Goal: Task Accomplishment & Management: Complete application form

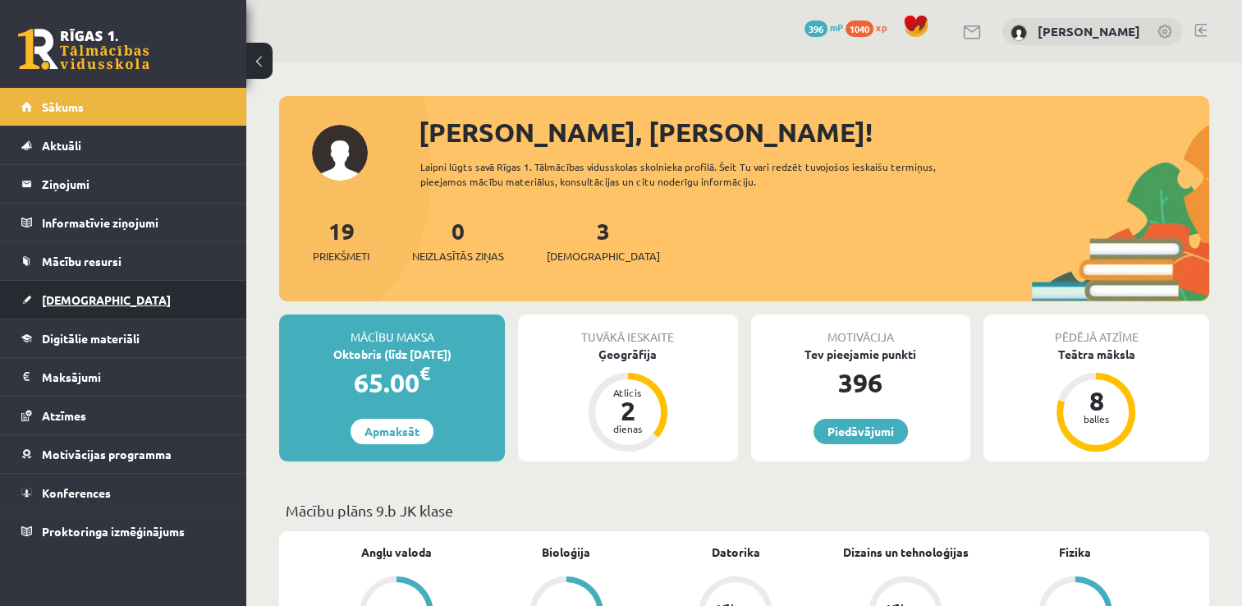
click at [49, 307] on link "[DEMOGRAPHIC_DATA]" at bounding box center [123, 300] width 204 height 38
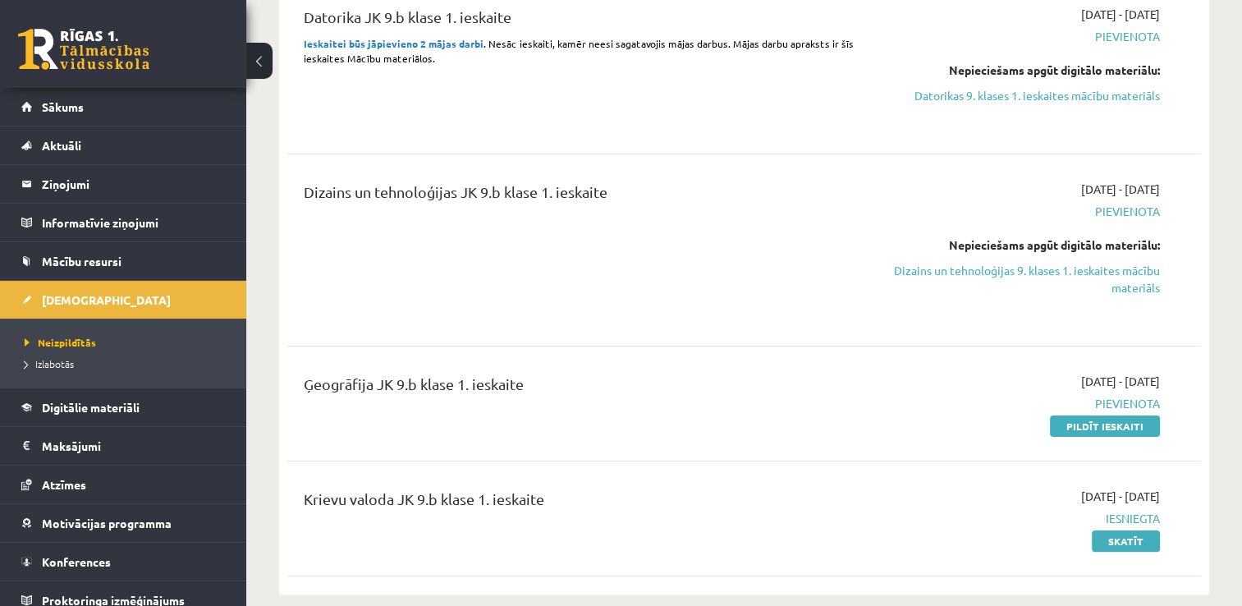
scroll to position [197, 0]
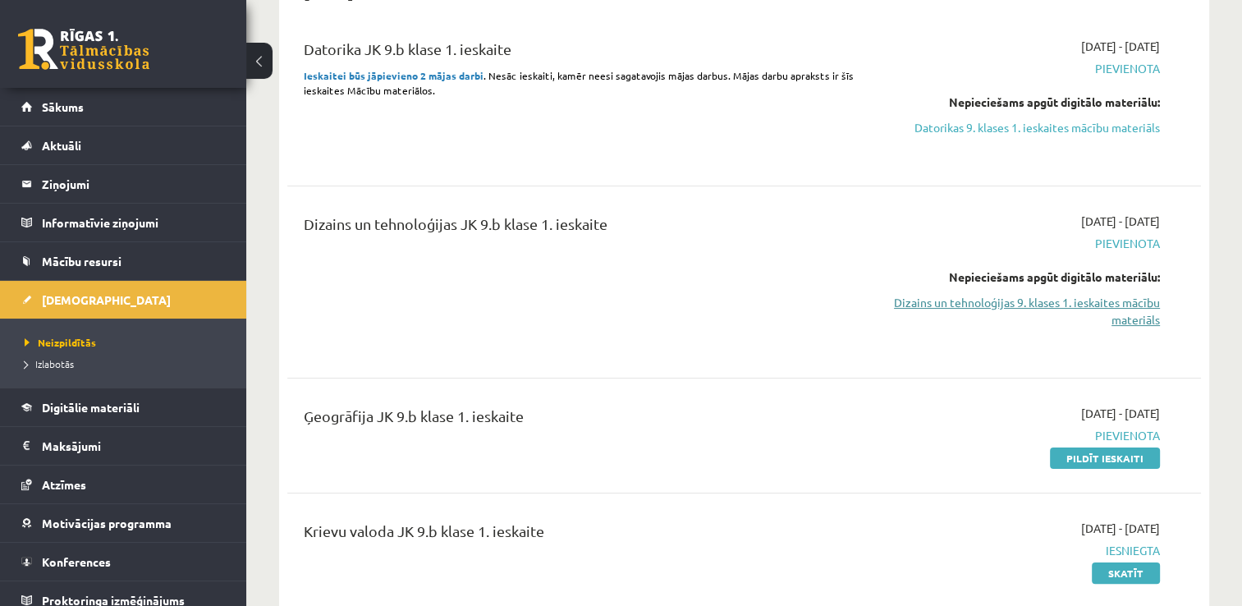
click at [1124, 311] on link "Dizains un tehnoloģijas 9. klases 1. ieskaites mācību materiāls" at bounding box center [1025, 311] width 269 height 34
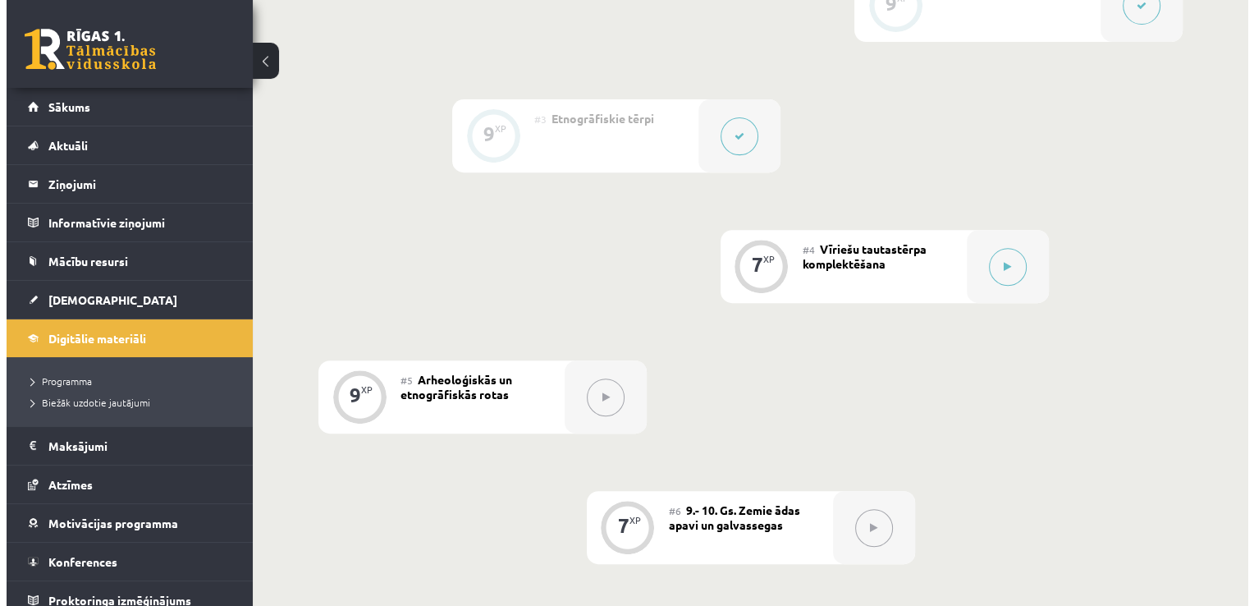
scroll to position [624, 0]
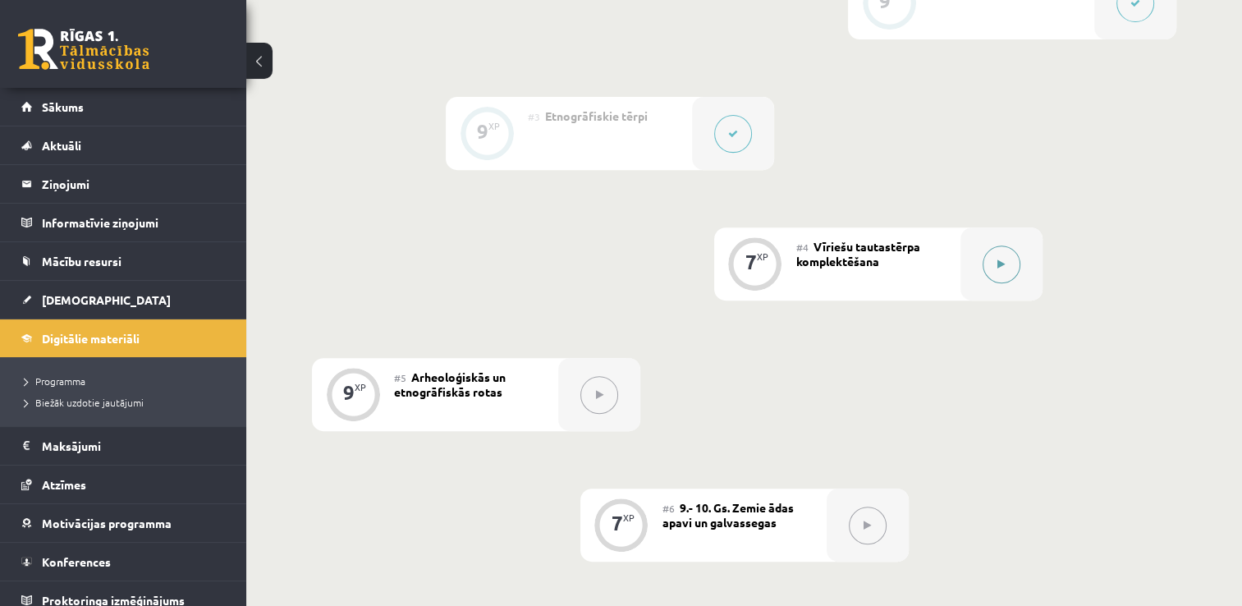
click at [1006, 265] on button at bounding box center [1002, 264] width 38 height 38
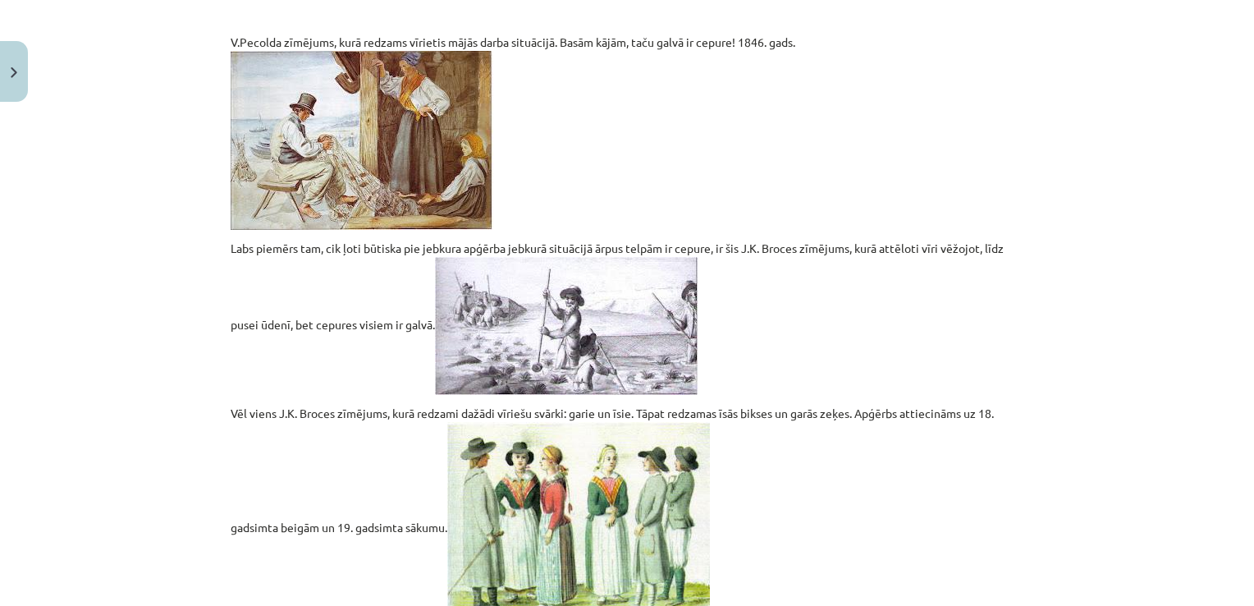
scroll to position [1849, 0]
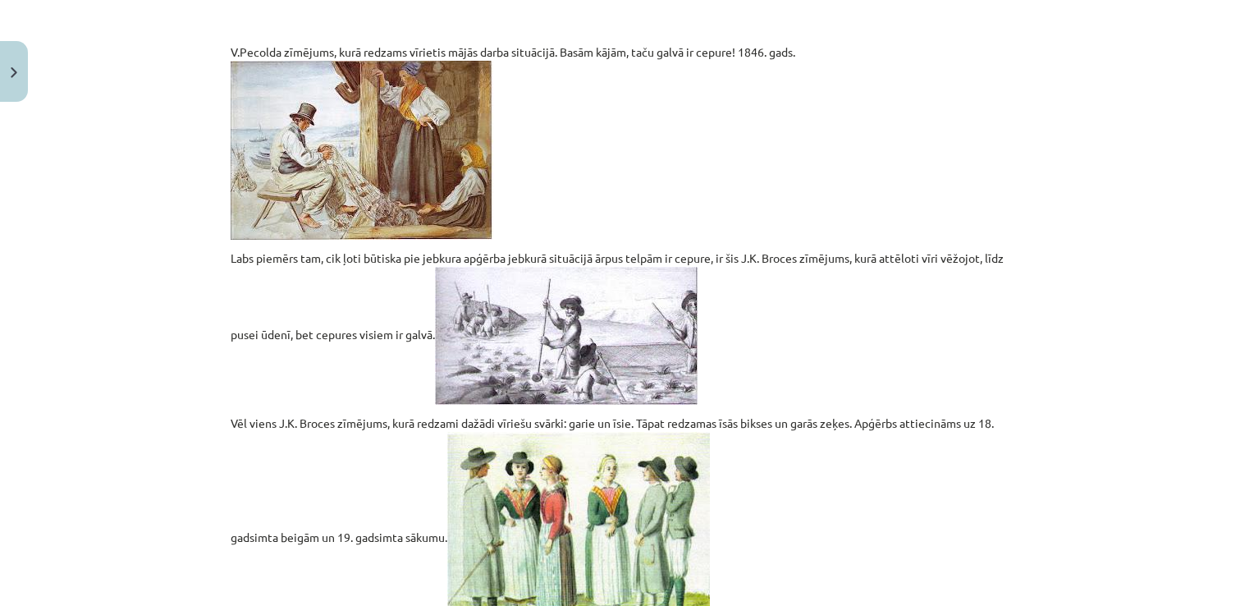
click at [1209, 305] on div "Mācību tēma: Dizains un tehnoloģijas 9. klases 1. ieskaites mācību materiāls #4…" at bounding box center [627, 303] width 1254 height 606
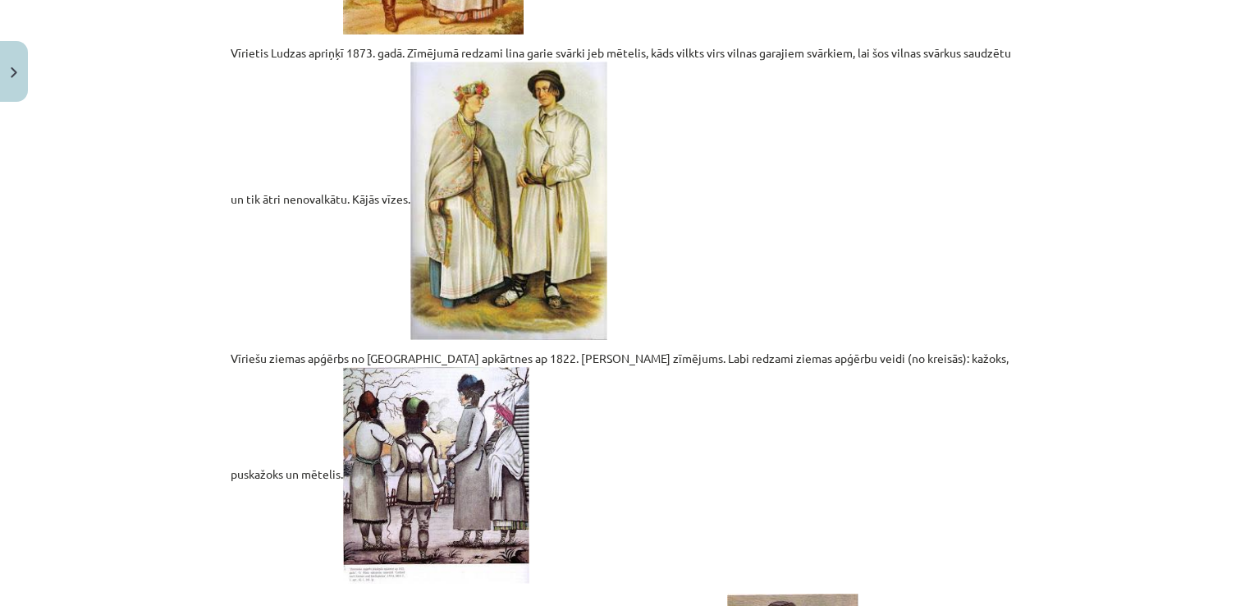
scroll to position [3494, 0]
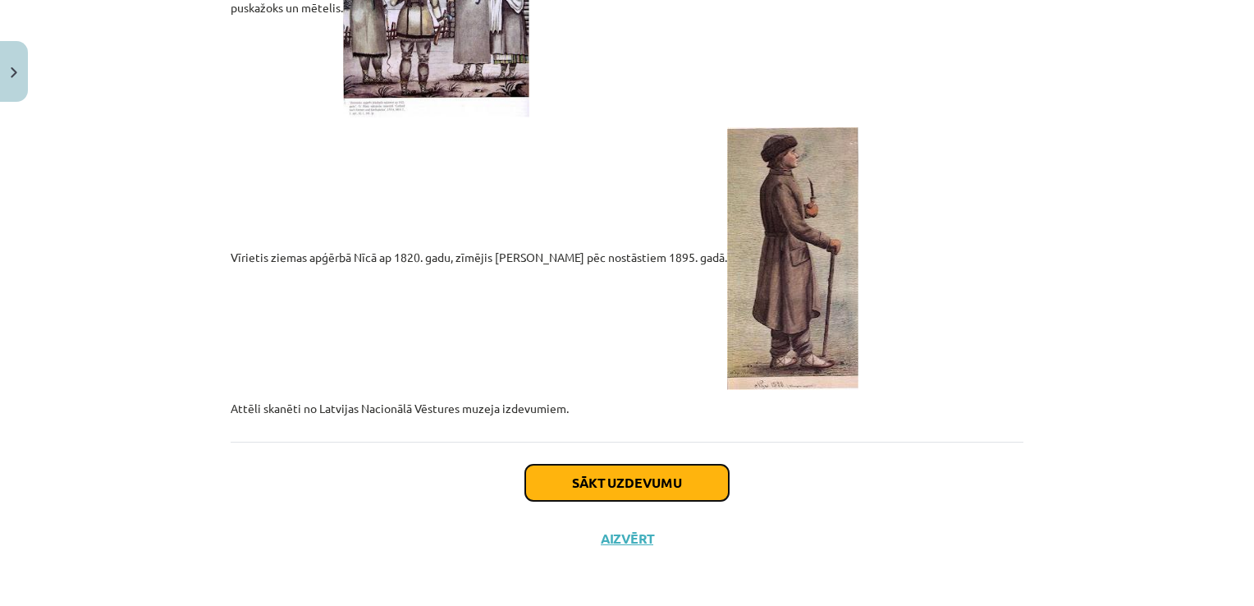
click at [607, 477] on button "Sākt uzdevumu" at bounding box center [627, 483] width 204 height 36
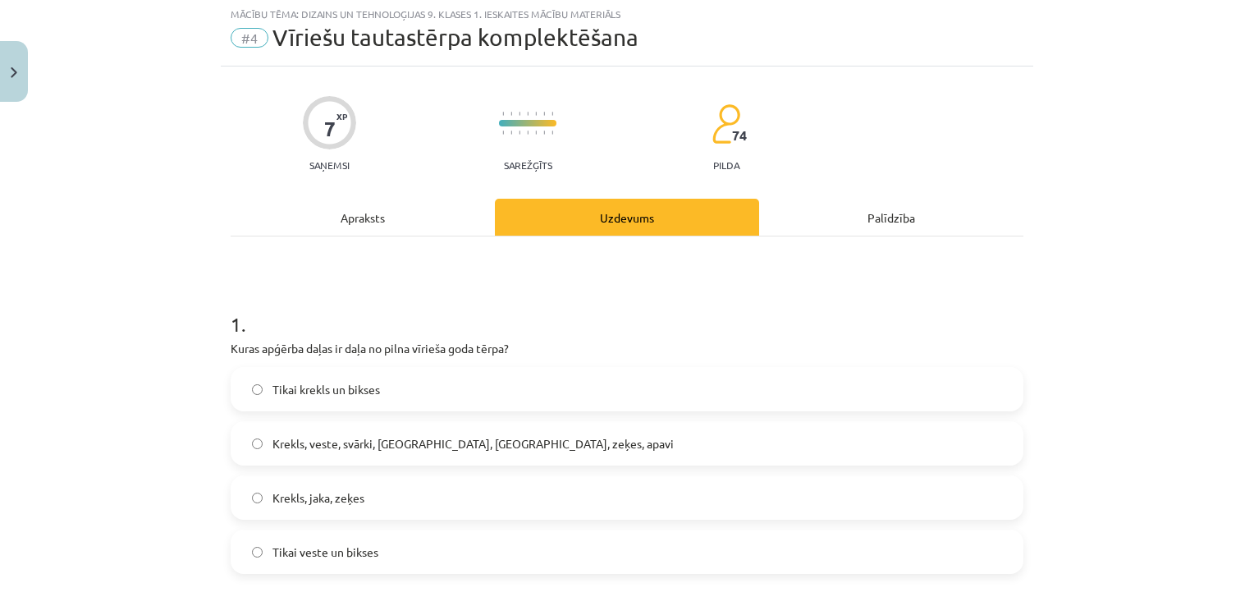
scroll to position [41, 0]
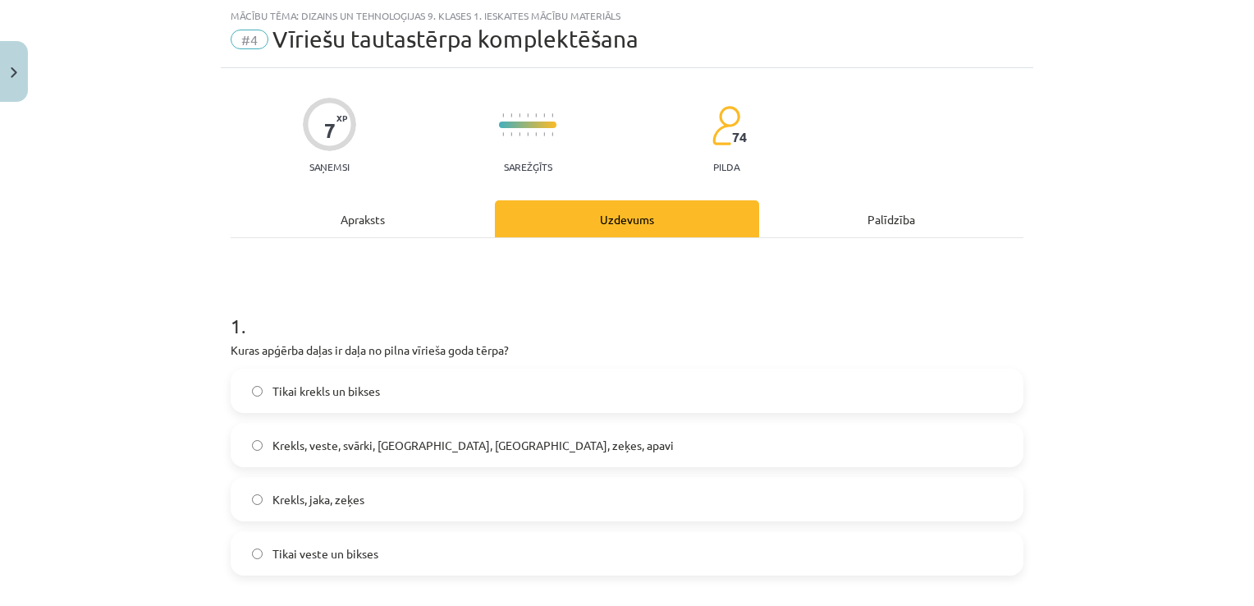
click at [500, 447] on span "Krekls, veste, svārki, [GEOGRAPHIC_DATA], [GEOGRAPHIC_DATA], zeķes, apavi" at bounding box center [473, 445] width 401 height 17
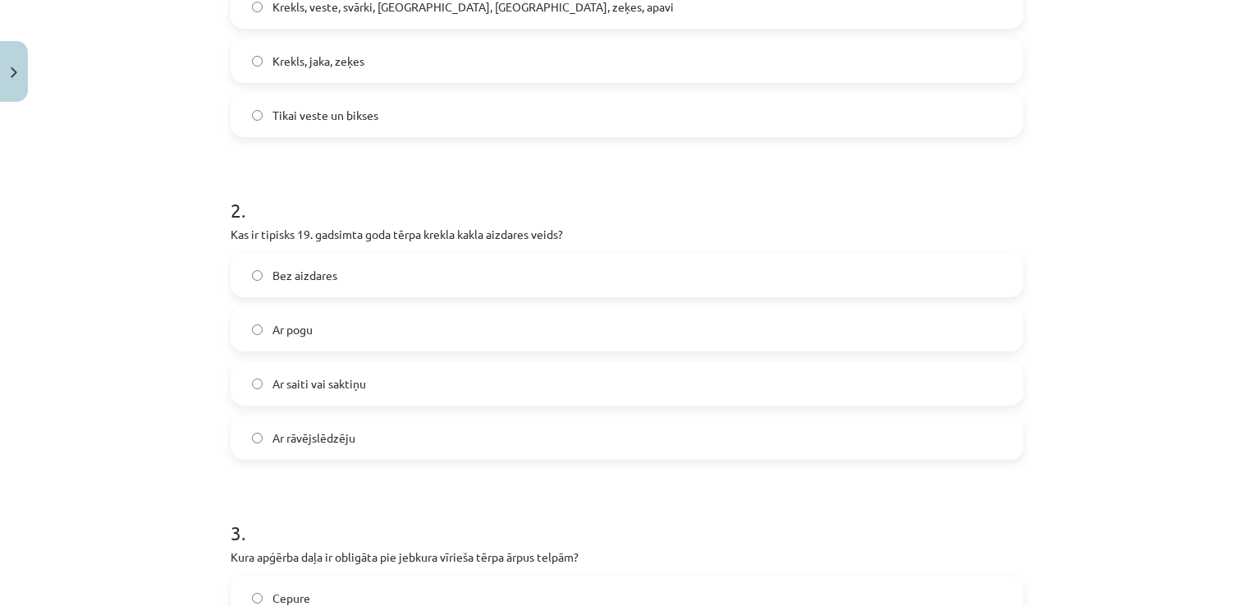
scroll to position [483, 0]
click at [883, 367] on label "Ar saiti vai saktiņu" at bounding box center [627, 380] width 790 height 41
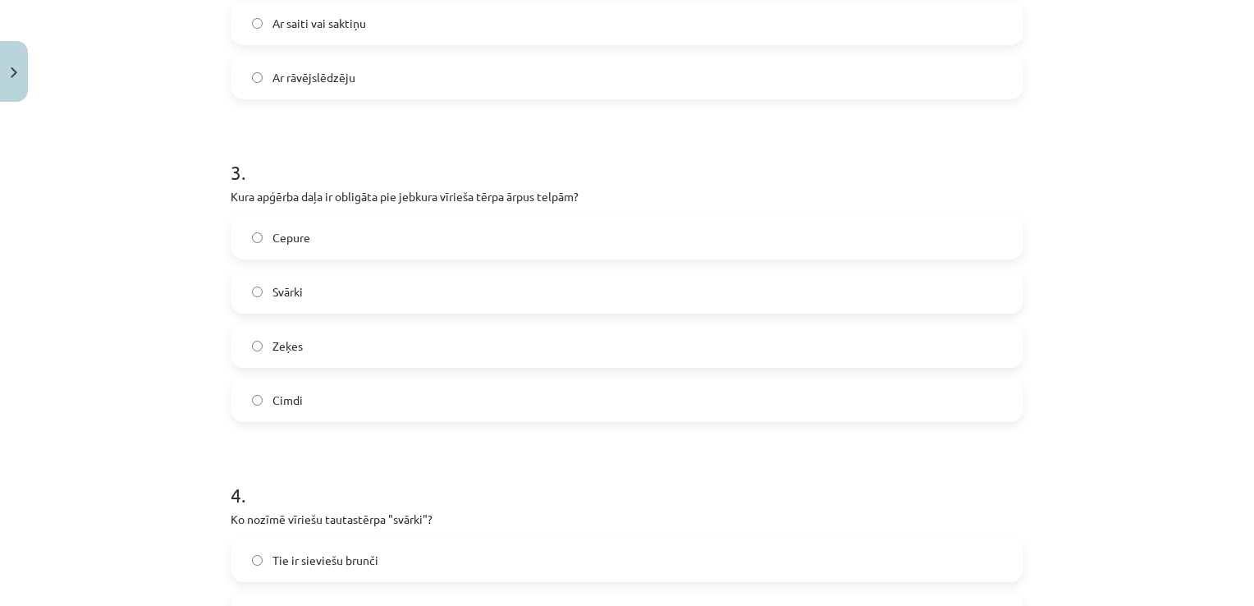
scroll to position [843, 0]
click at [715, 241] on label "Cepure" at bounding box center [627, 233] width 790 height 41
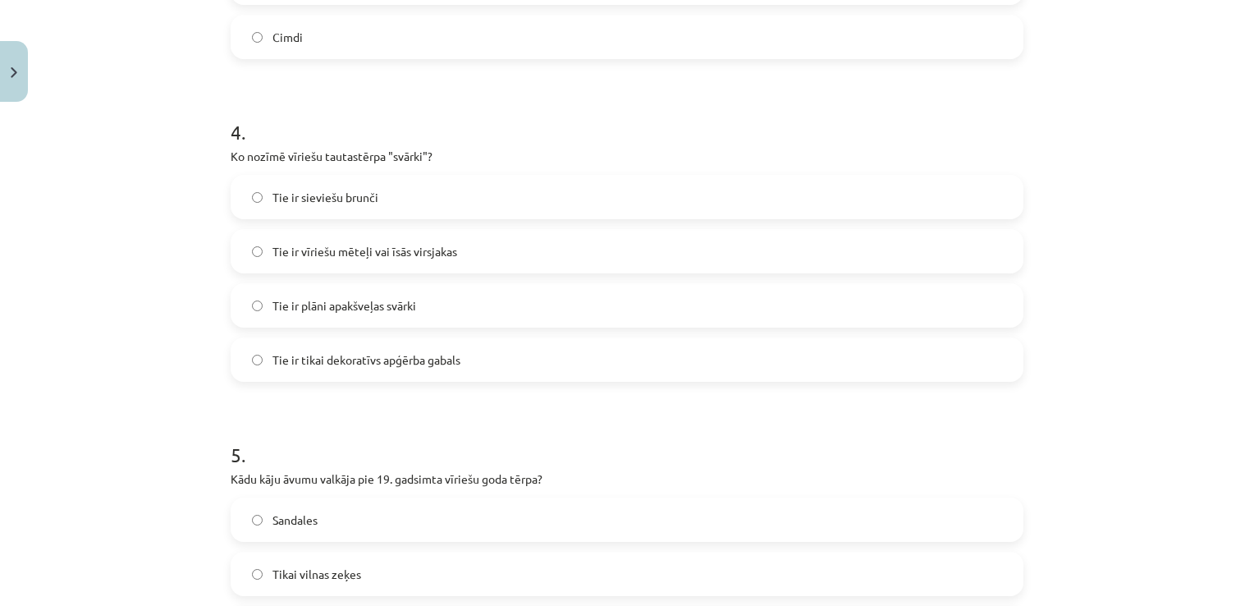
scroll to position [1196, 0]
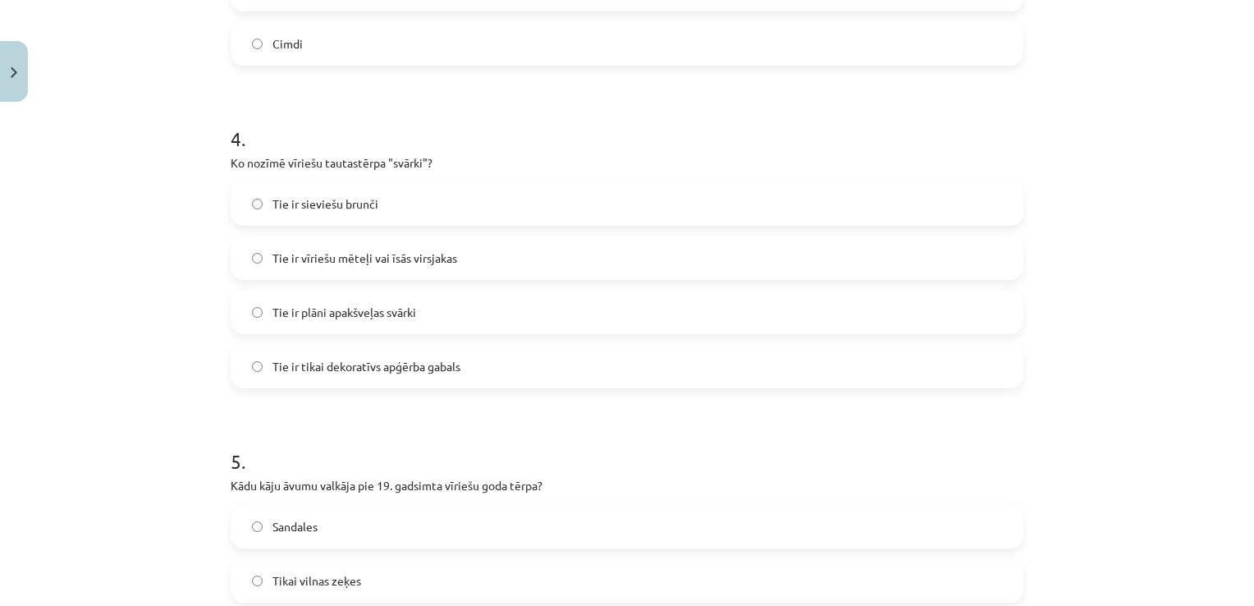
click at [707, 262] on label "Tie ir vīriešu mēteļi vai īsās virsjakas" at bounding box center [627, 257] width 790 height 41
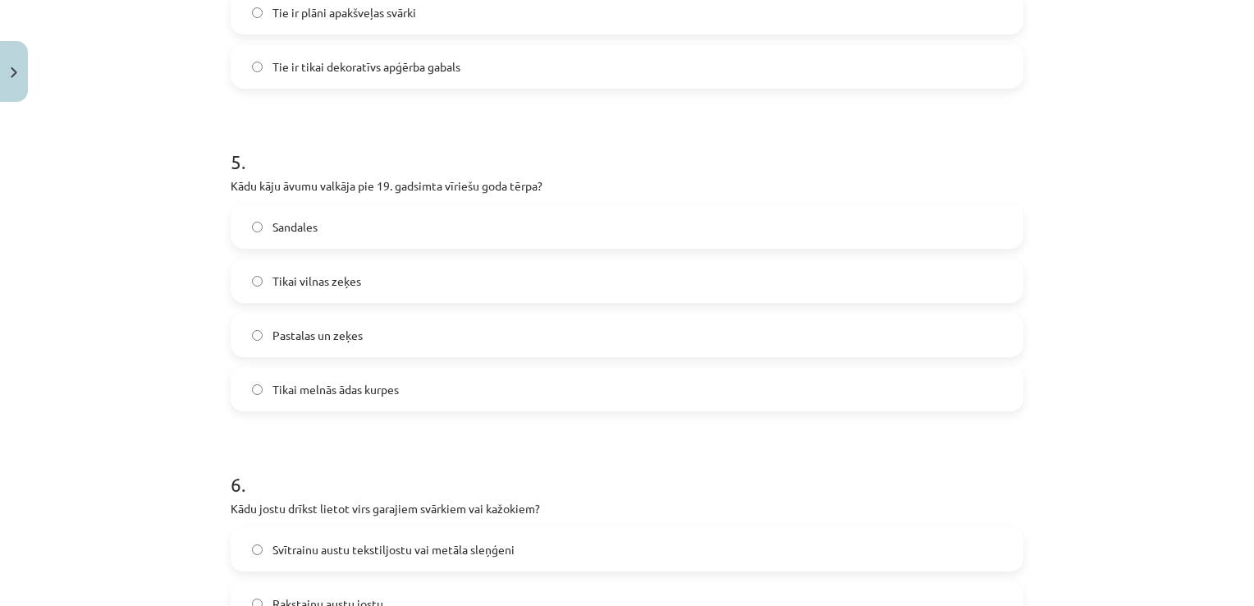
scroll to position [1492, 0]
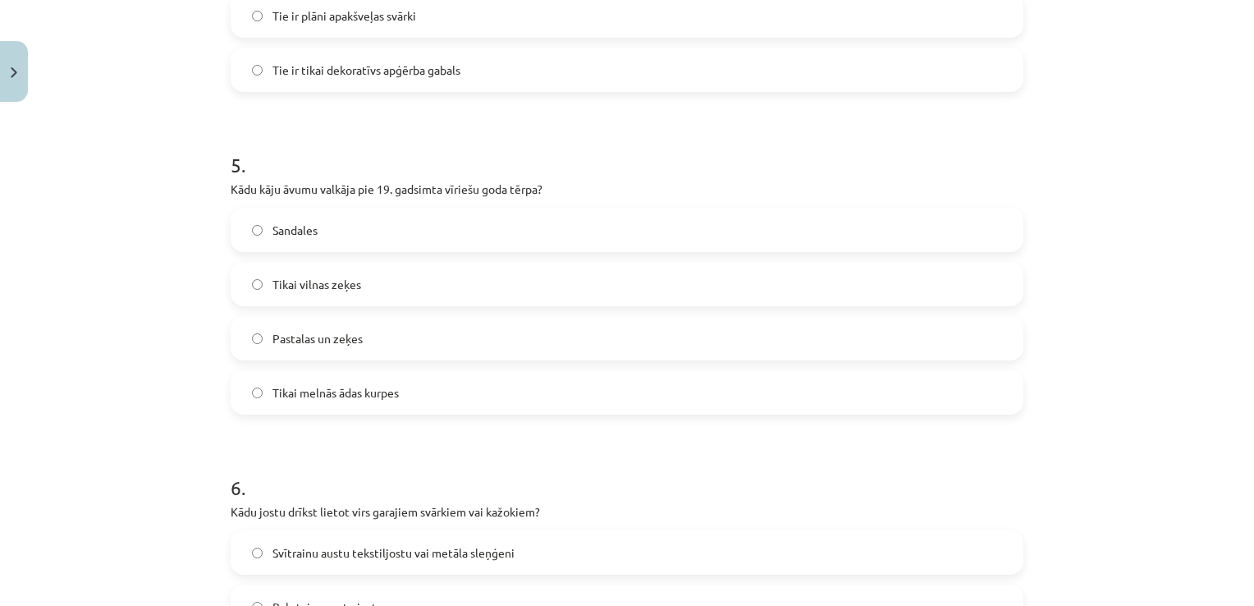
click at [353, 399] on span "Tikai melnās ādas kurpes" at bounding box center [336, 392] width 126 height 17
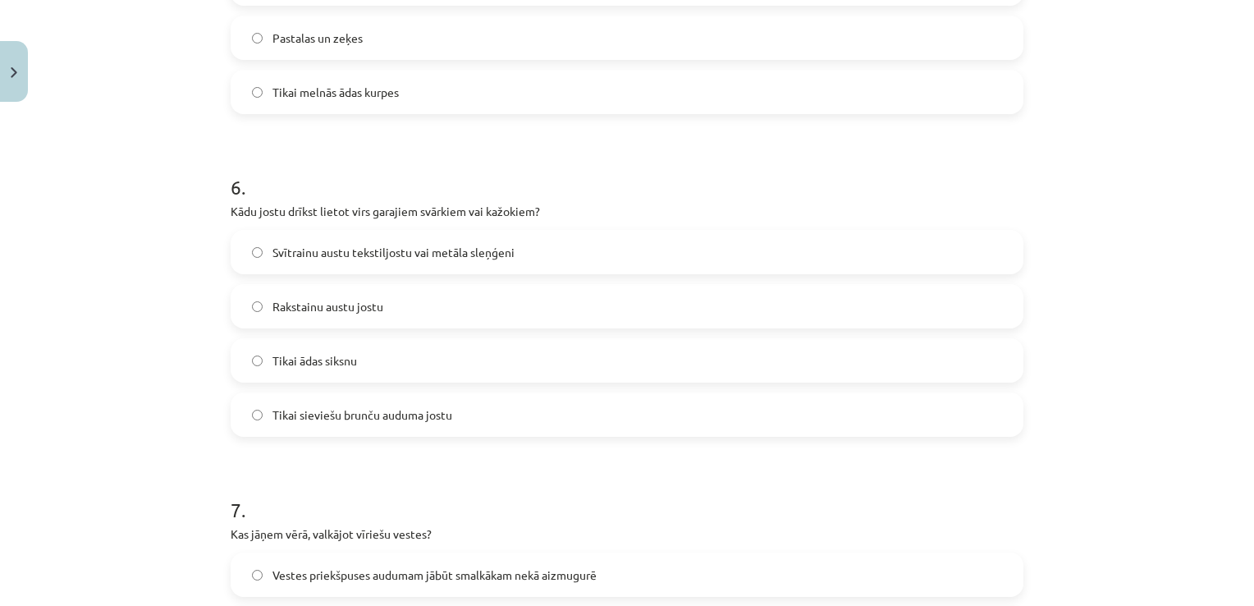
scroll to position [1799, 0]
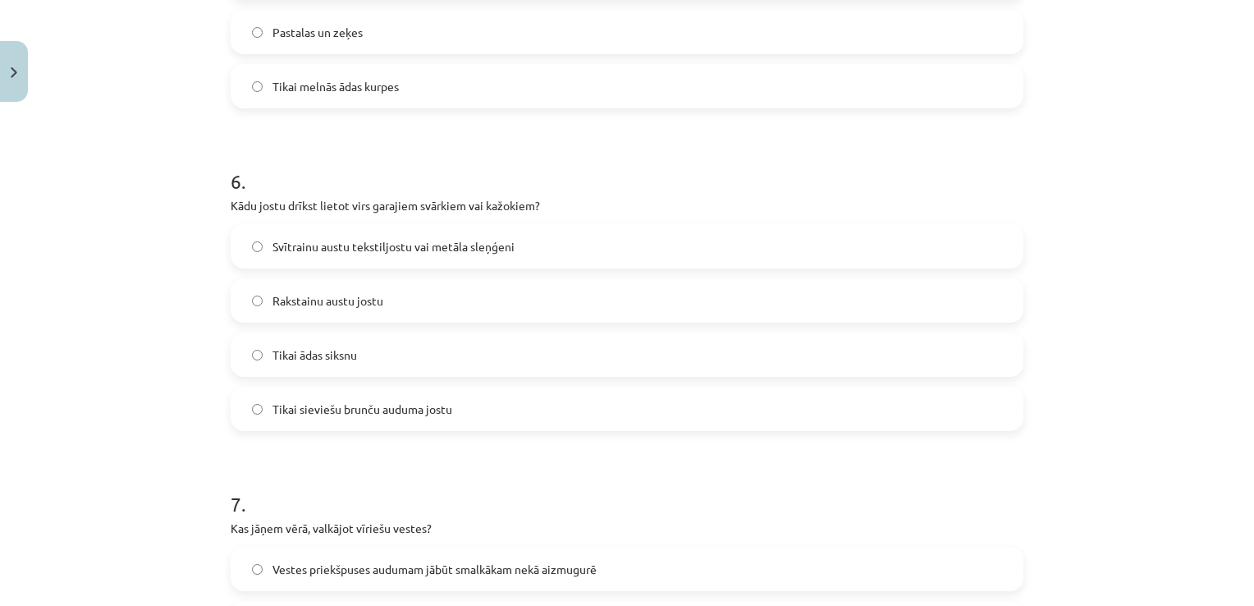
click at [1068, 517] on div "Mācību tēma: Dizains un tehnoloģijas 9. klases 1. ieskaites mācību materiāls #4…" at bounding box center [627, 303] width 1254 height 606
click at [700, 248] on label "Svītrainu austu tekstiljostu vai metāla sleņģeni" at bounding box center [627, 246] width 790 height 41
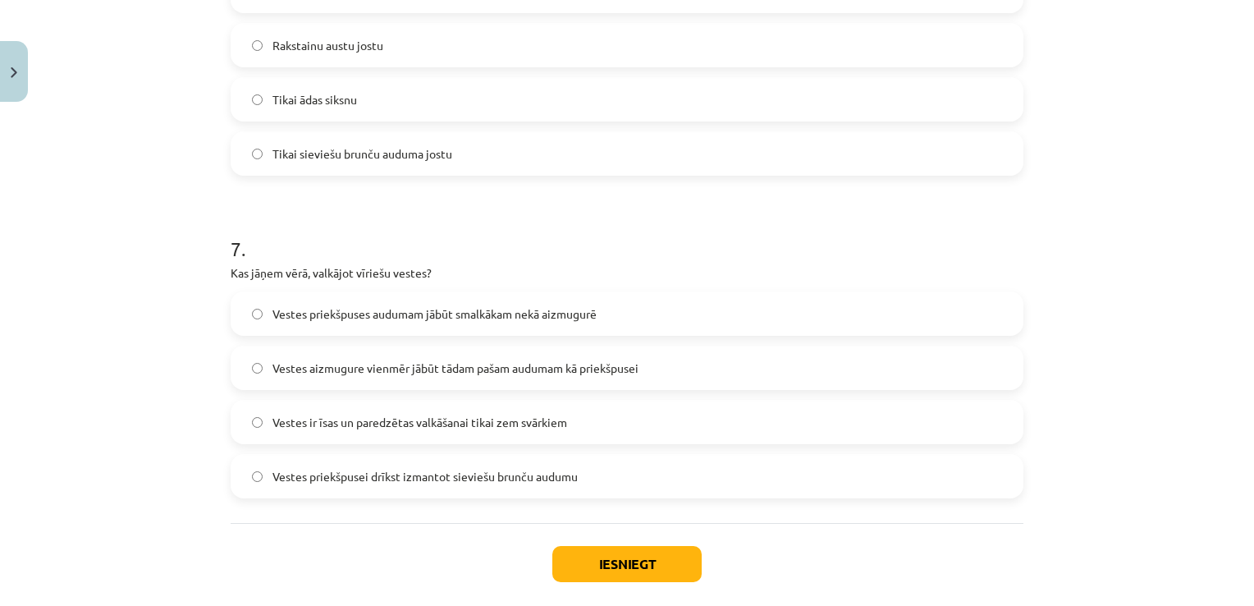
scroll to position [2066, 0]
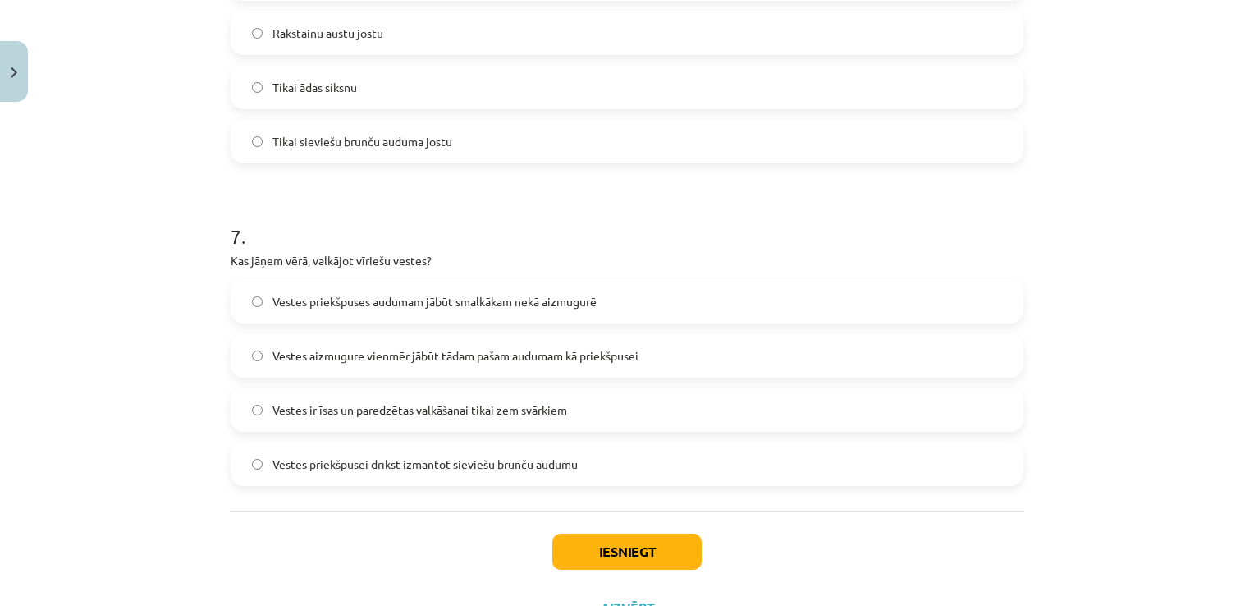
click at [639, 291] on label "Vestes priekšpuses audumam jābūt smalkākam nekā aizmugurē" at bounding box center [627, 301] width 790 height 41
click at [611, 543] on button "Iesniegt" at bounding box center [626, 552] width 149 height 36
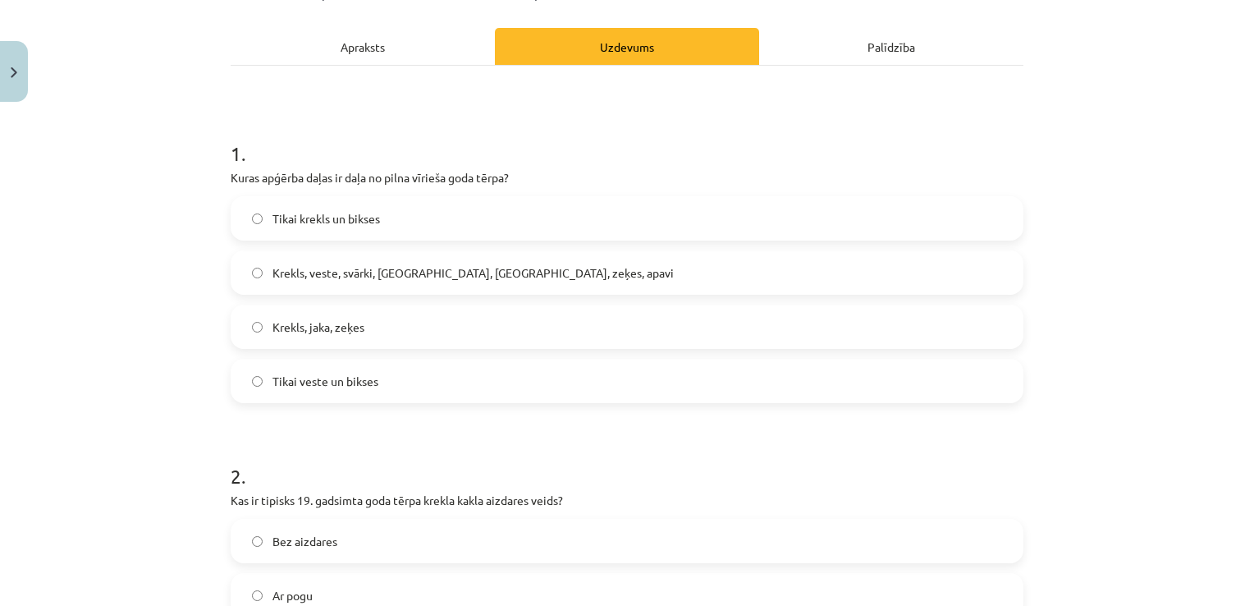
scroll to position [187, 0]
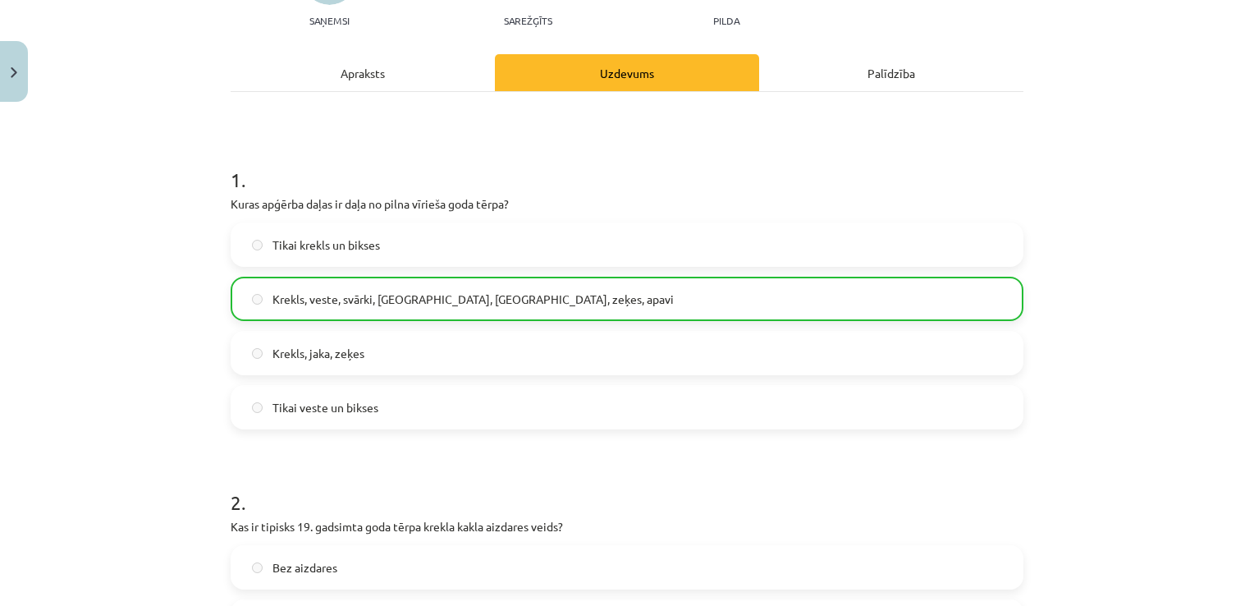
drag, startPoint x: 1240, startPoint y: 144, endPoint x: 1248, endPoint y: 159, distance: 16.5
click at [1248, 159] on div "Mācību tēma: Dizains un tehnoloģijas 9. klases 1. ieskaites mācību materiāls #4…" at bounding box center [627, 303] width 1254 height 606
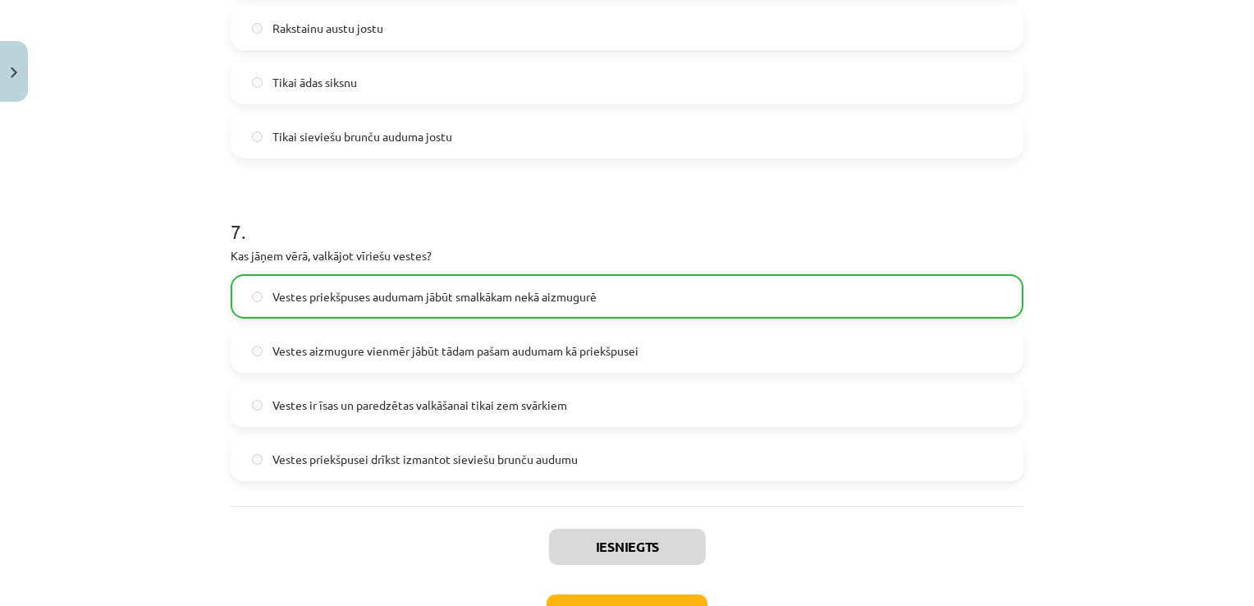
scroll to position [2187, 0]
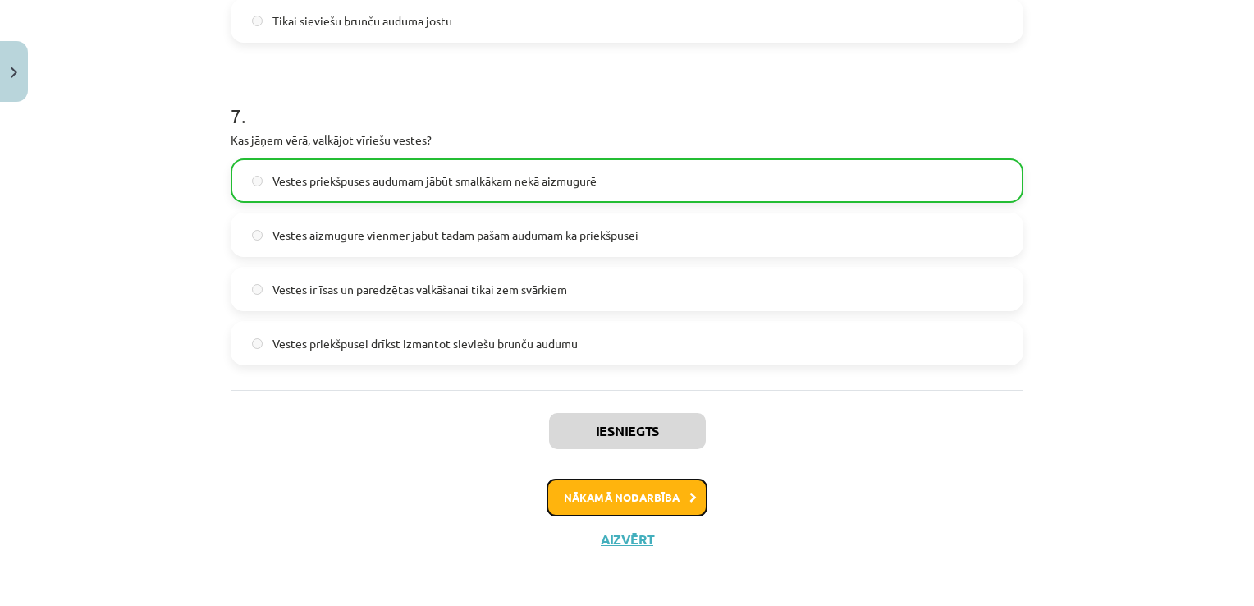
click at [615, 488] on button "Nākamā nodarbība" at bounding box center [627, 498] width 161 height 38
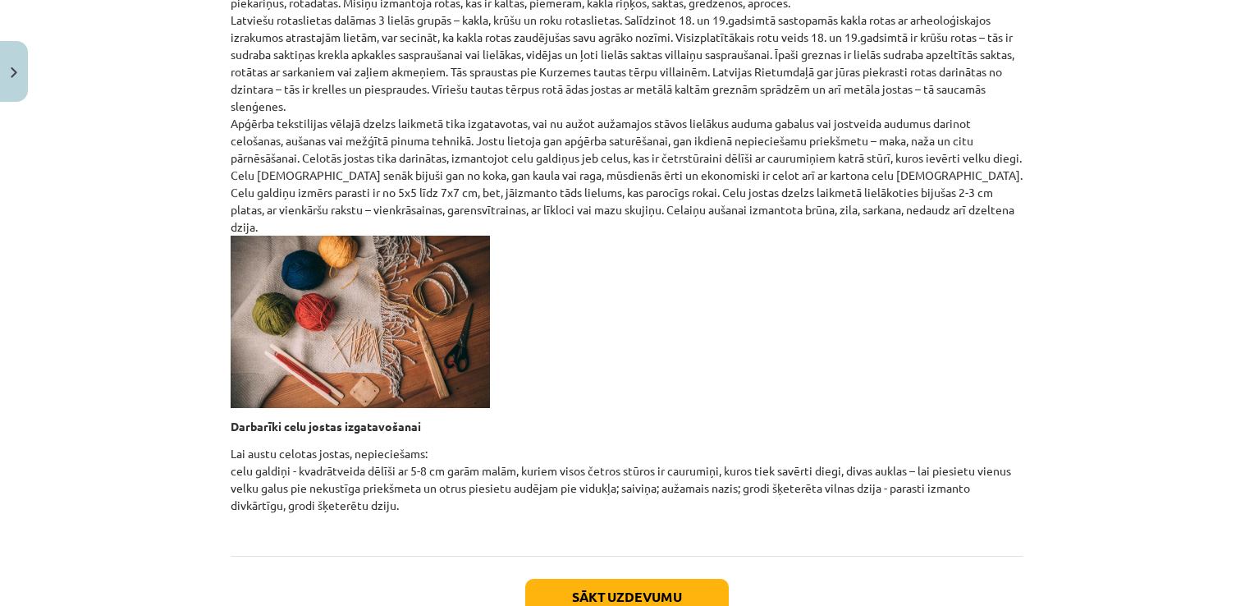
scroll to position [601, 0]
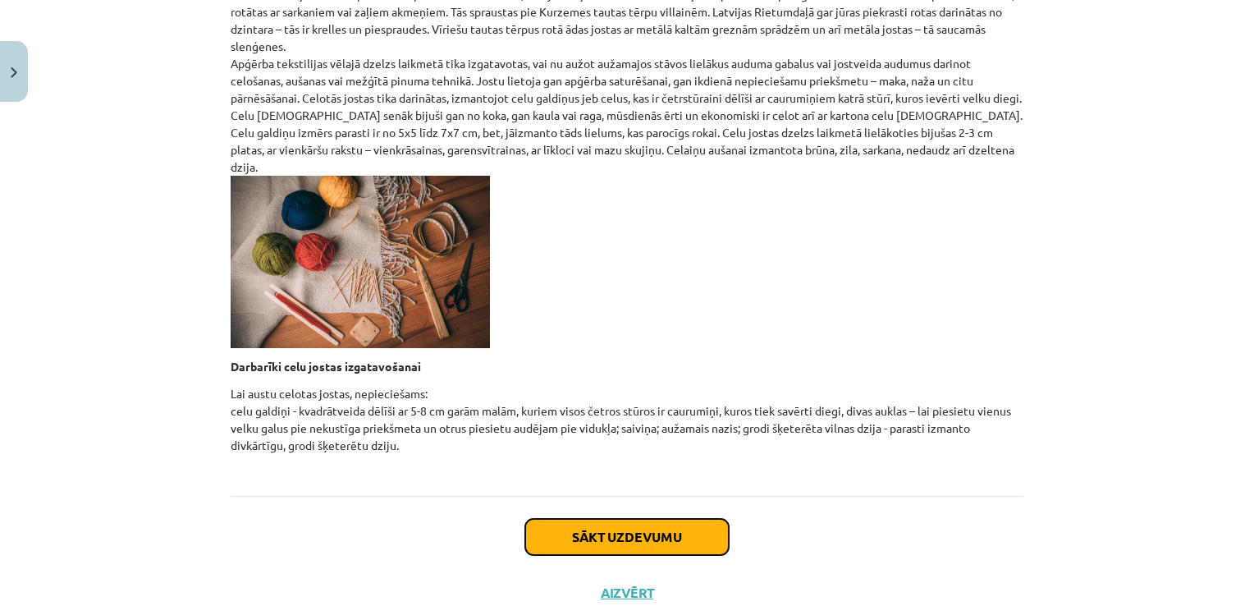
click at [684, 520] on button "Sākt uzdevumu" at bounding box center [627, 537] width 204 height 36
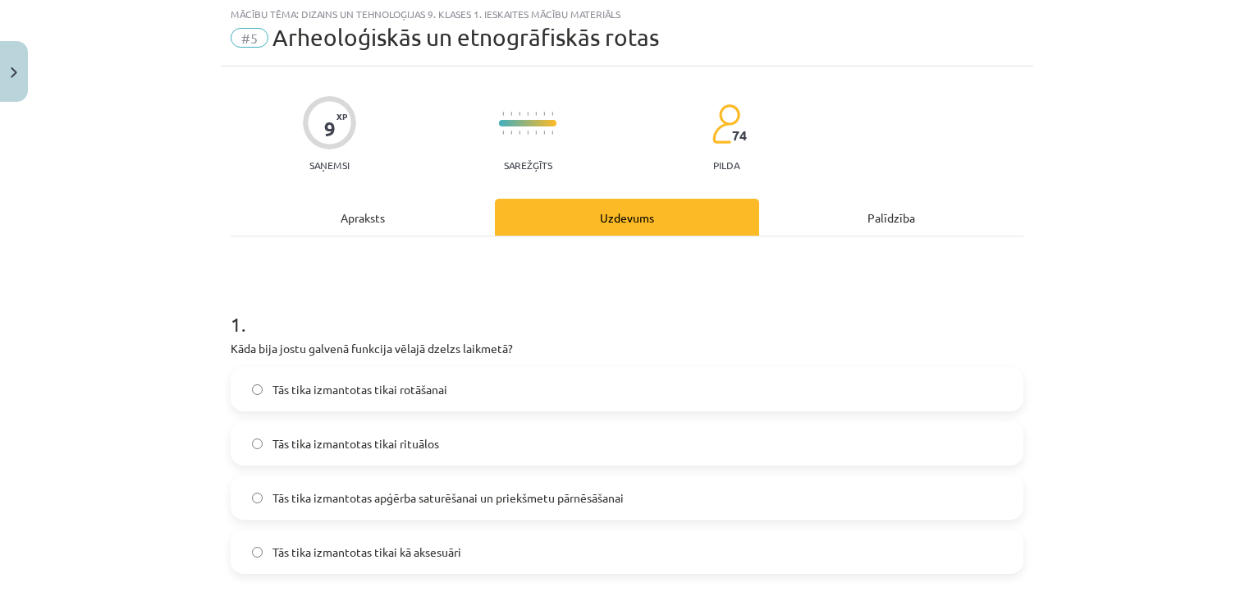
scroll to position [41, 0]
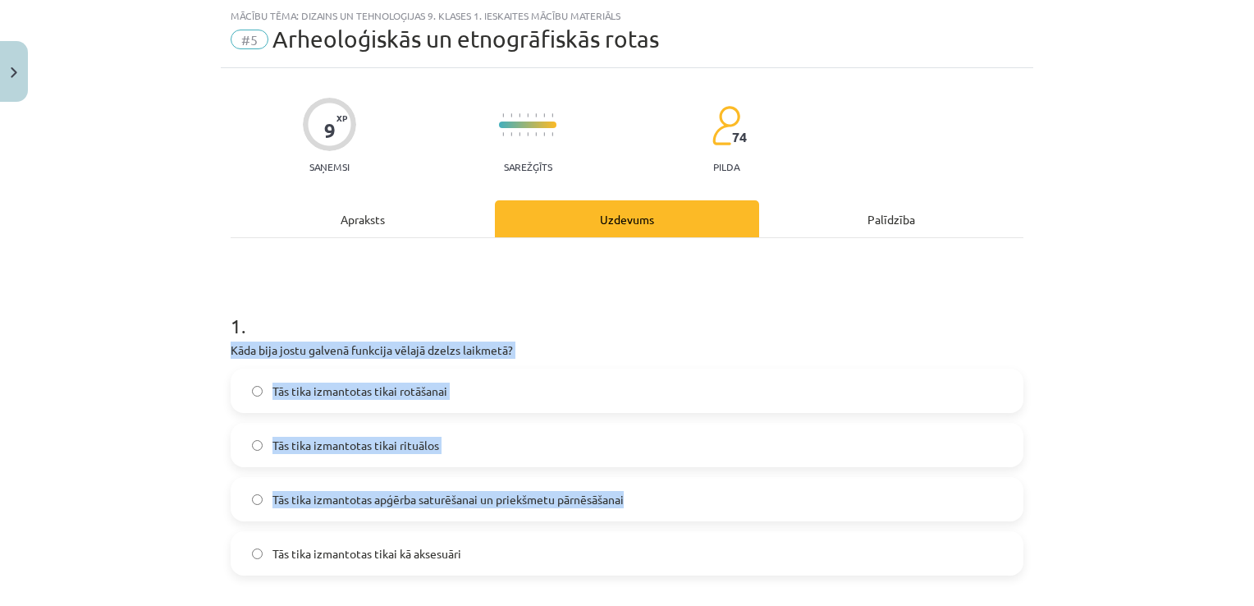
drag, startPoint x: 684, startPoint y: 520, endPoint x: 940, endPoint y: 322, distance: 324.1
click at [940, 322] on div "1 . Kāda bija jostu galvenā funkcija vēlajā dzelzs laikmetā? Tās tika izmantota…" at bounding box center [627, 431] width 793 height 290
drag, startPoint x: 940, startPoint y: 322, endPoint x: 1090, endPoint y: 360, distance: 155.1
click at [1090, 360] on div "Mācību tēma: Dizains un tehnoloģijas 9. klases 1. ieskaites mācību materiāls #5…" at bounding box center [627, 303] width 1254 height 606
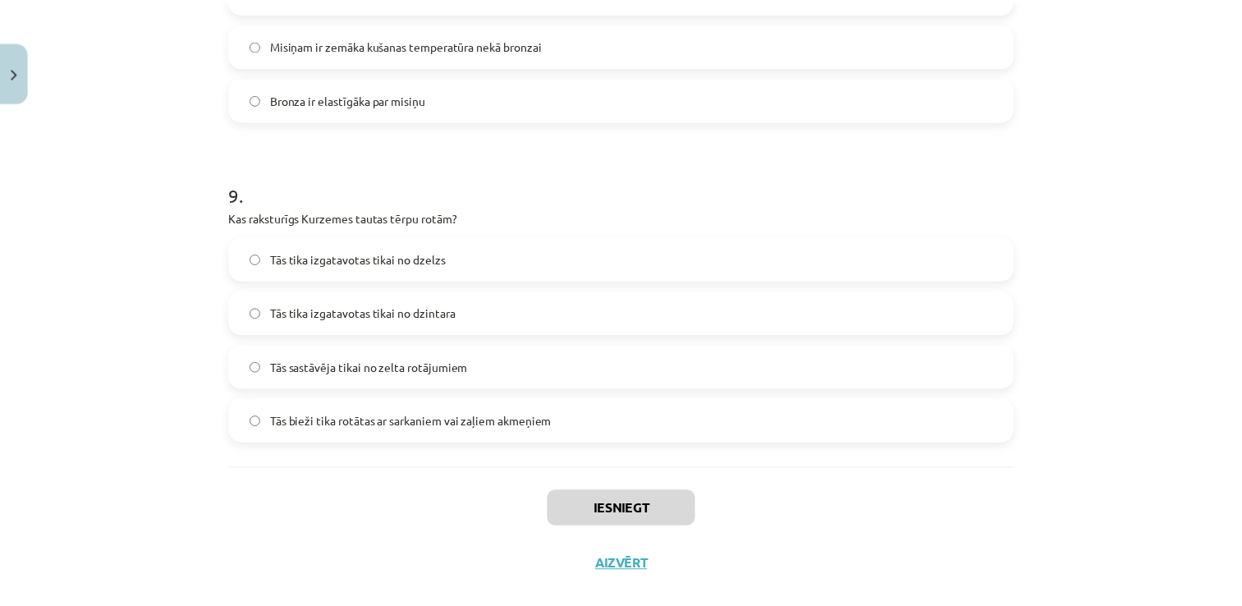
scroll to position [2781, 0]
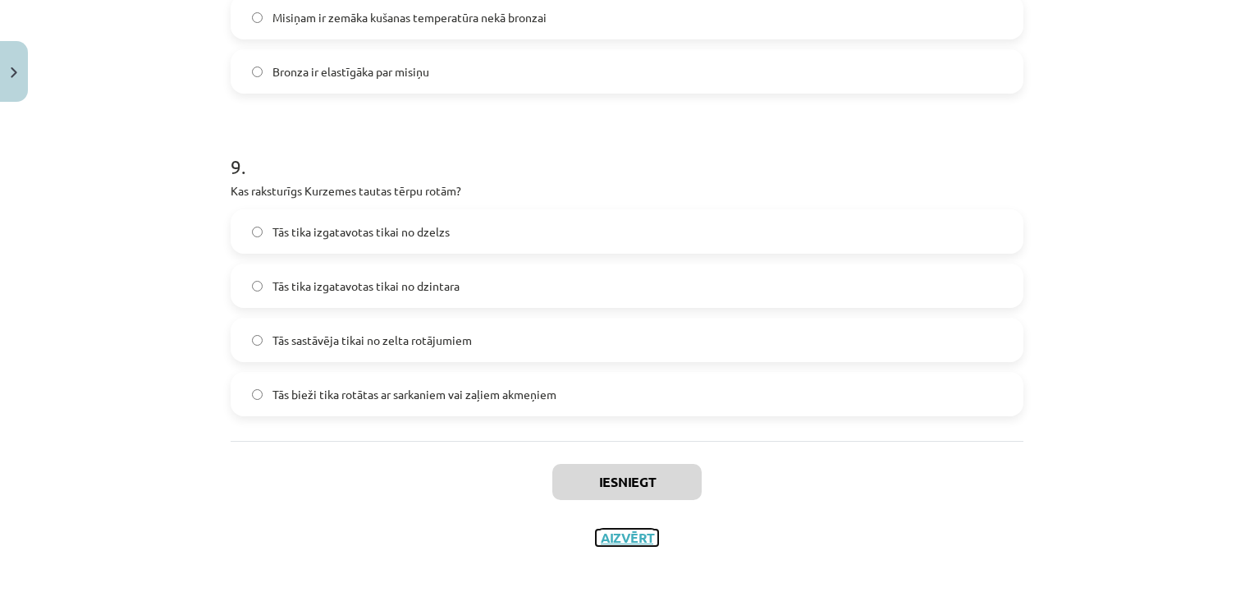
click at [642, 539] on button "Aizvērt" at bounding box center [627, 537] width 62 height 16
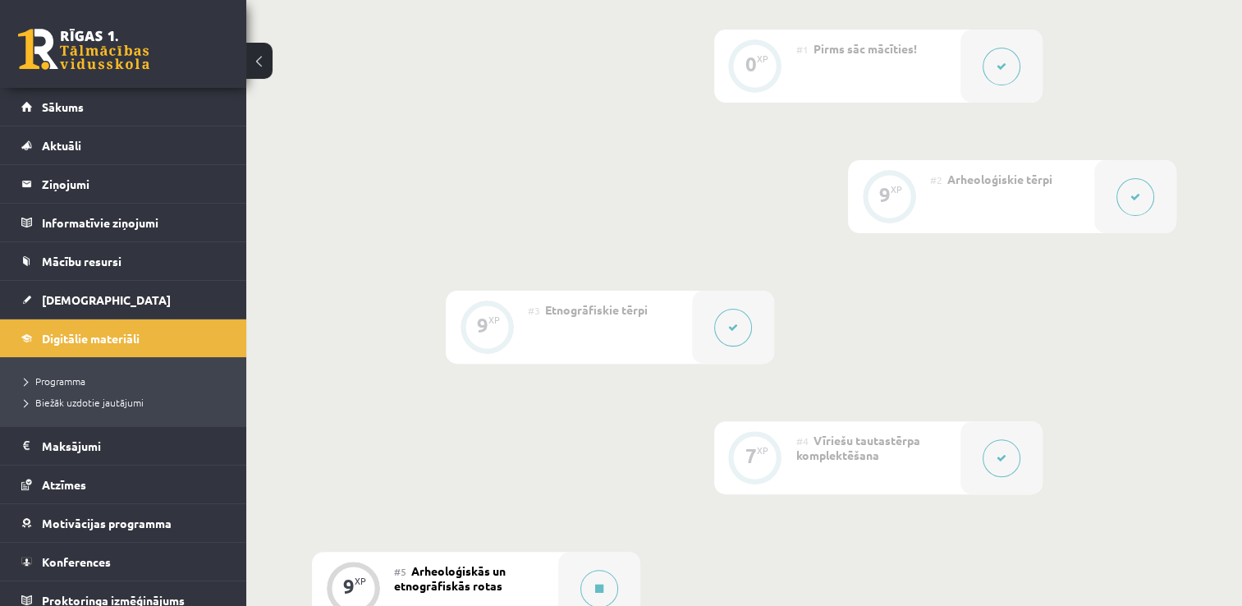
scroll to position [273, 0]
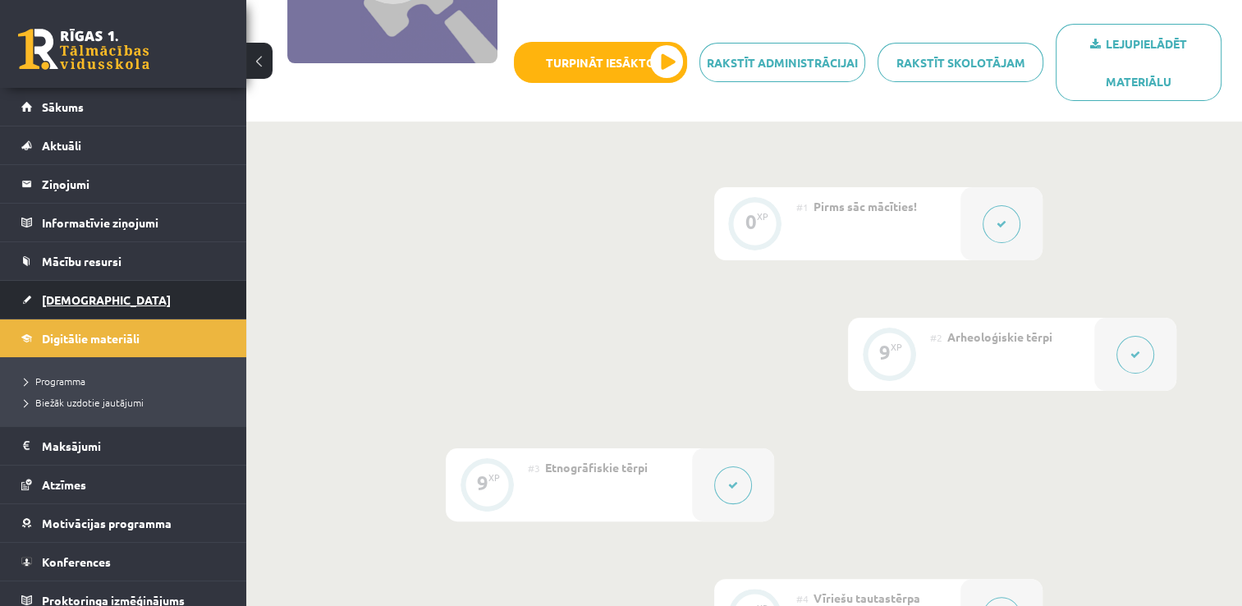
click at [128, 314] on link "[DEMOGRAPHIC_DATA]" at bounding box center [123, 300] width 204 height 38
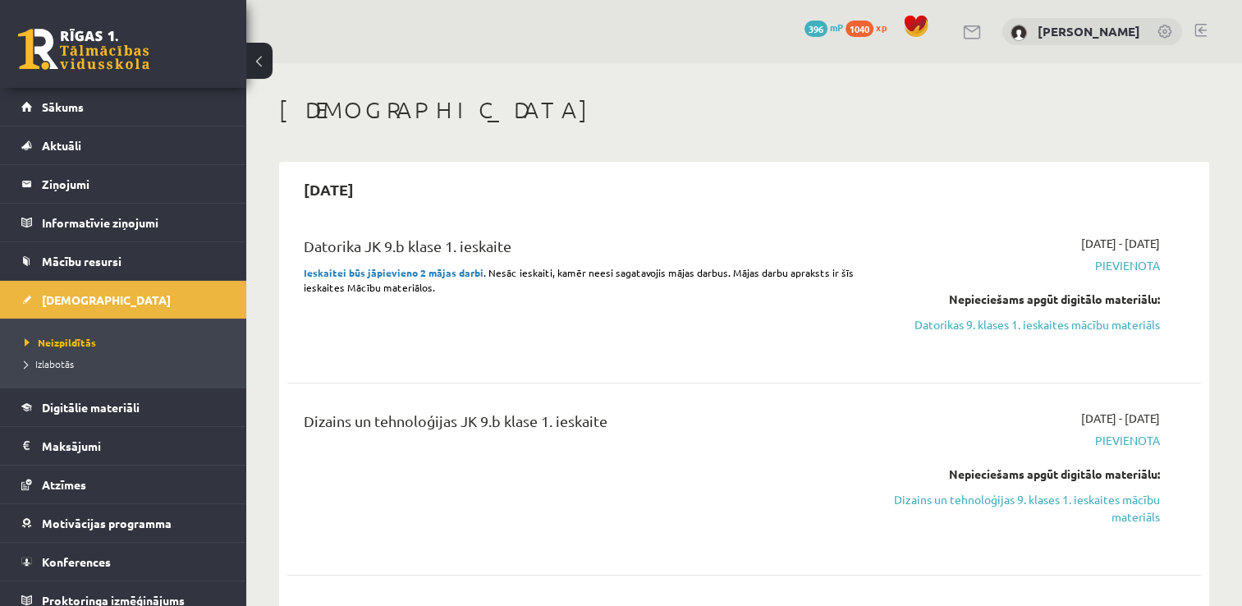
drag, startPoint x: 713, startPoint y: 245, endPoint x: 1130, endPoint y: 2, distance: 481.9
click at [1189, 117] on h1 "[DEMOGRAPHIC_DATA]" at bounding box center [744, 110] width 930 height 28
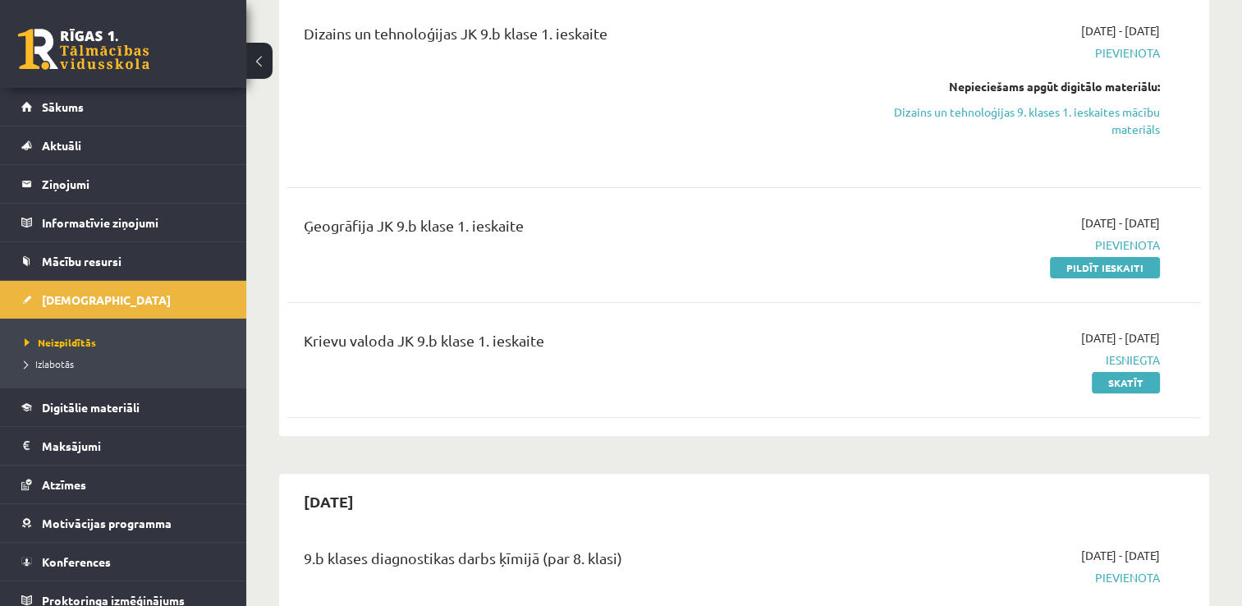
scroll to position [355, 0]
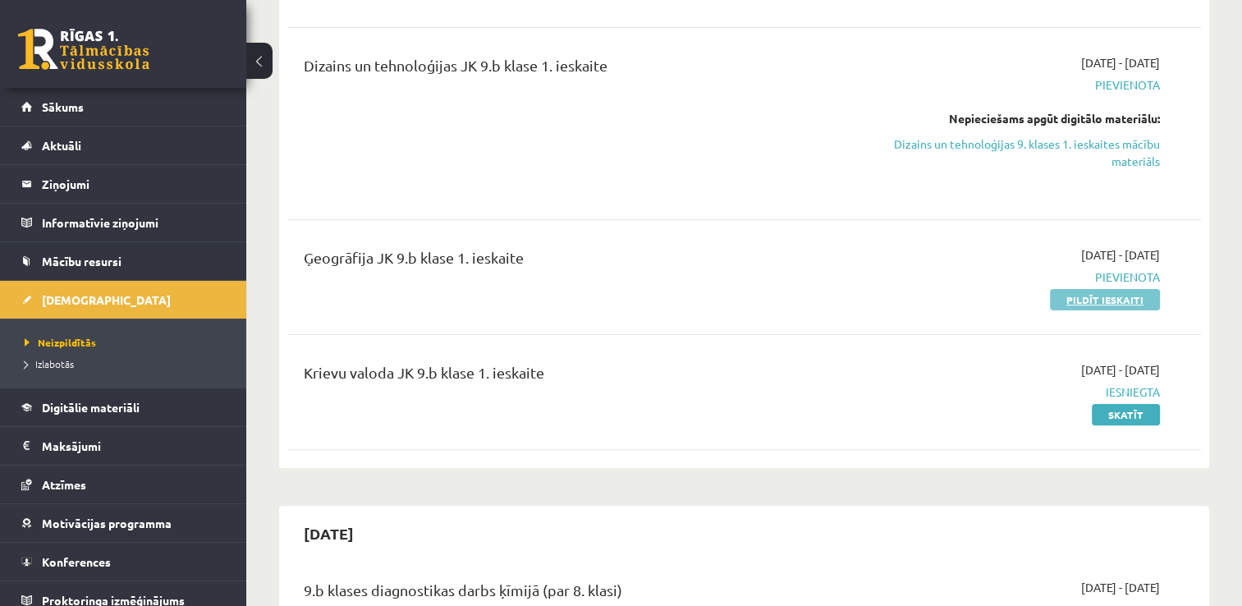
click at [1111, 304] on link "Pildīt ieskaiti" at bounding box center [1105, 299] width 110 height 21
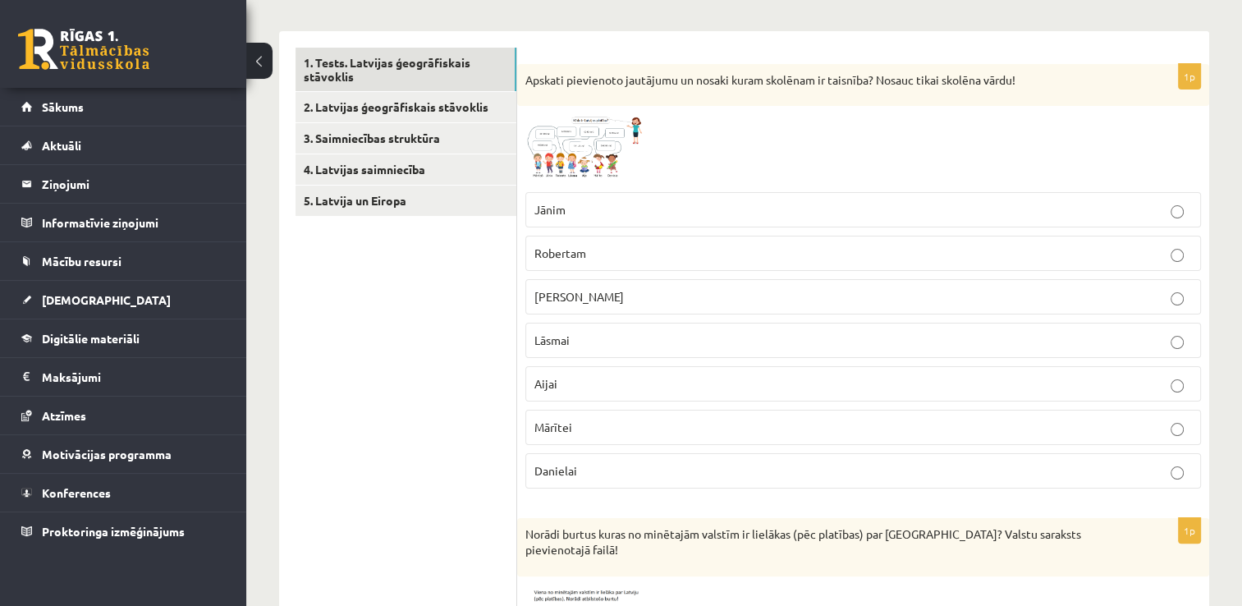
scroll to position [252, 0]
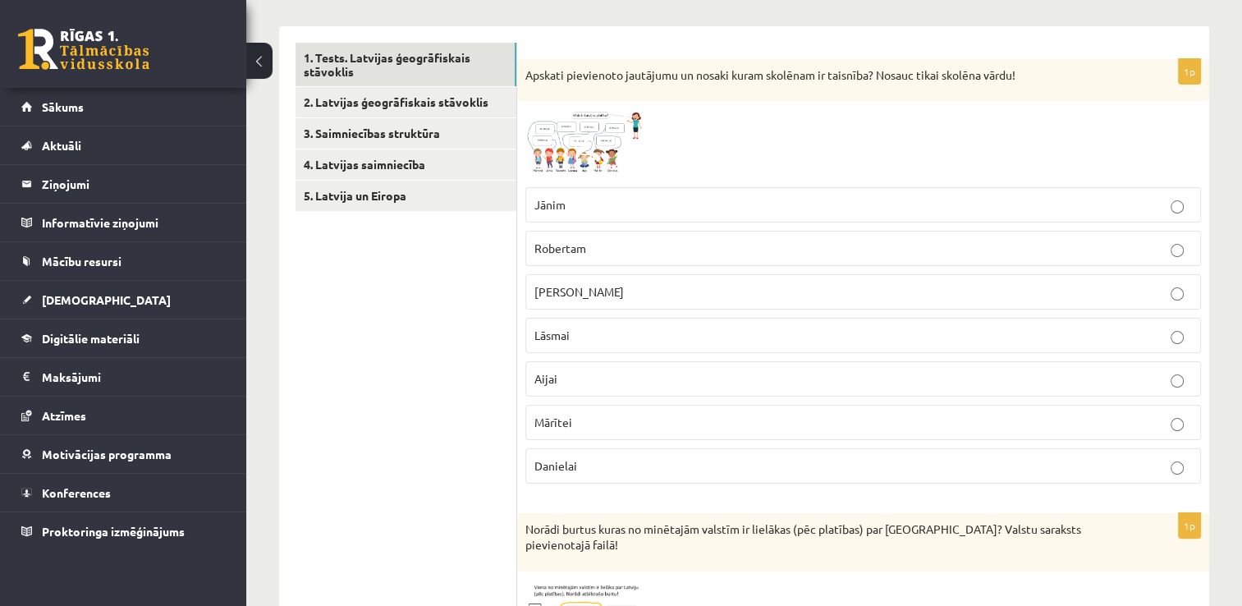
click at [603, 128] on img at bounding box center [586, 143] width 123 height 69
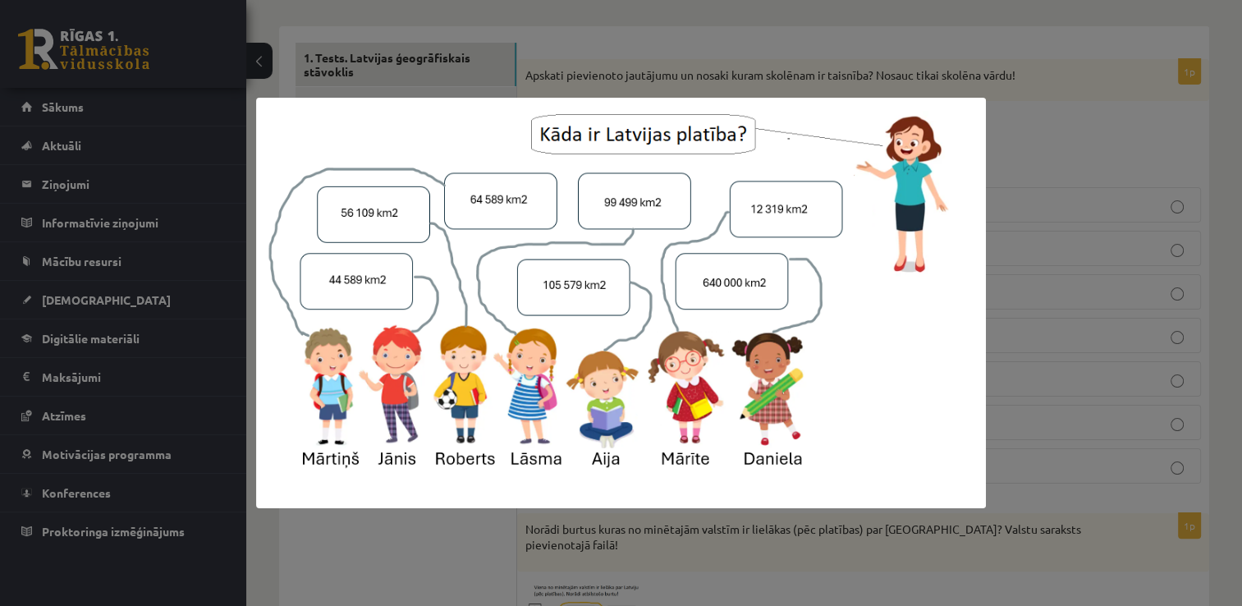
click at [1018, 121] on div at bounding box center [621, 303] width 1242 height 606
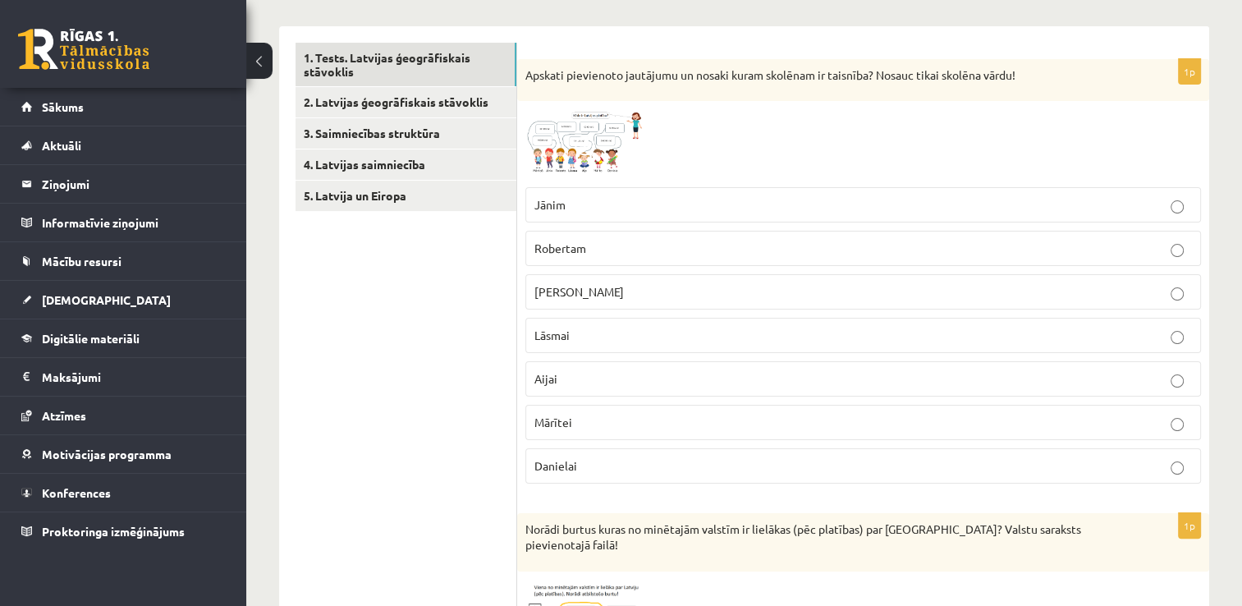
click at [658, 294] on p "Mārtiņam" at bounding box center [863, 291] width 658 height 17
click at [557, 145] on img at bounding box center [586, 143] width 123 height 69
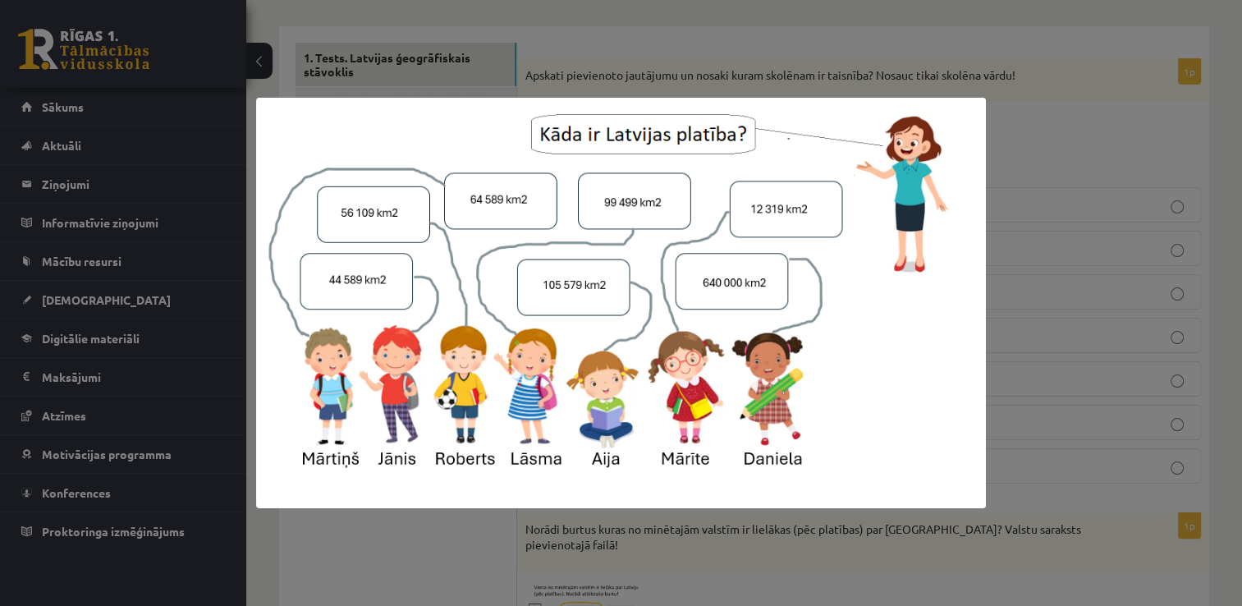
click at [1100, 140] on div at bounding box center [621, 303] width 1242 height 606
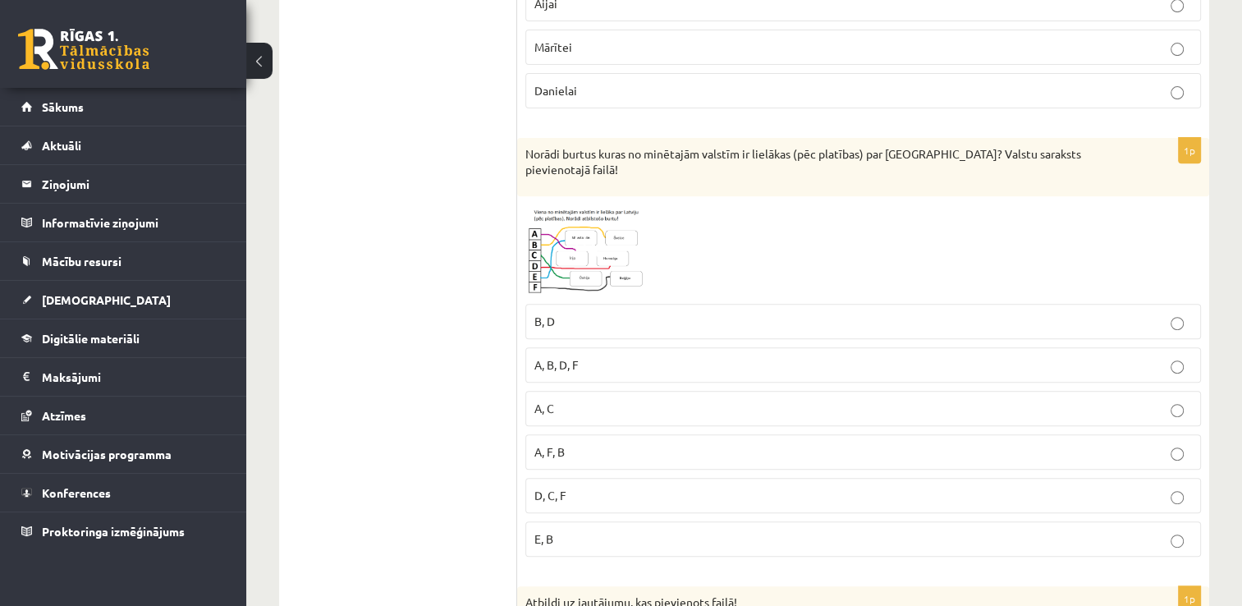
scroll to position [631, 0]
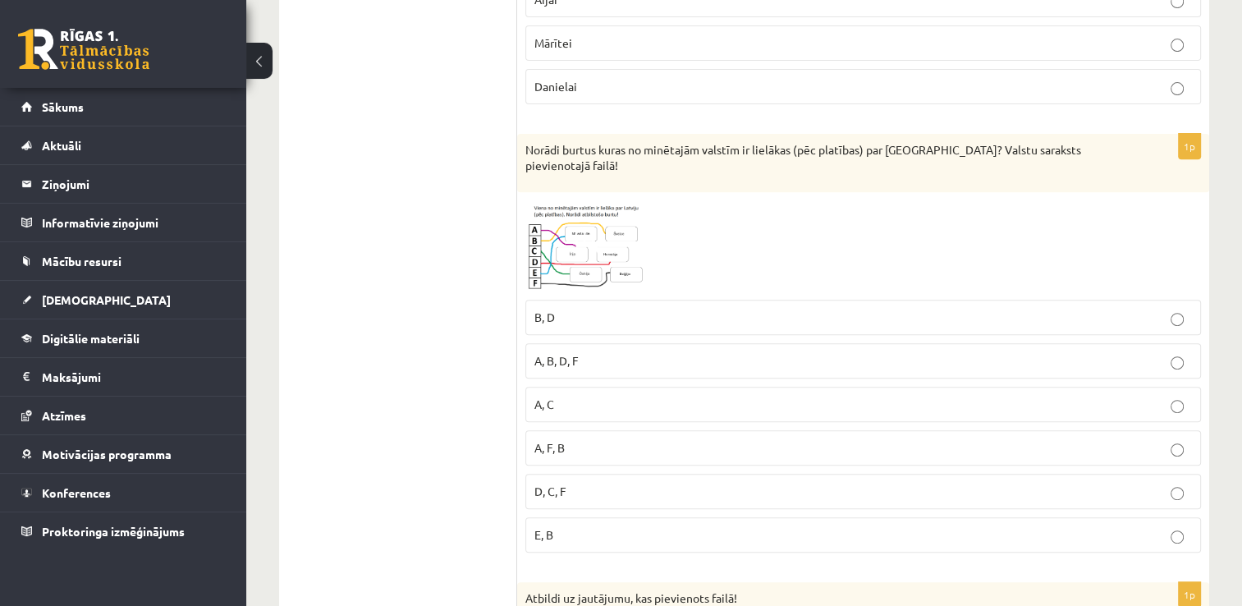
click at [621, 235] on img at bounding box center [586, 245] width 123 height 91
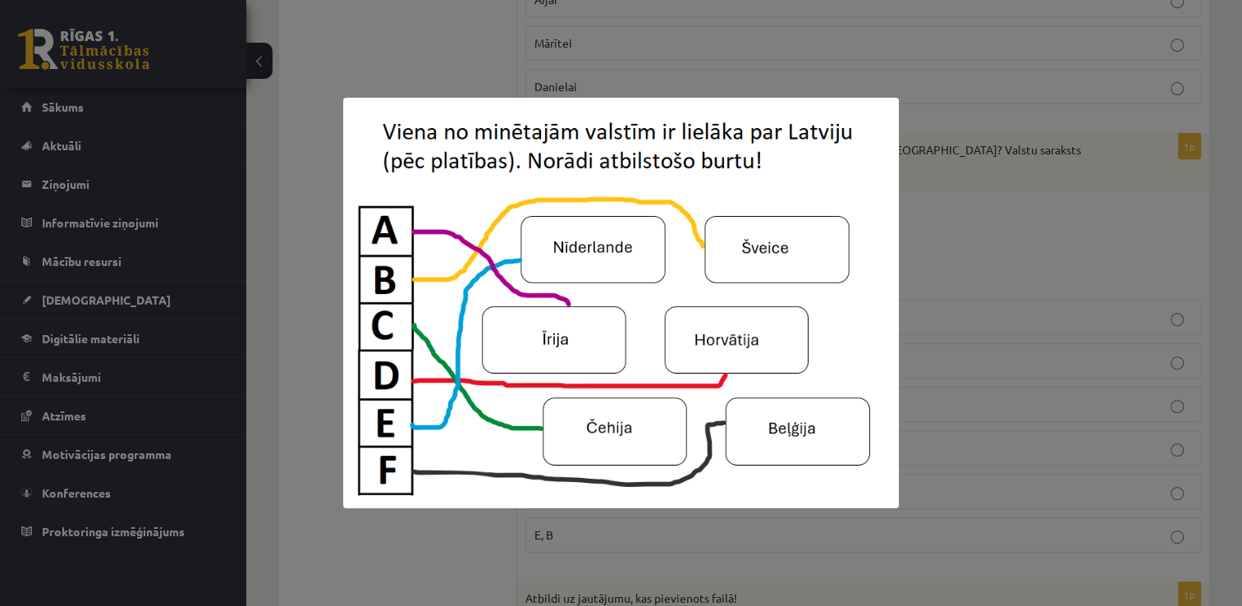
click at [926, 327] on div at bounding box center [621, 303] width 1242 height 606
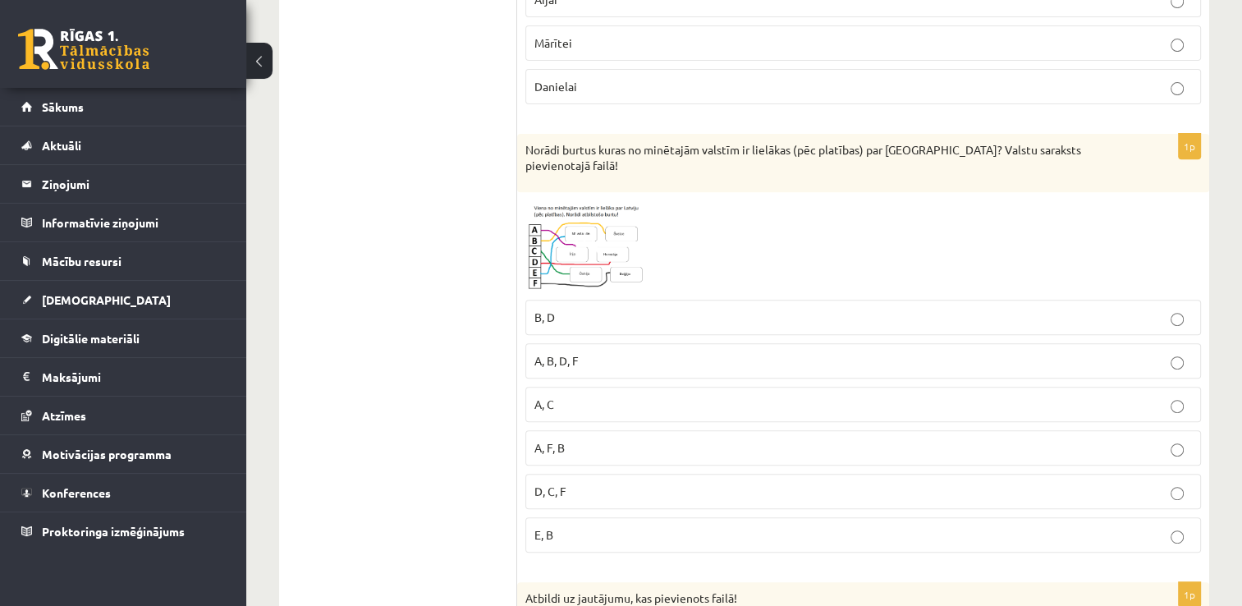
click at [604, 242] on img at bounding box center [586, 245] width 123 height 91
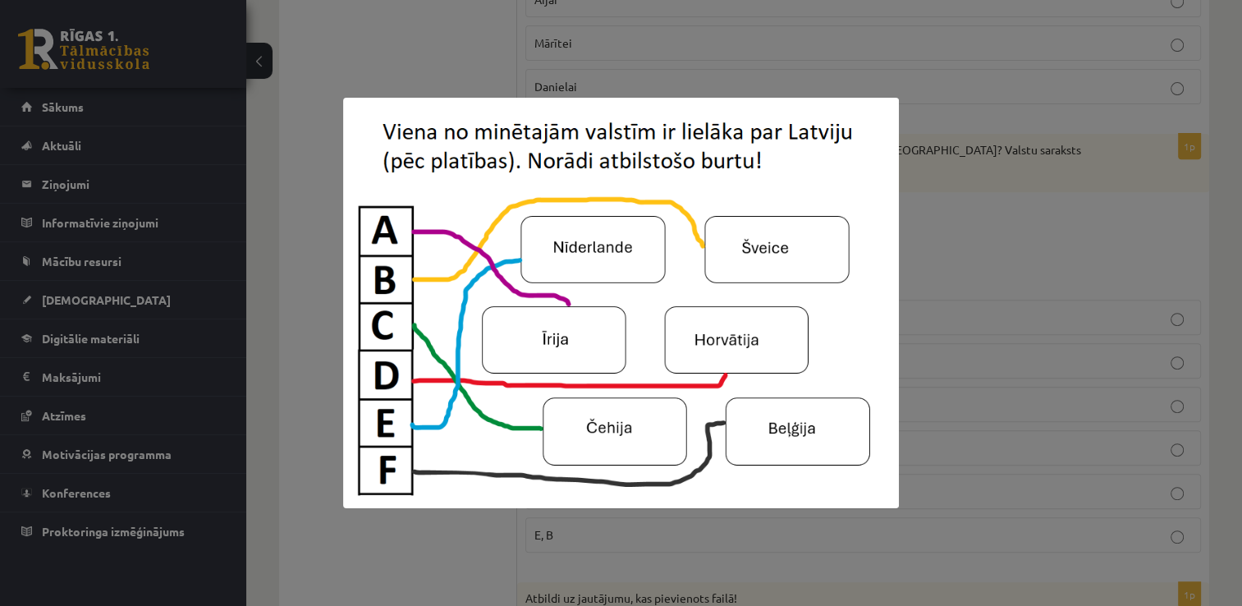
click at [995, 380] on div at bounding box center [621, 303] width 1242 height 606
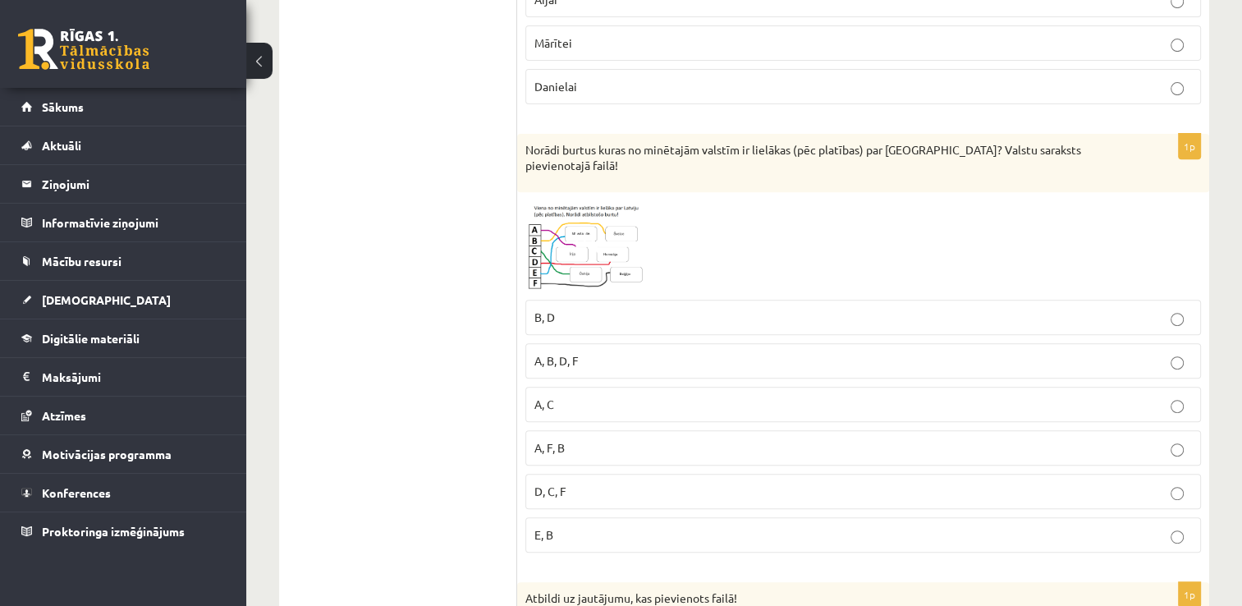
click at [792, 396] on p "A, C" at bounding box center [863, 404] width 658 height 17
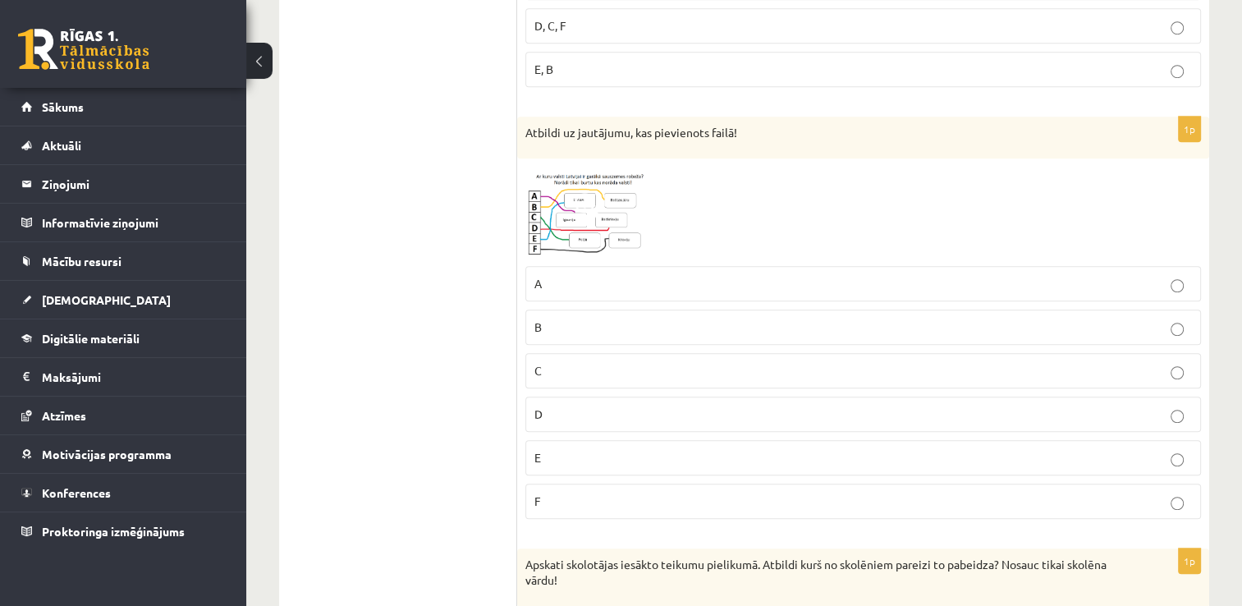
scroll to position [1091, 0]
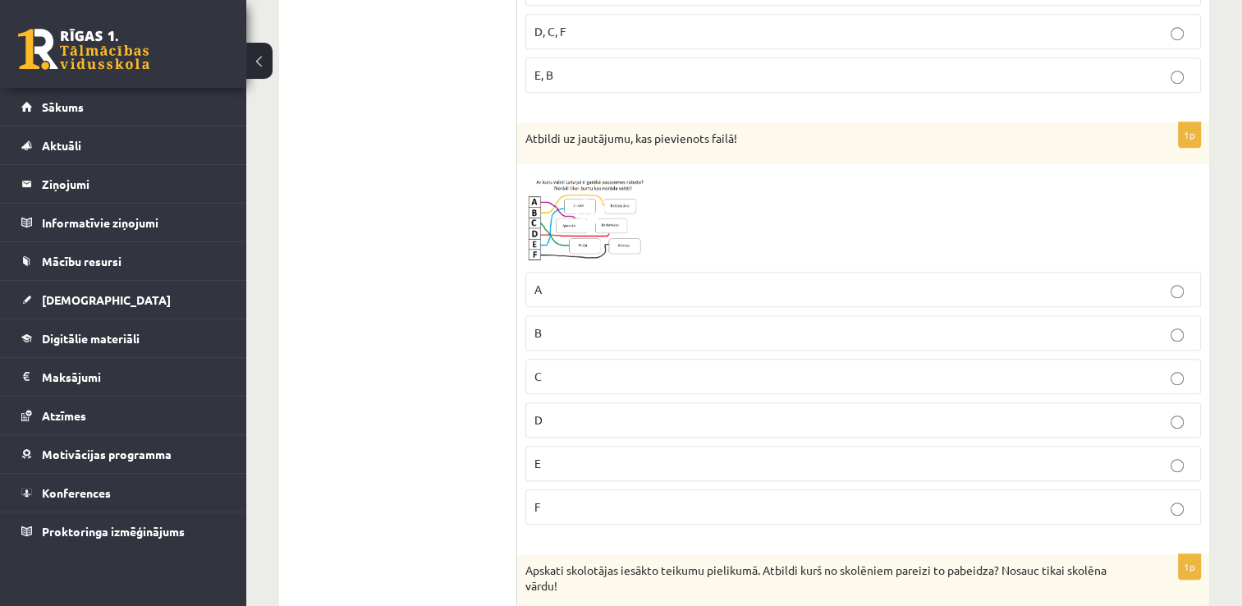
click at [589, 199] on span at bounding box center [588, 212] width 26 height 26
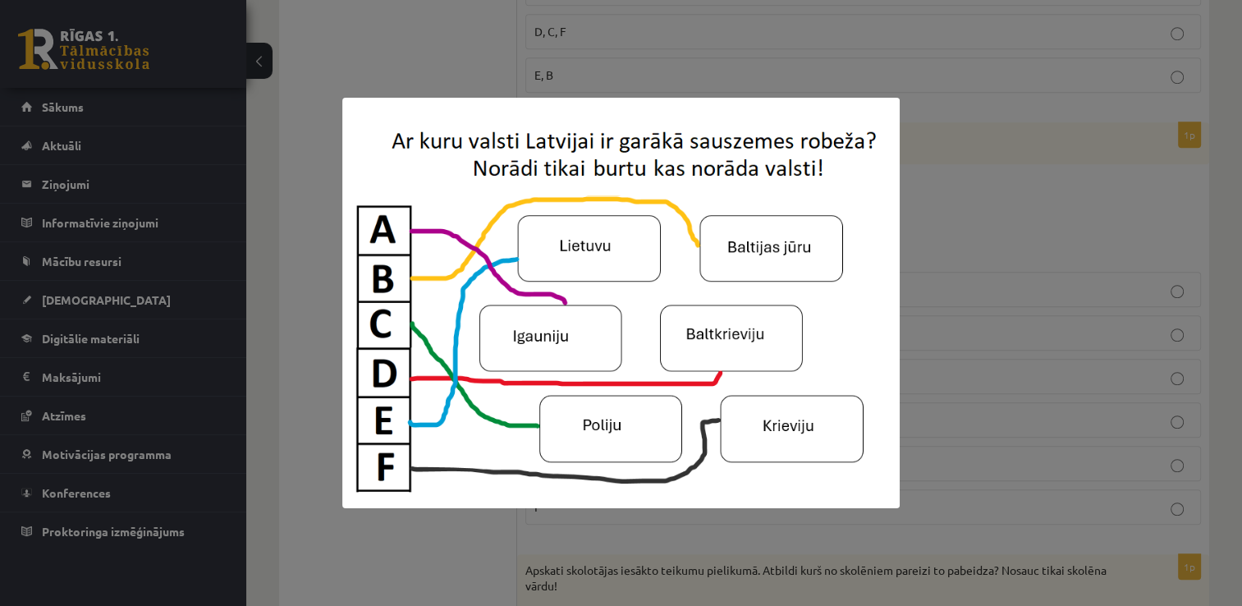
click at [924, 179] on div at bounding box center [621, 303] width 1242 height 606
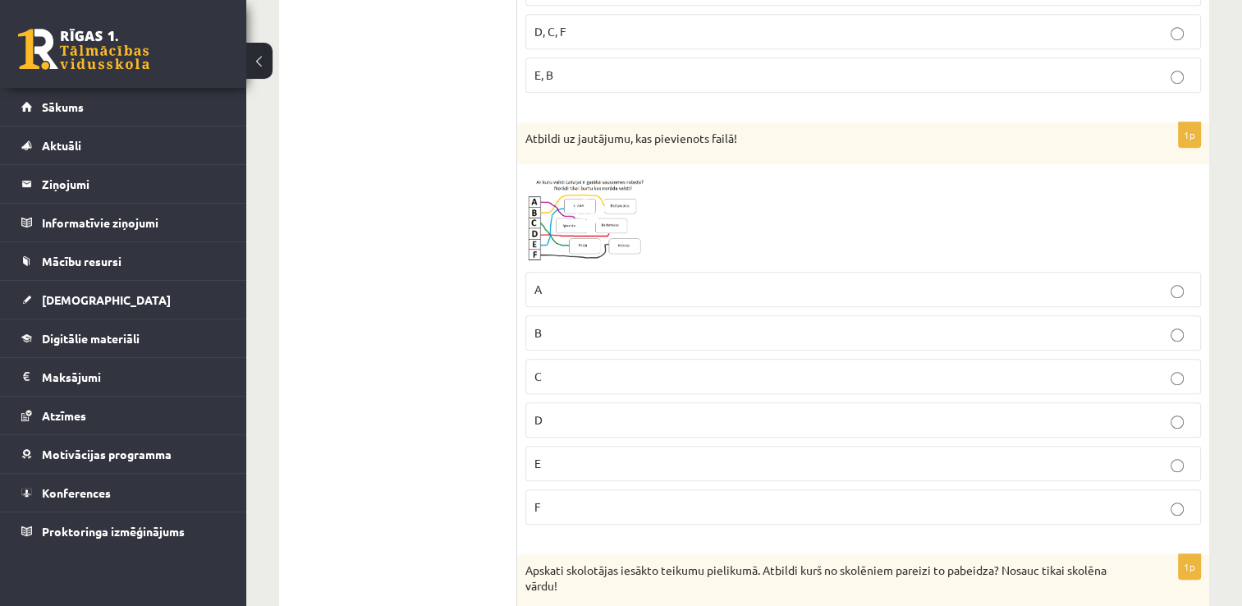
click at [614, 453] on label "E" at bounding box center [863, 463] width 676 height 35
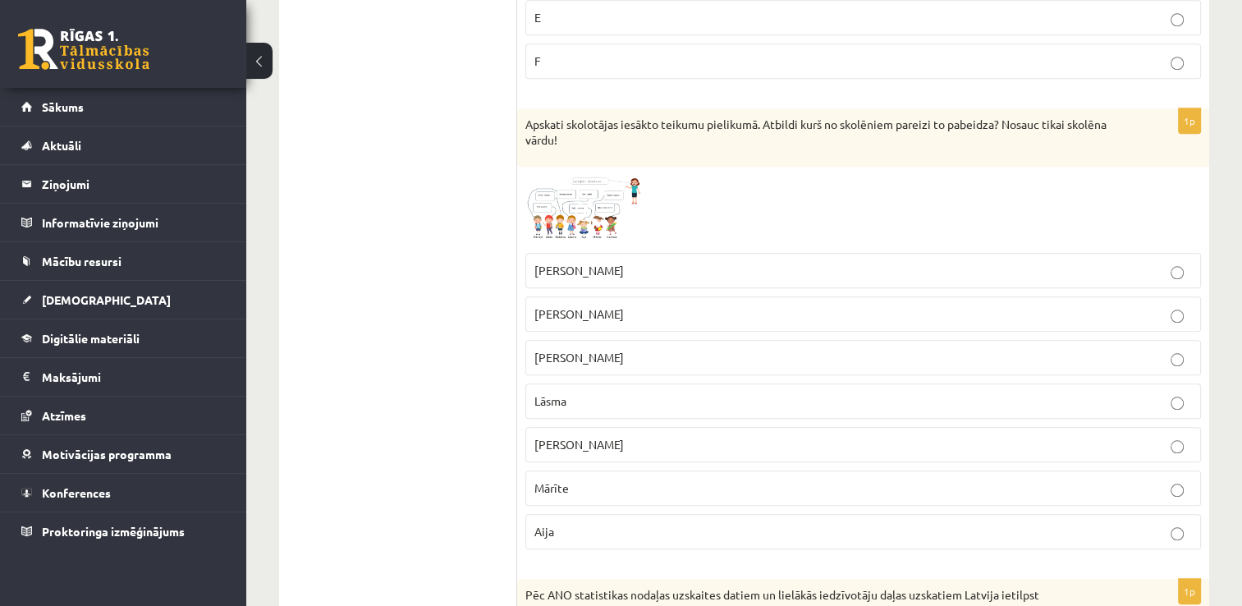
scroll to position [1547, 0]
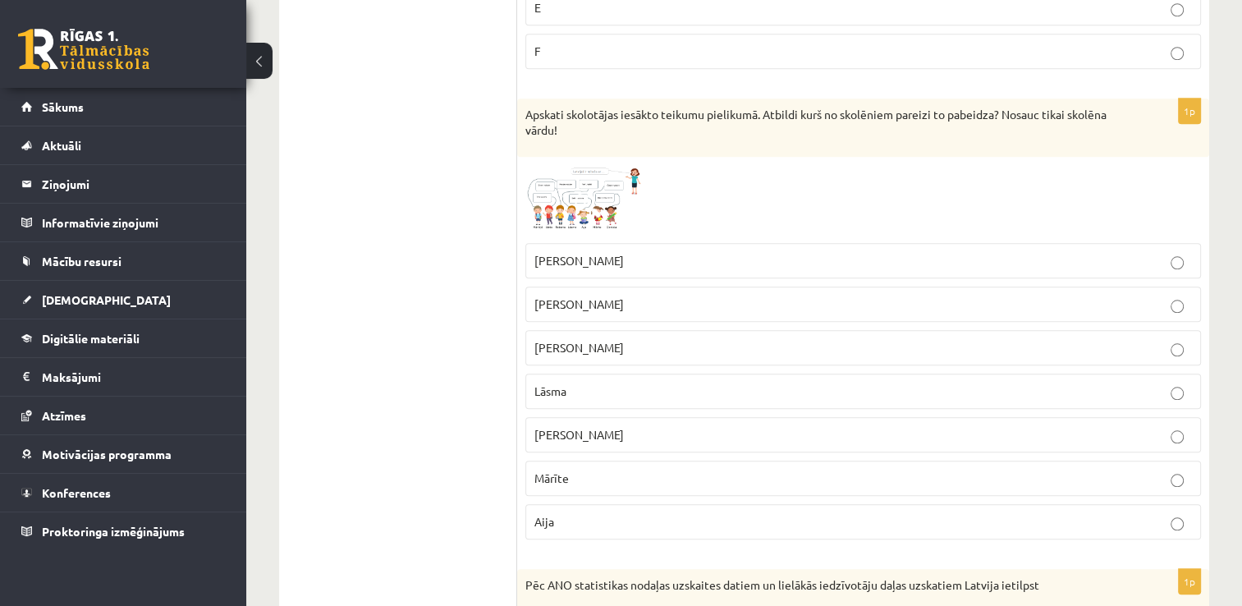
click at [578, 191] on span at bounding box center [588, 204] width 26 height 26
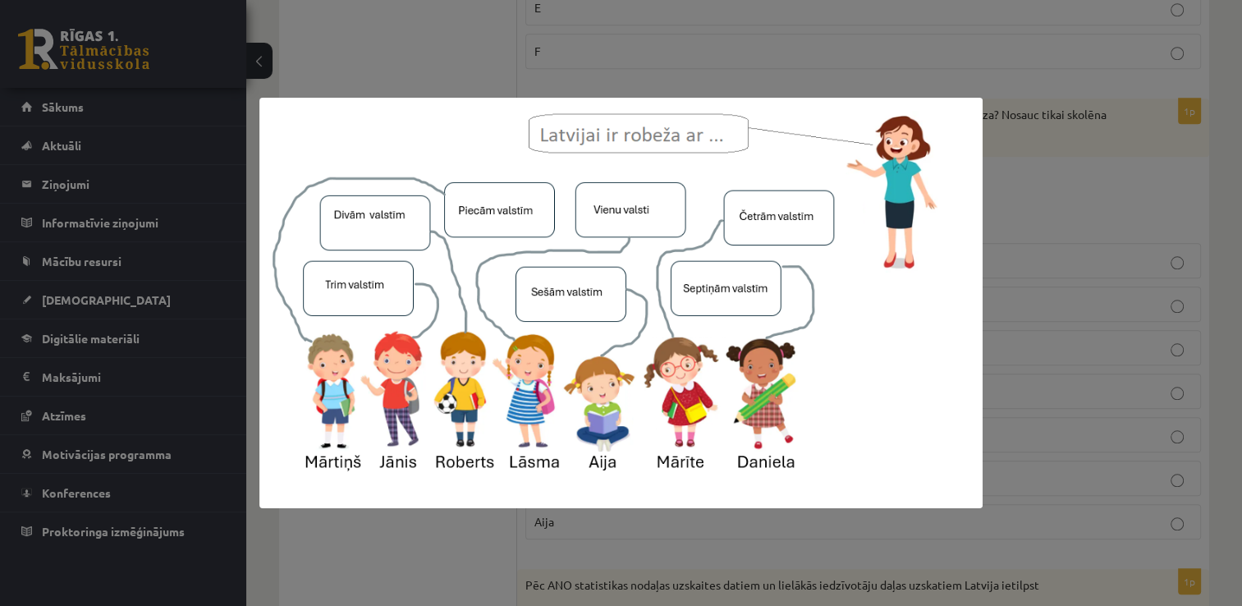
click at [1051, 274] on div at bounding box center [621, 303] width 1242 height 606
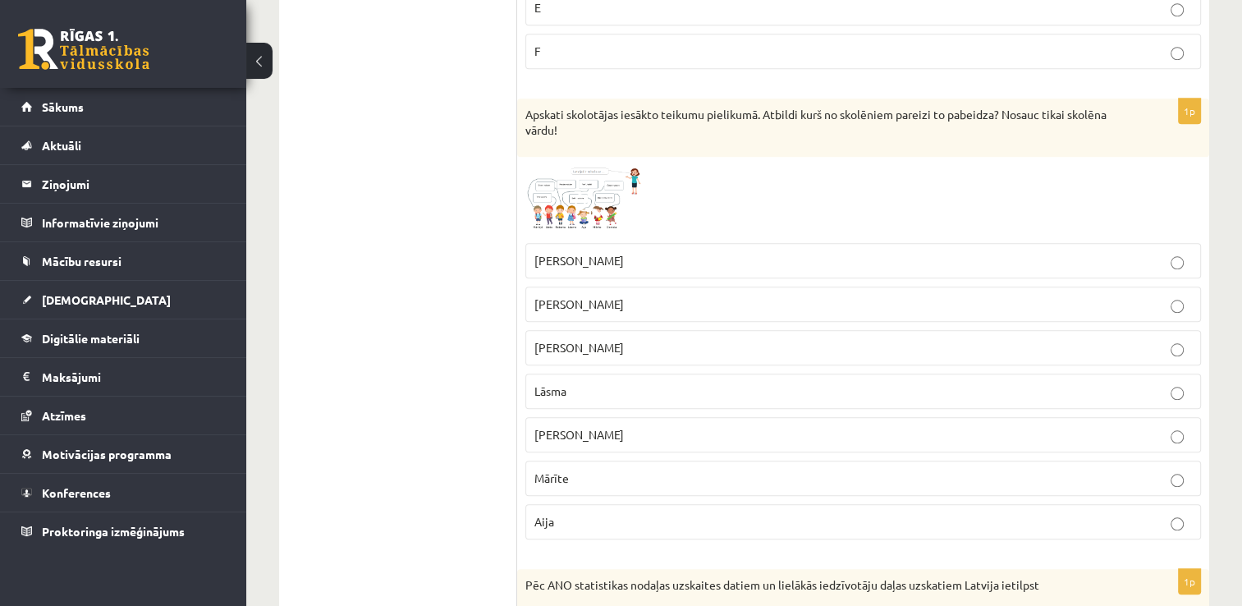
click at [611, 470] on p "Mārīte" at bounding box center [863, 478] width 658 height 17
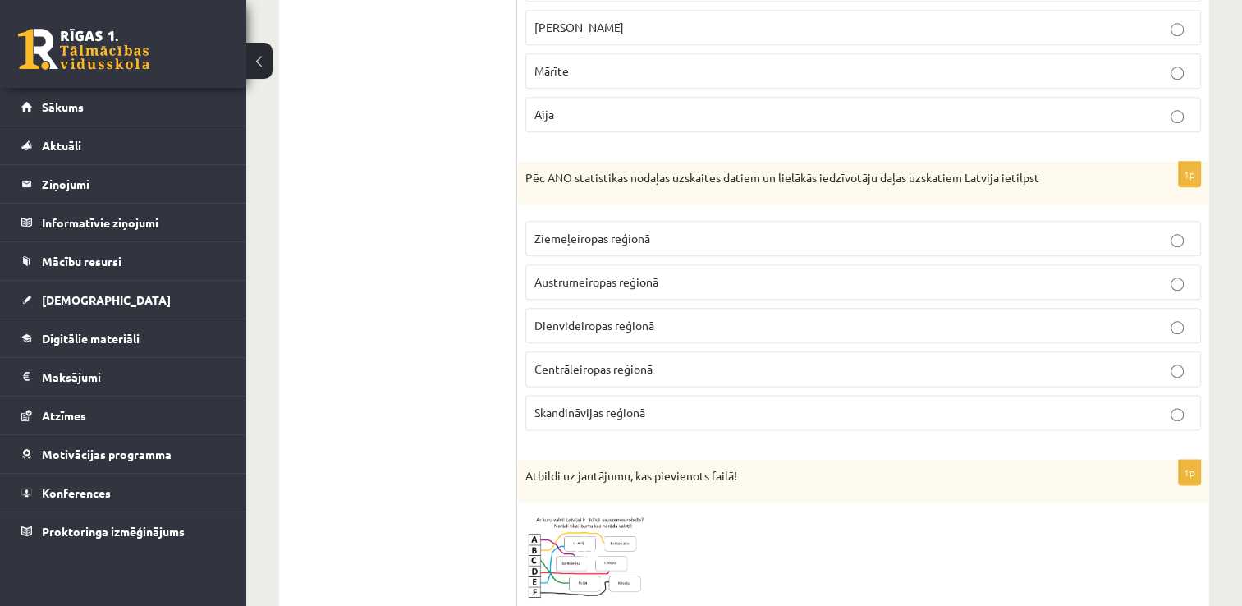
scroll to position [1950, 0]
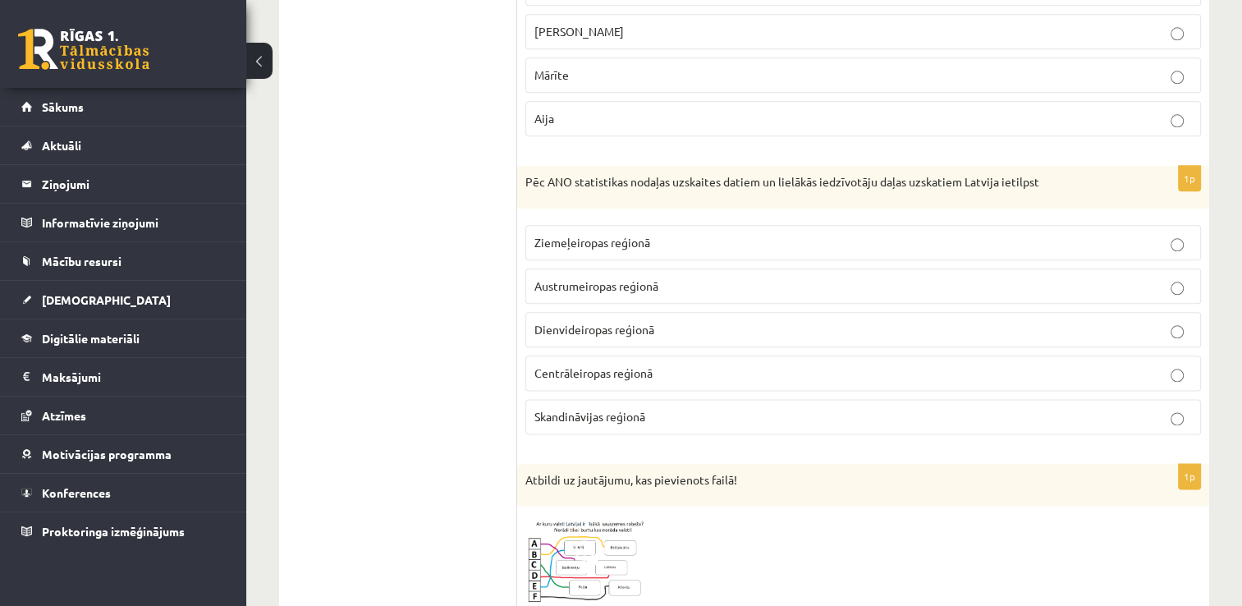
click at [1089, 234] on p "Ziemeļeiropas reģionā" at bounding box center [863, 242] width 658 height 17
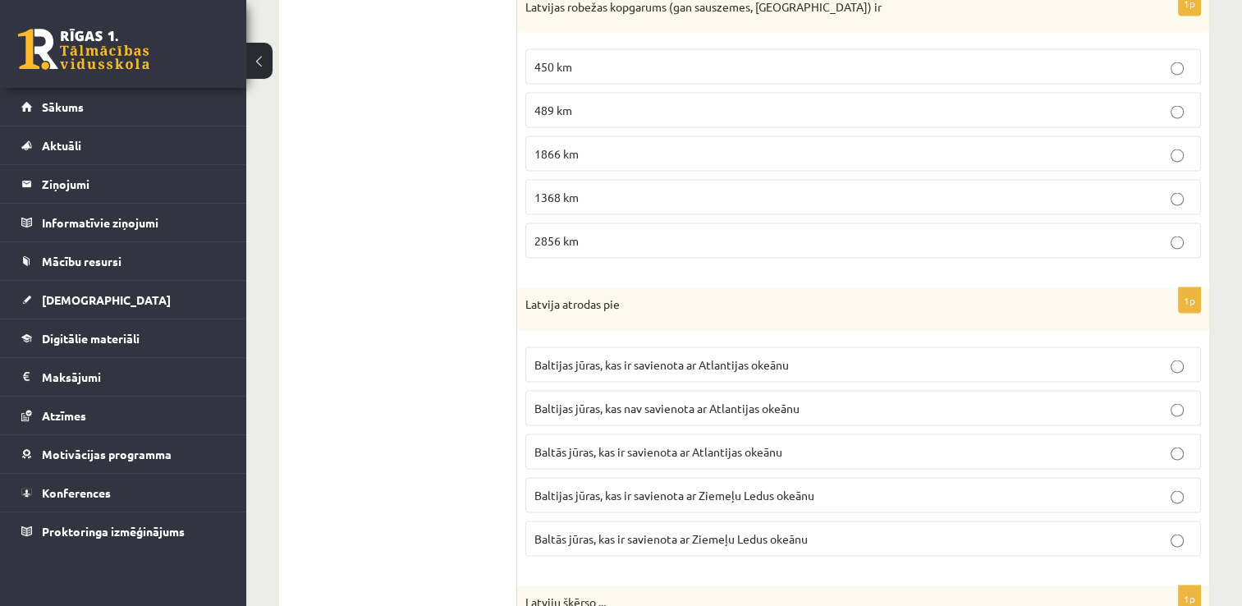
scroll to position [3471, 0]
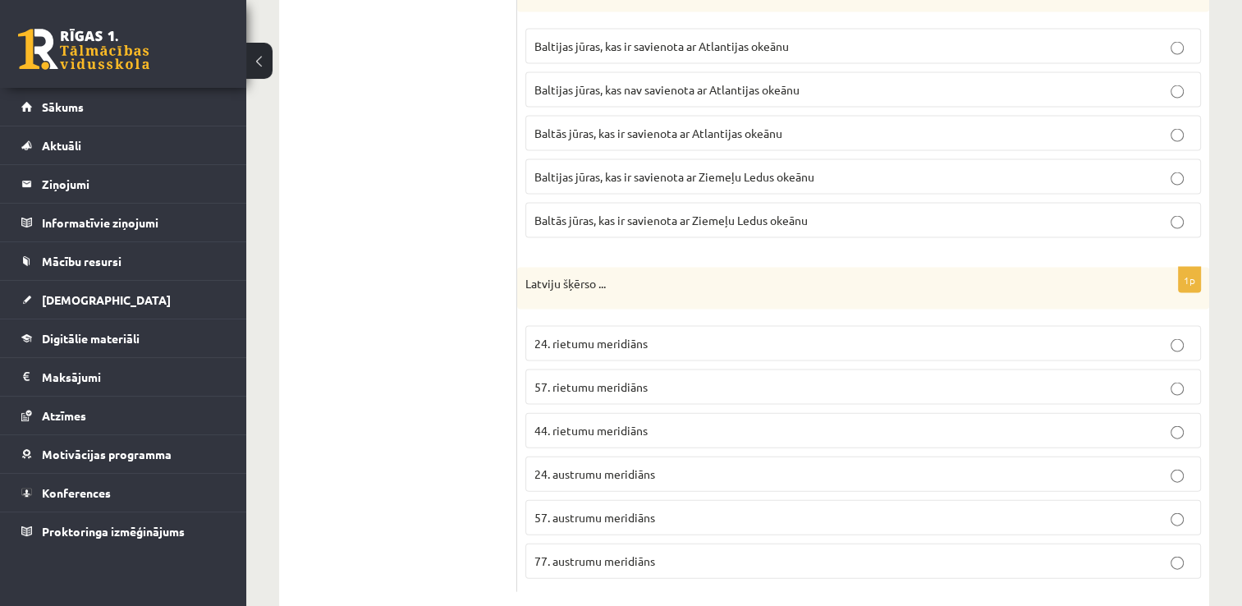
click at [806, 465] on p "24. austrumu meridiāns" at bounding box center [863, 473] width 658 height 17
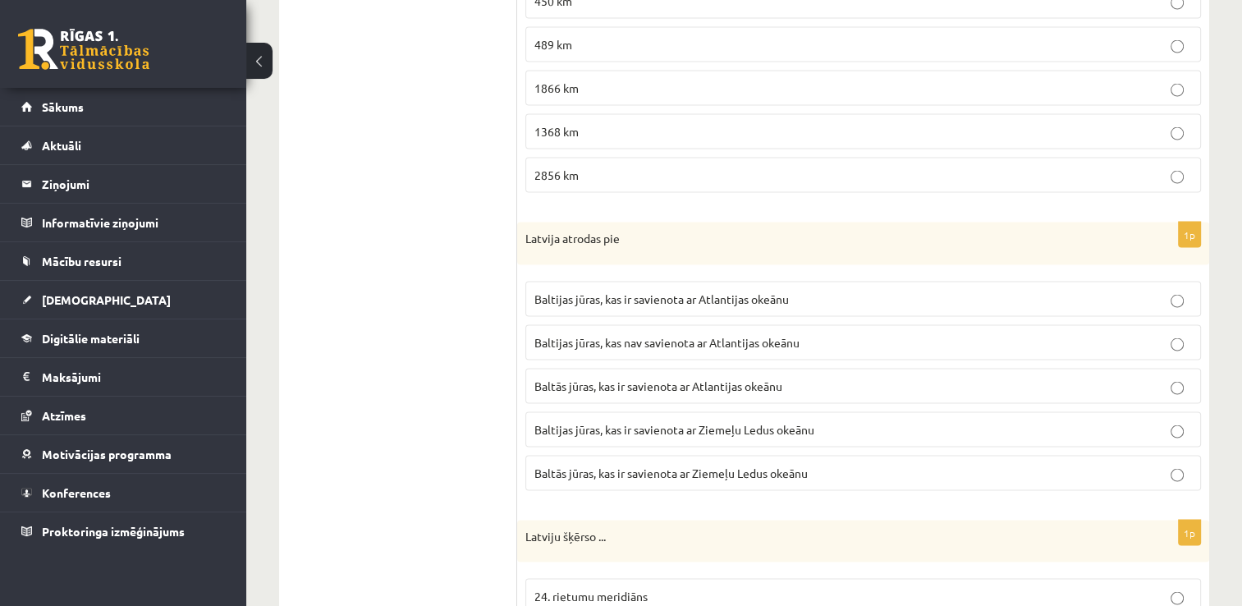
scroll to position [3214, 0]
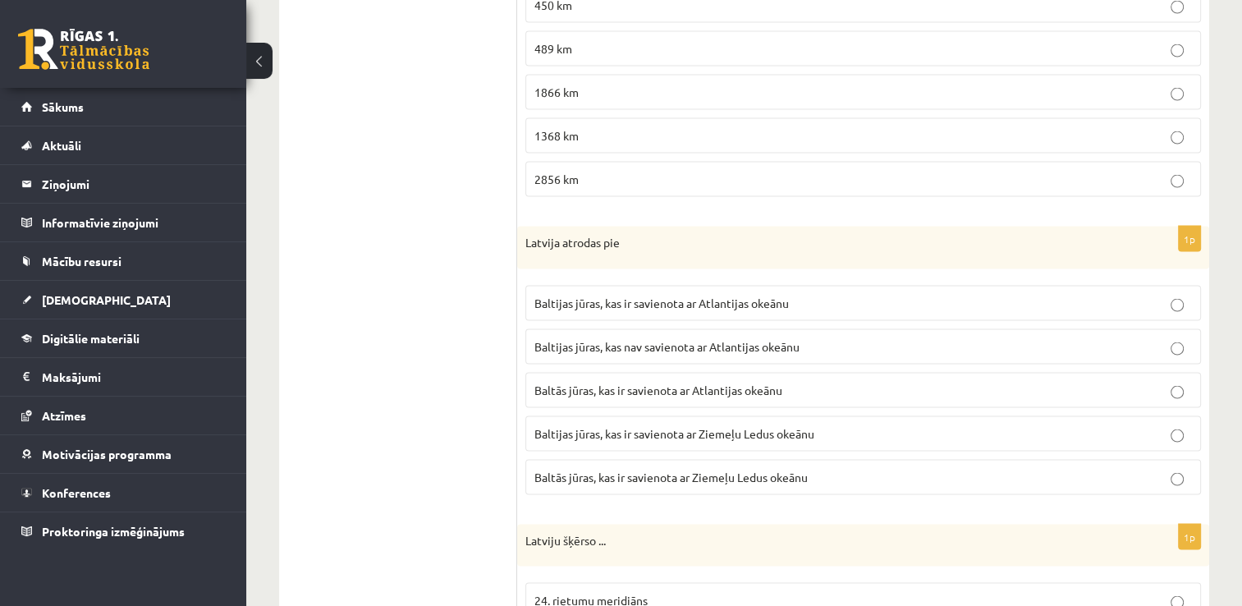
click at [760, 296] on span "Baltijas jūras, kas ir savienota ar Atlantijas okeānu" at bounding box center [661, 303] width 254 height 15
drag, startPoint x: 1241, startPoint y: 497, endPoint x: 1244, endPoint y: 473, distance: 24.8
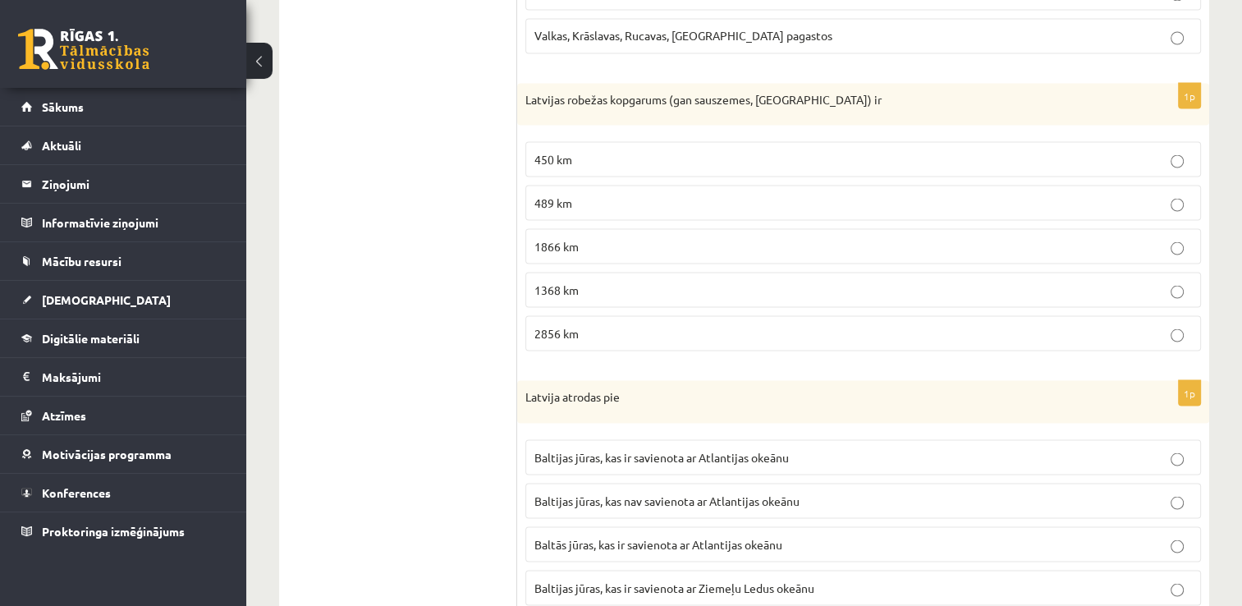
scroll to position [3050, 0]
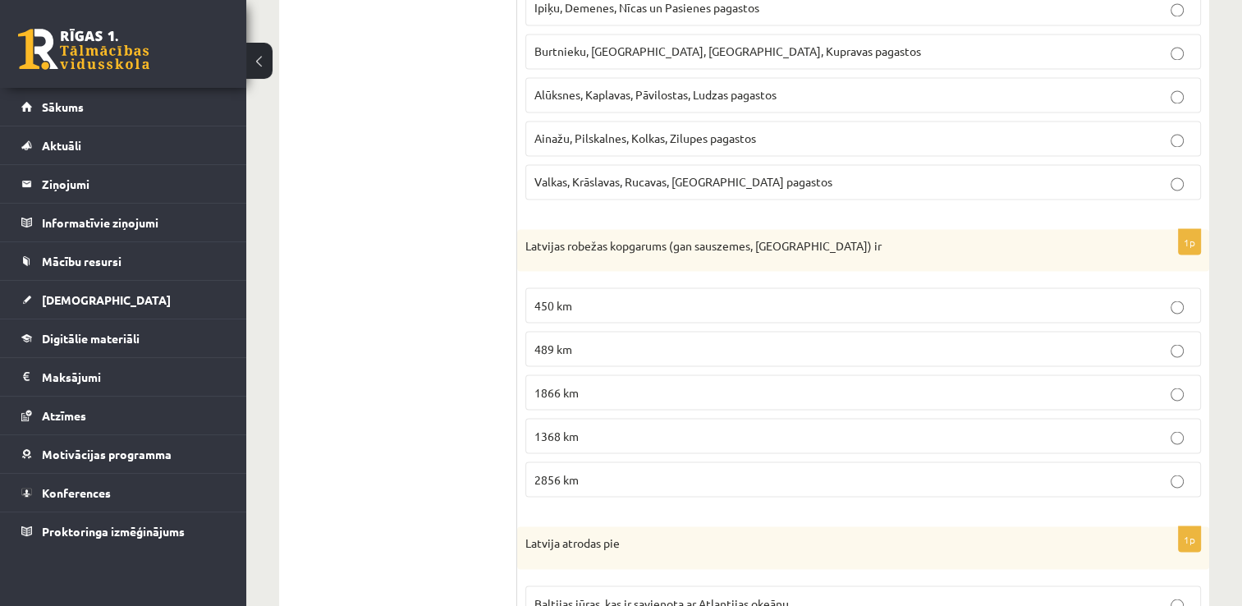
scroll to position [2909, 0]
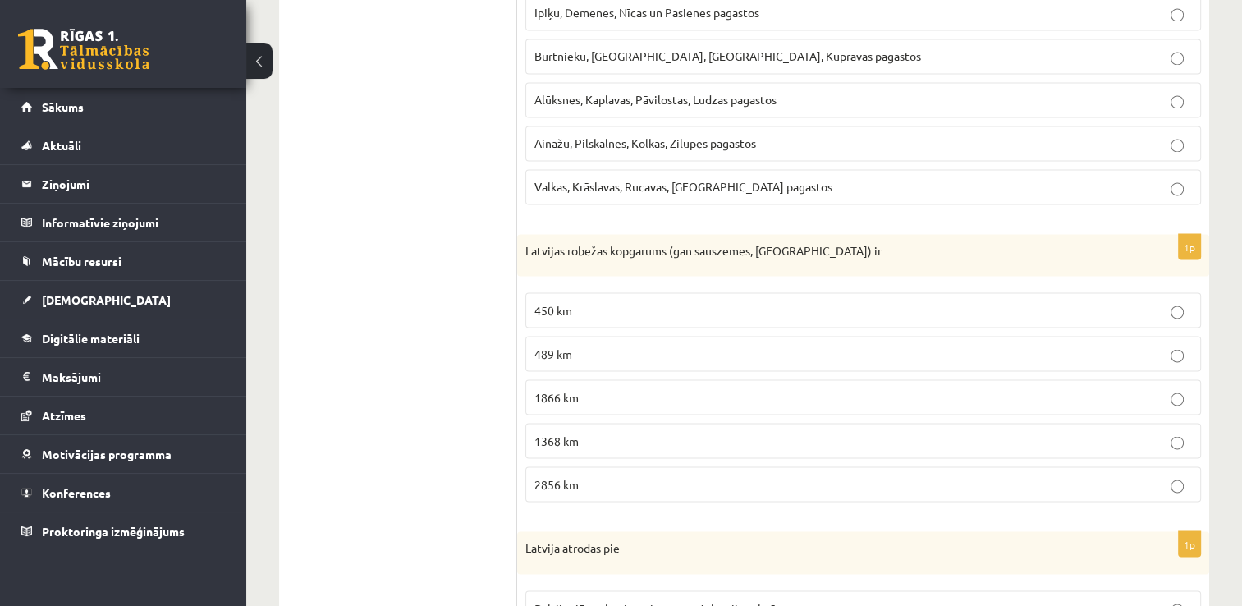
click at [855, 388] on p "1866 km" at bounding box center [863, 396] width 658 height 17
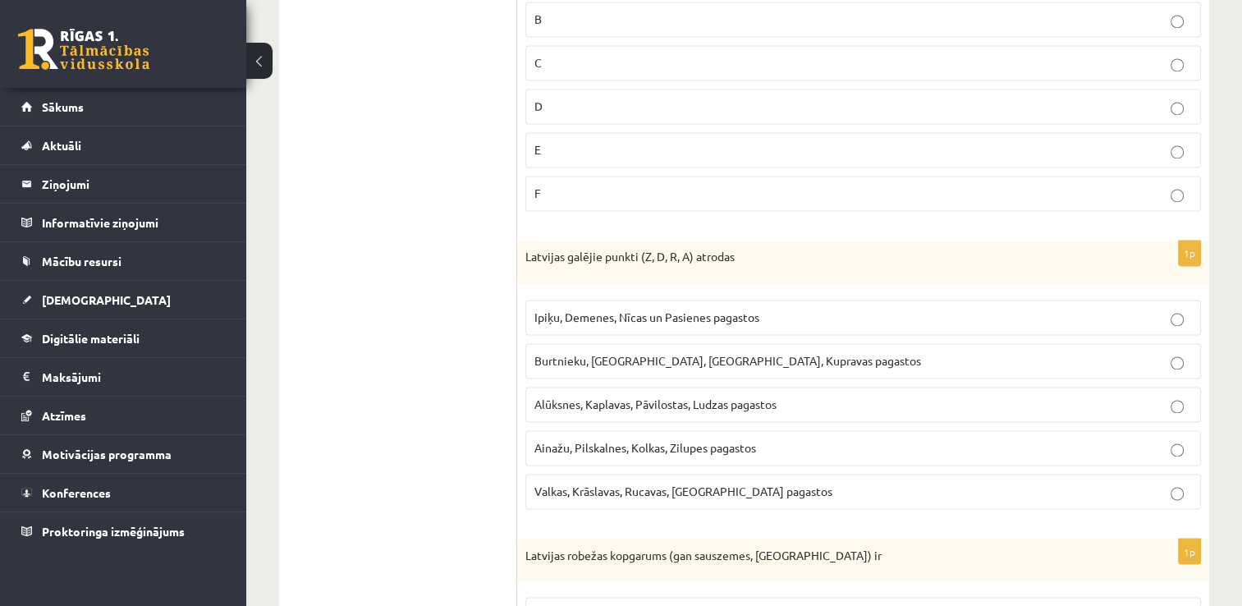
scroll to position [2596, 0]
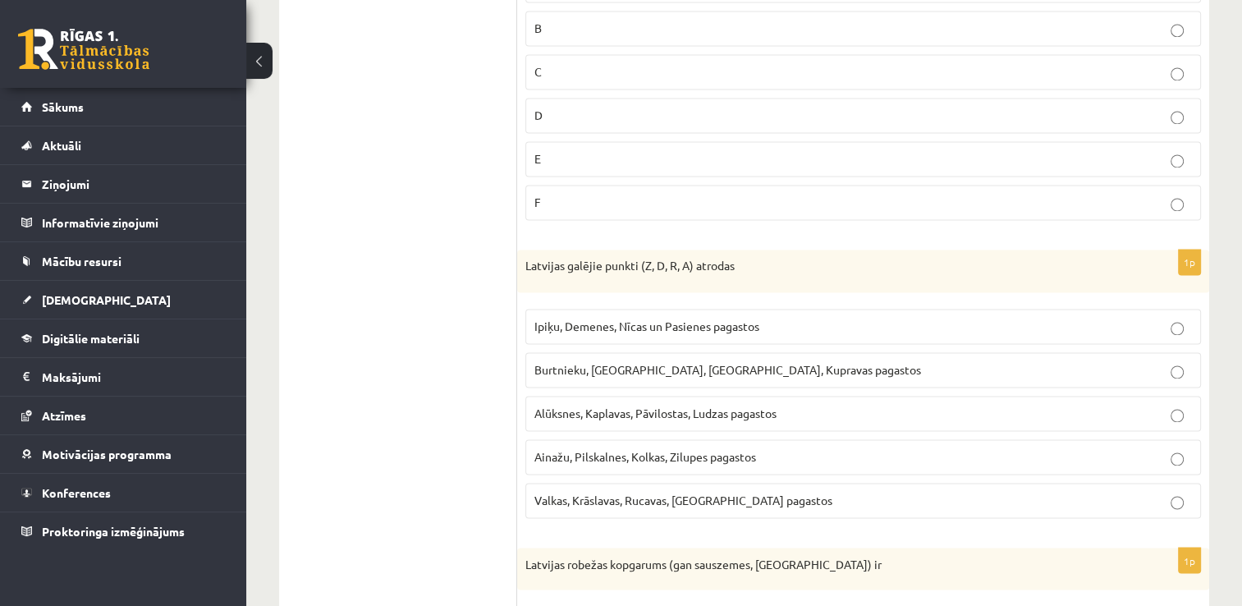
click at [831, 448] on p "Ainažu, Pilskalnes, Kolkas, Zilupes pagastos" at bounding box center [863, 456] width 658 height 17
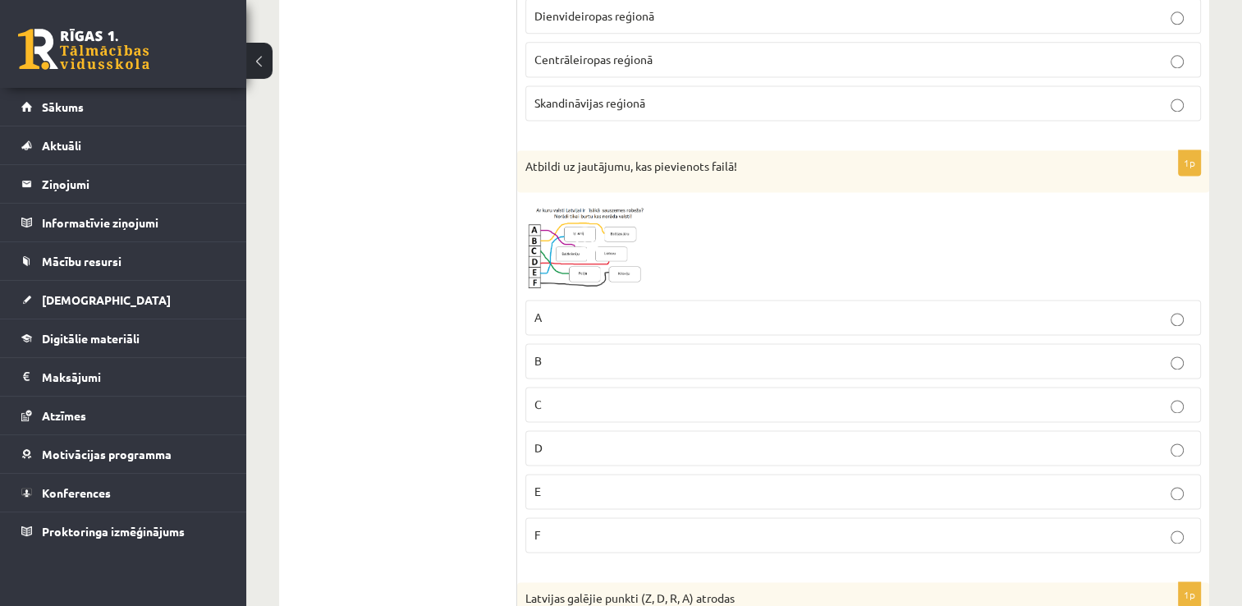
scroll to position [2253, 0]
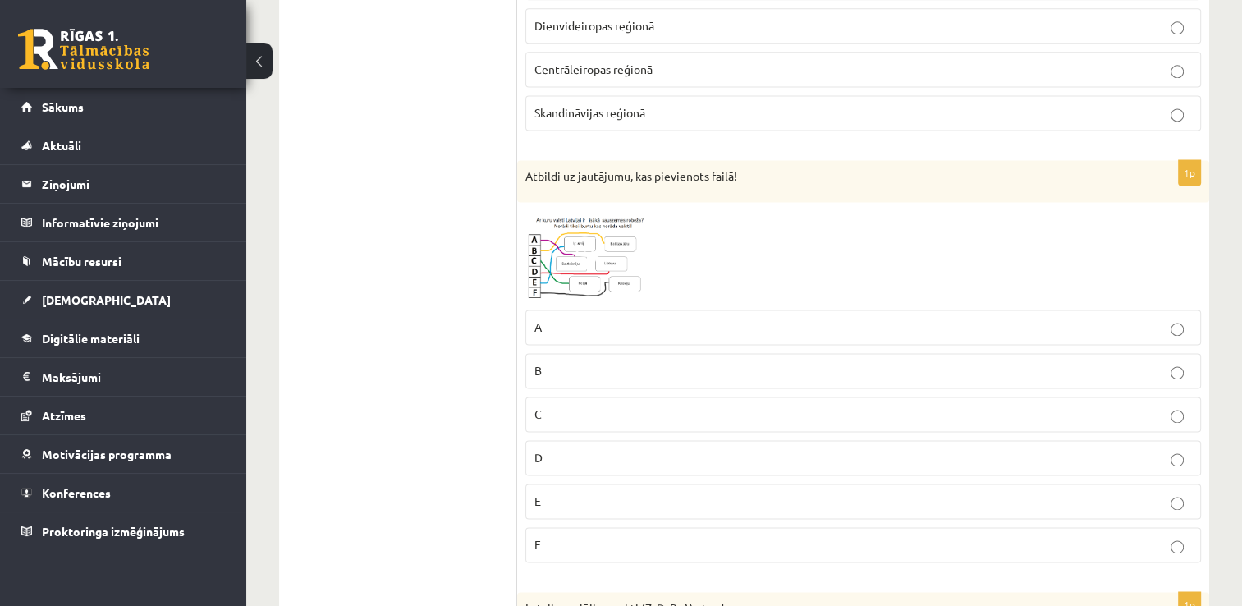
click at [595, 236] on span at bounding box center [588, 249] width 26 height 26
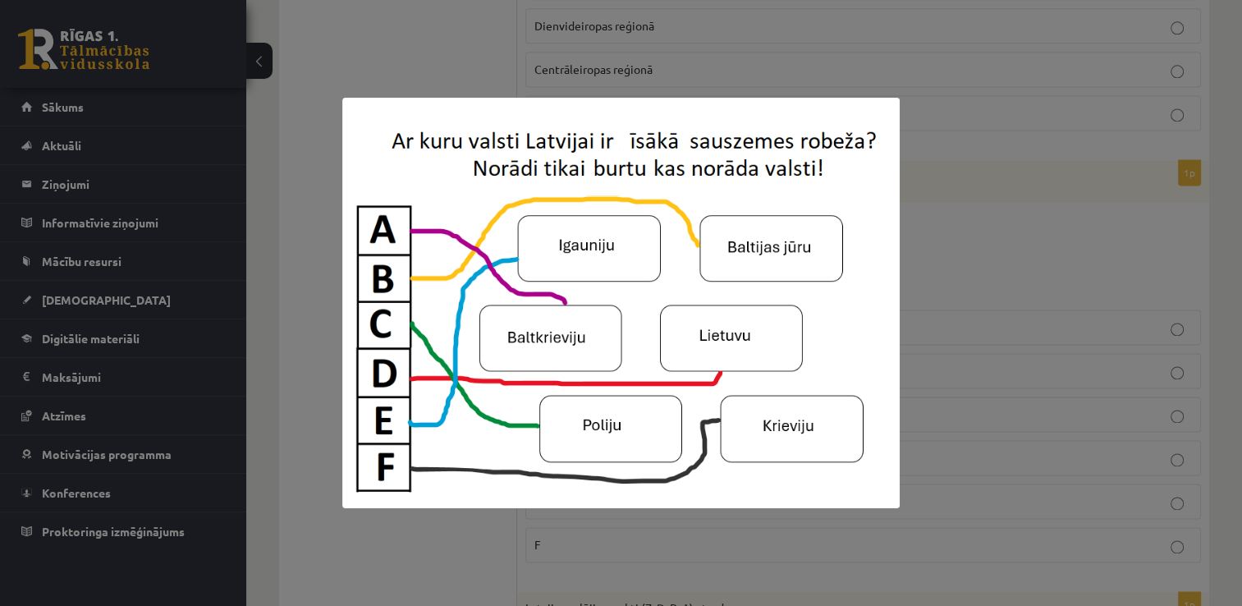
click at [916, 302] on div at bounding box center [621, 303] width 1242 height 606
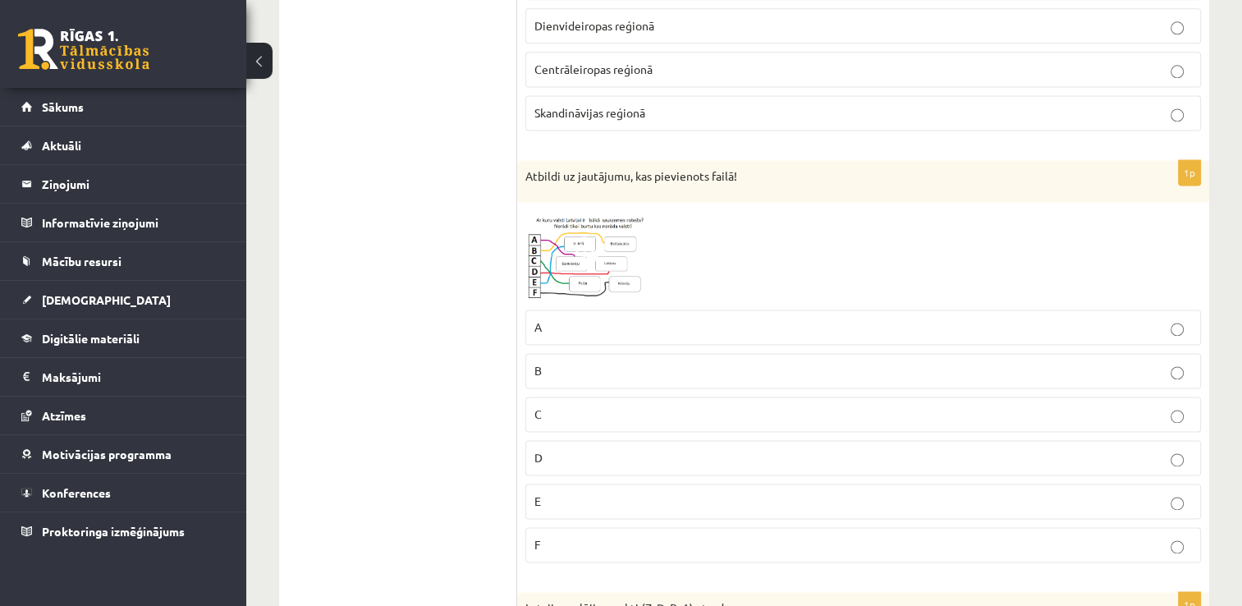
click at [634, 314] on label "A" at bounding box center [863, 326] width 676 height 35
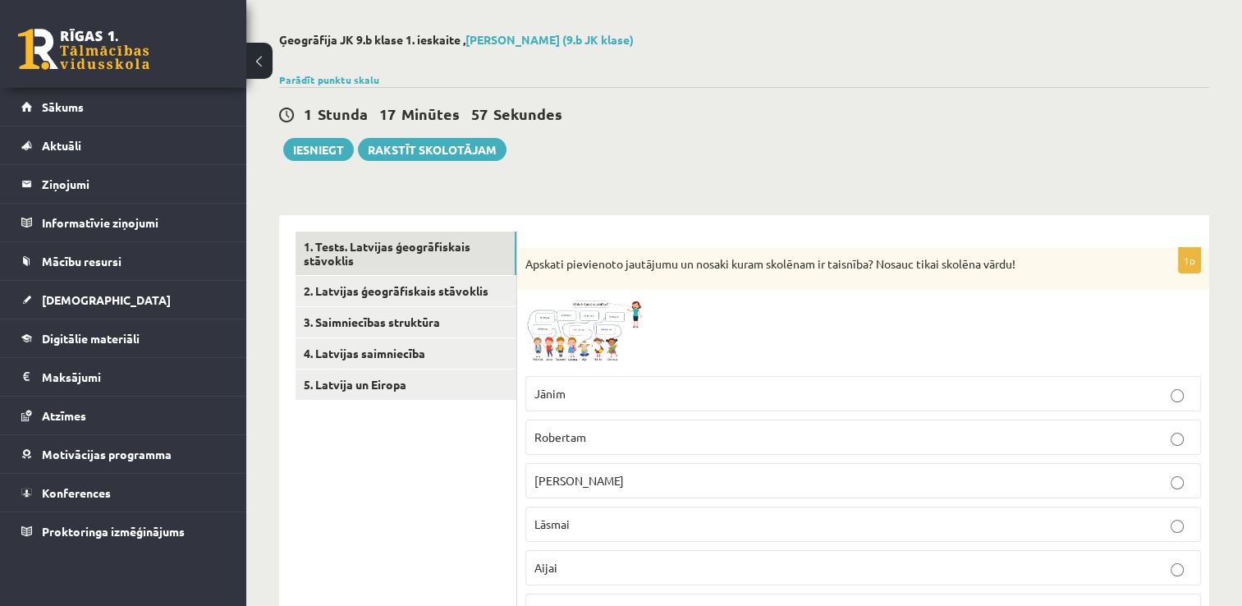
scroll to position [30, 0]
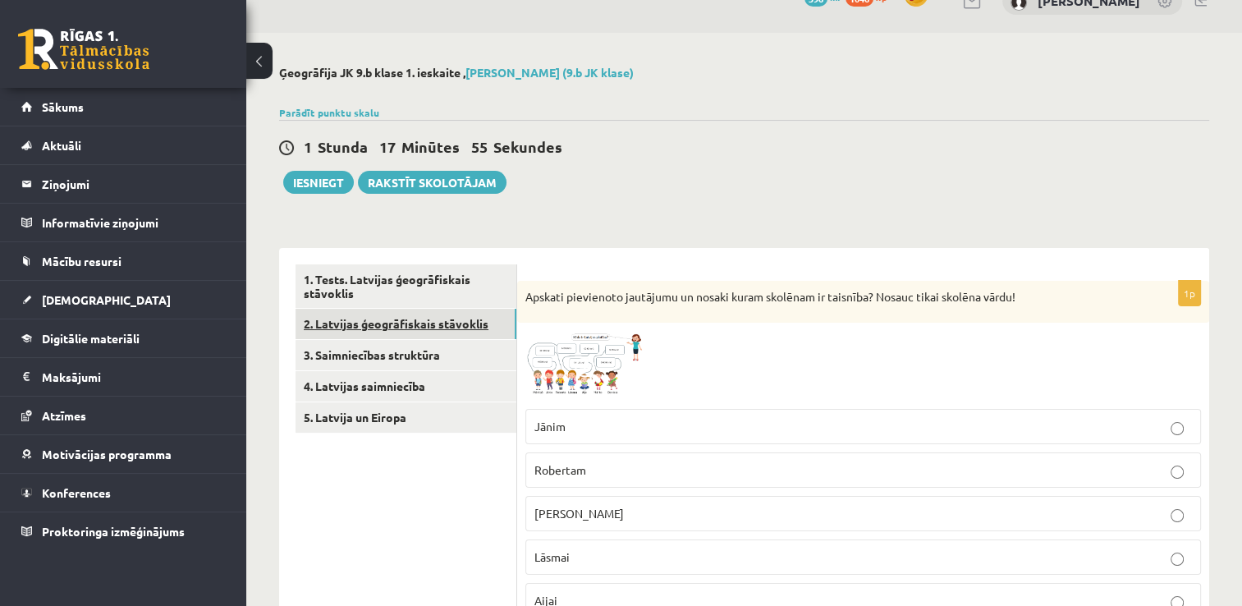
click at [397, 322] on link "2. Latvijas ģeogrāfiskais stāvoklis" at bounding box center [406, 324] width 221 height 30
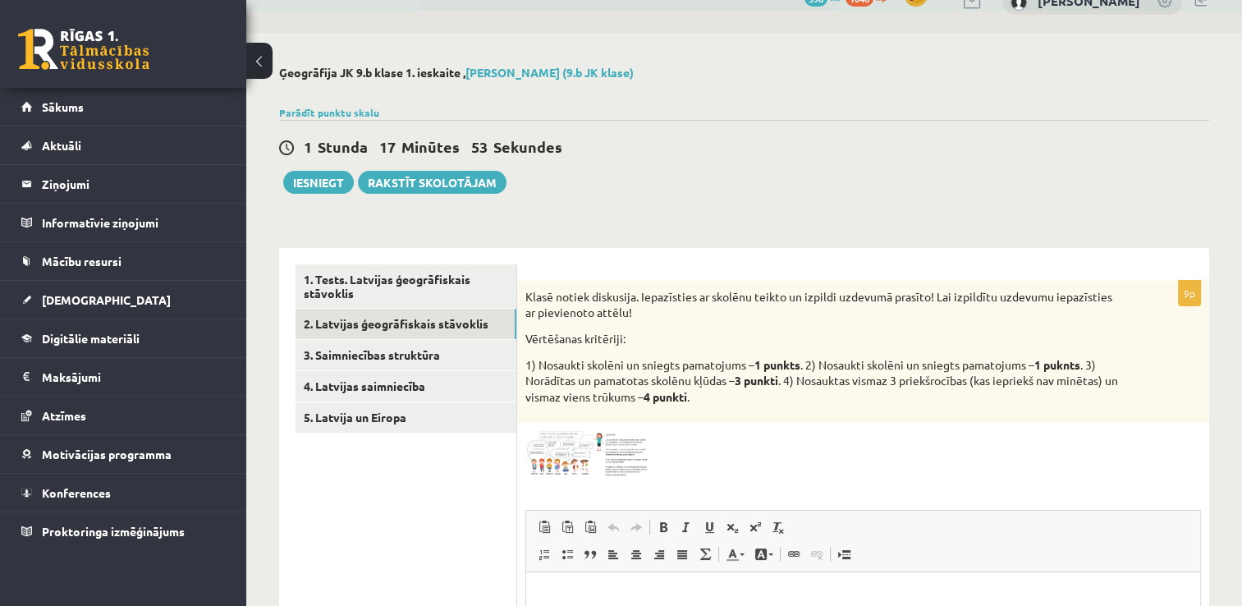
scroll to position [0, 0]
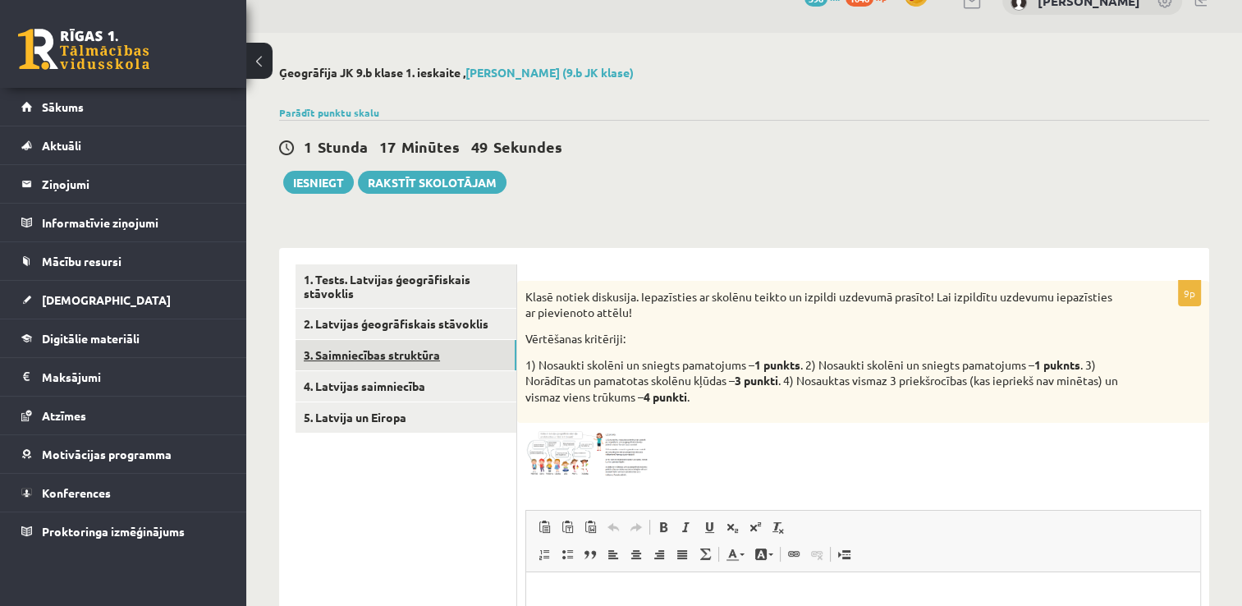
click at [380, 355] on link "3. Saimniecības struktūra" at bounding box center [406, 355] width 221 height 30
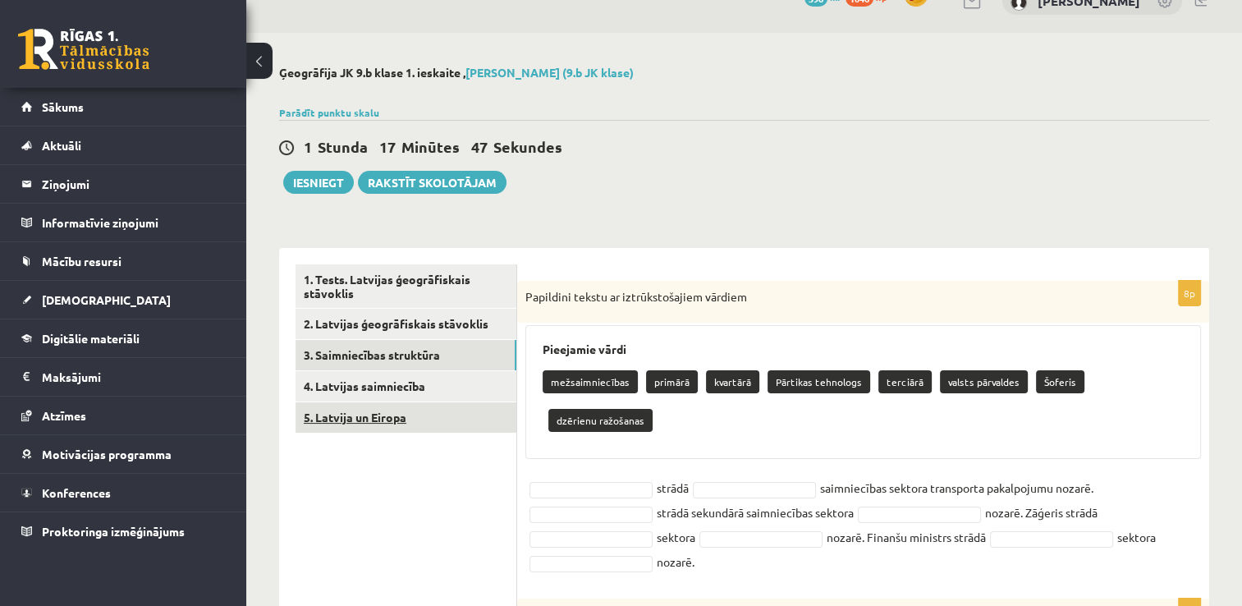
click at [440, 422] on link "5. Latvija un Eiropa" at bounding box center [406, 417] width 221 height 30
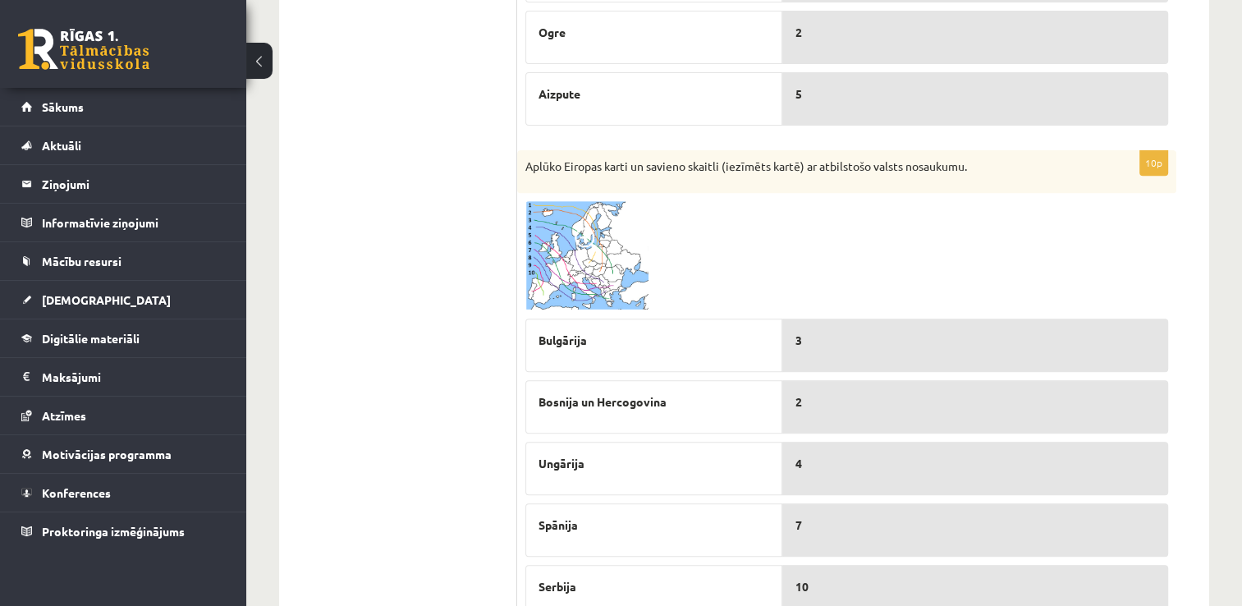
scroll to position [618, 0]
click at [623, 226] on img at bounding box center [586, 258] width 123 height 109
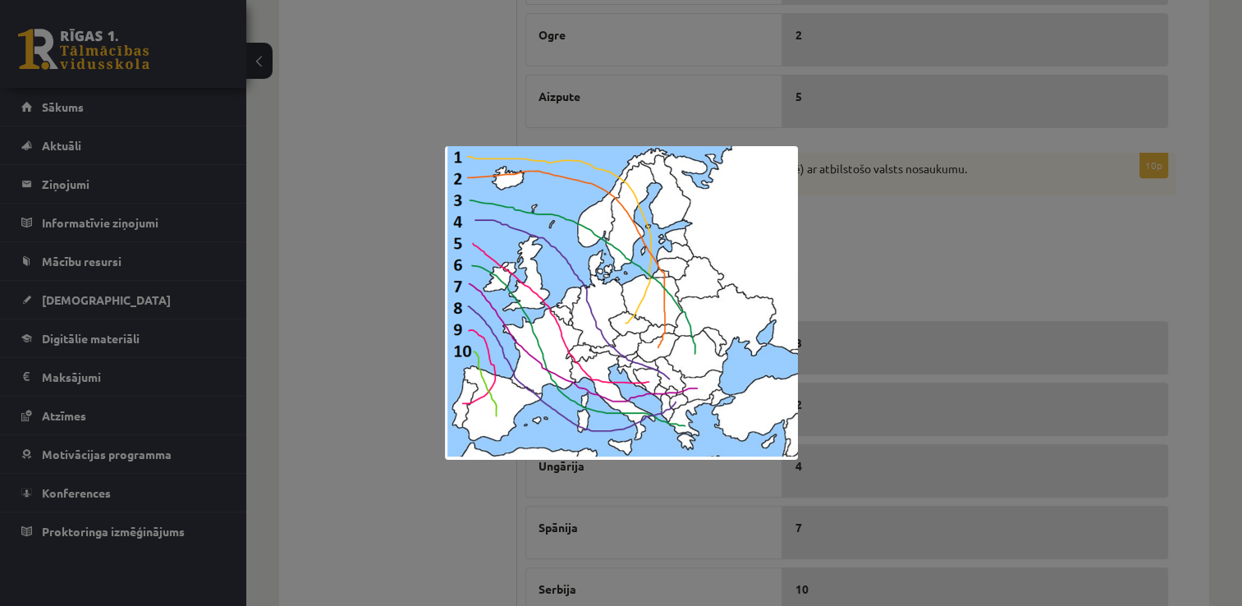
click at [919, 248] on div at bounding box center [621, 303] width 1242 height 606
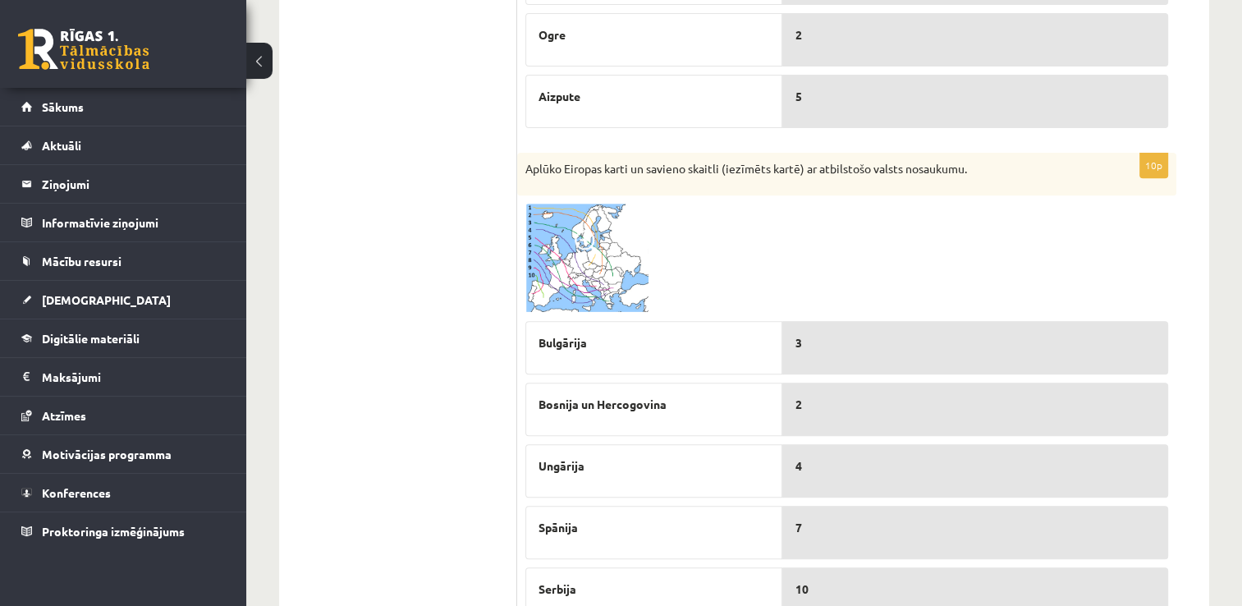
click at [603, 224] on img at bounding box center [586, 258] width 123 height 109
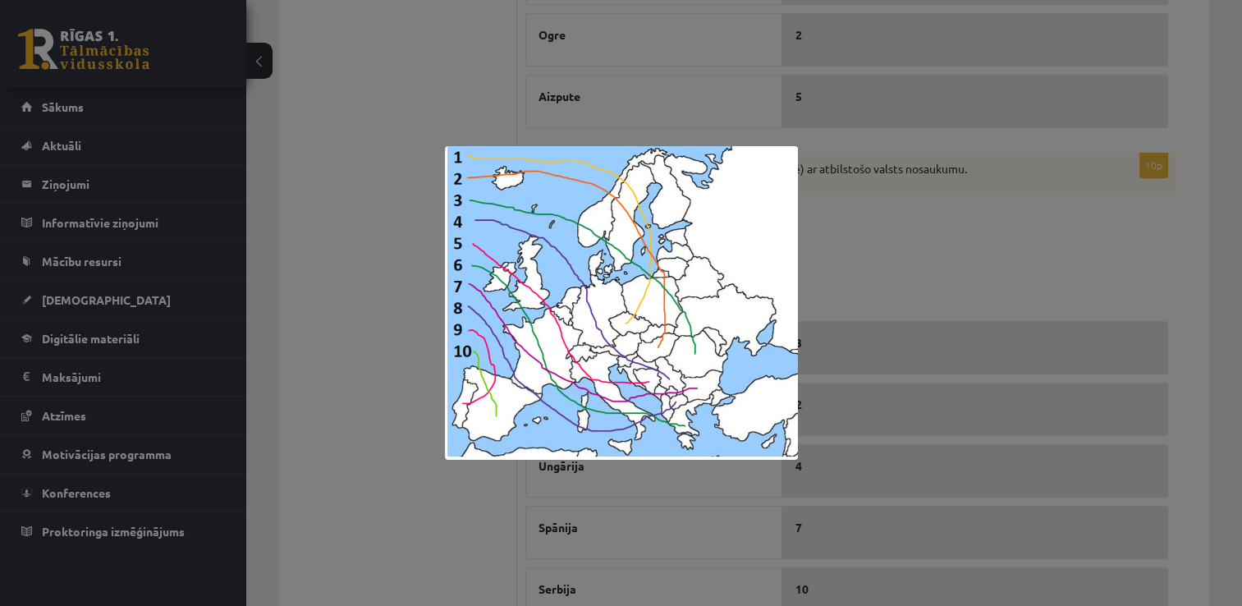
click at [704, 238] on img at bounding box center [621, 303] width 353 height 314
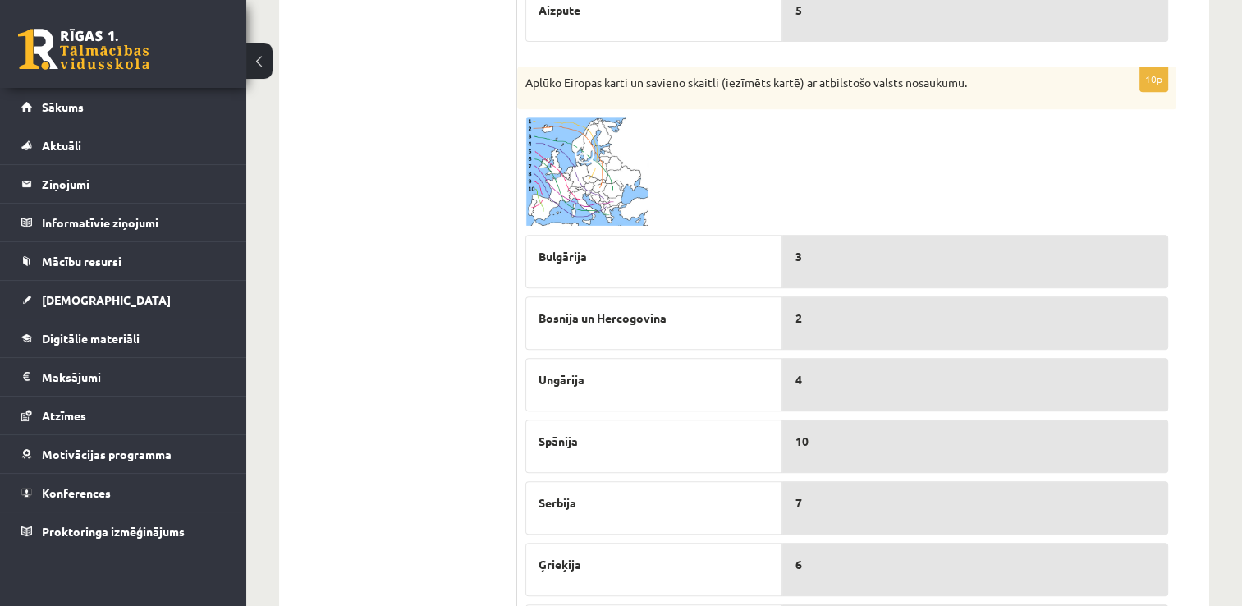
scroll to position [703, 0]
click at [552, 184] on img at bounding box center [586, 173] width 123 height 109
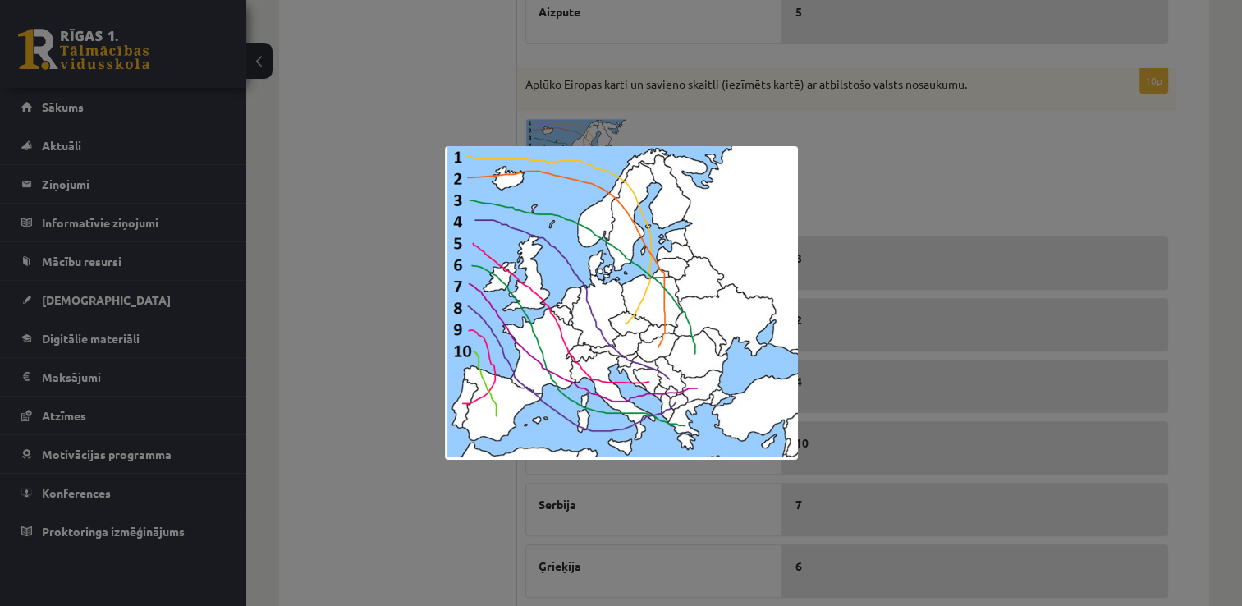
click at [919, 182] on div at bounding box center [621, 303] width 1242 height 606
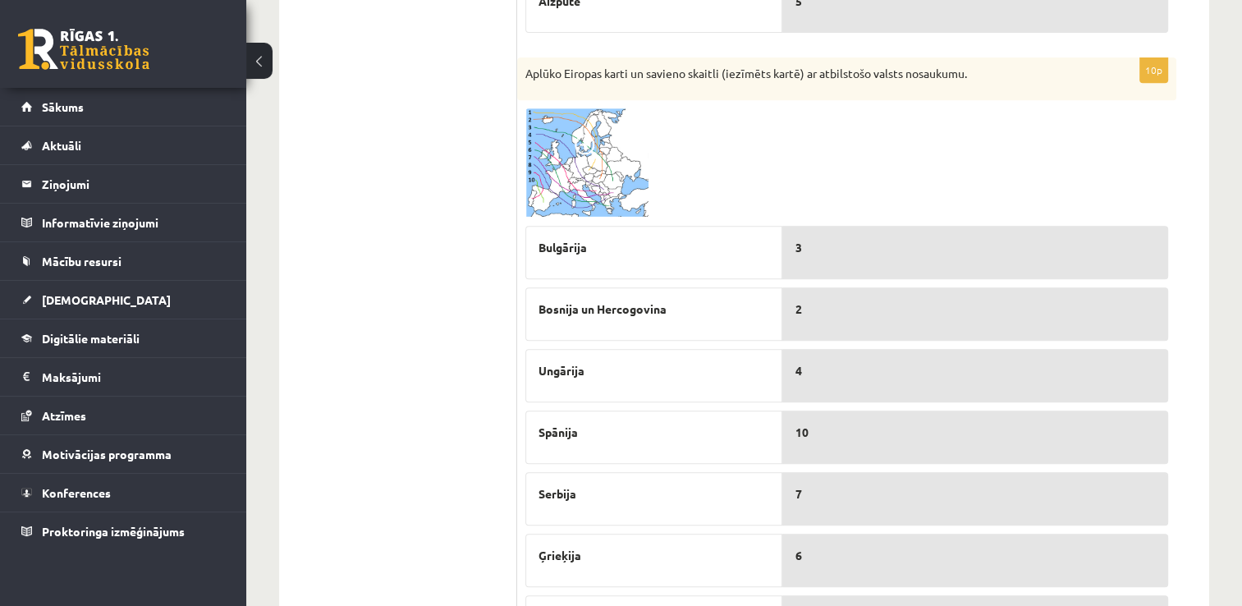
scroll to position [673, 0]
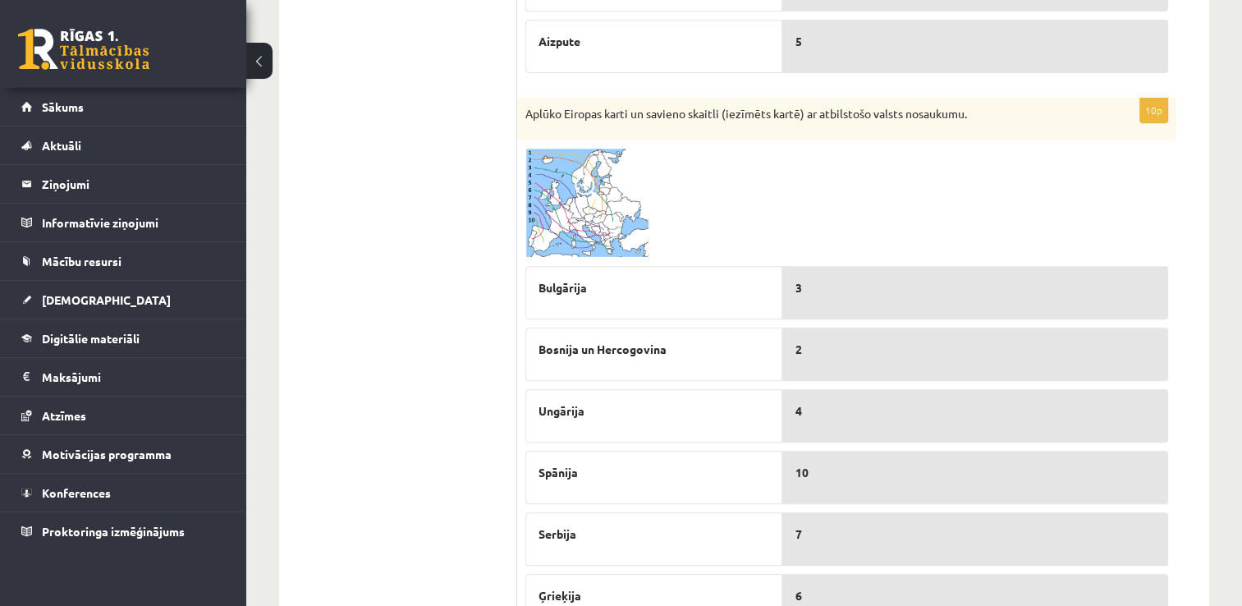
click at [626, 212] on img at bounding box center [586, 203] width 123 height 109
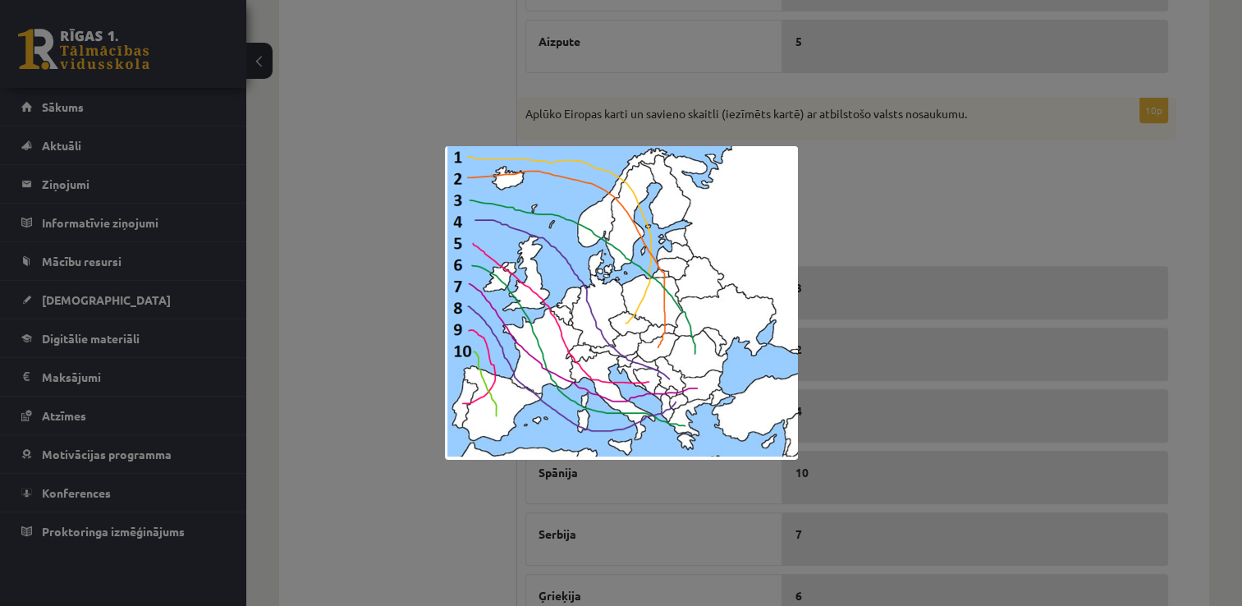
click at [965, 234] on div at bounding box center [621, 303] width 1242 height 606
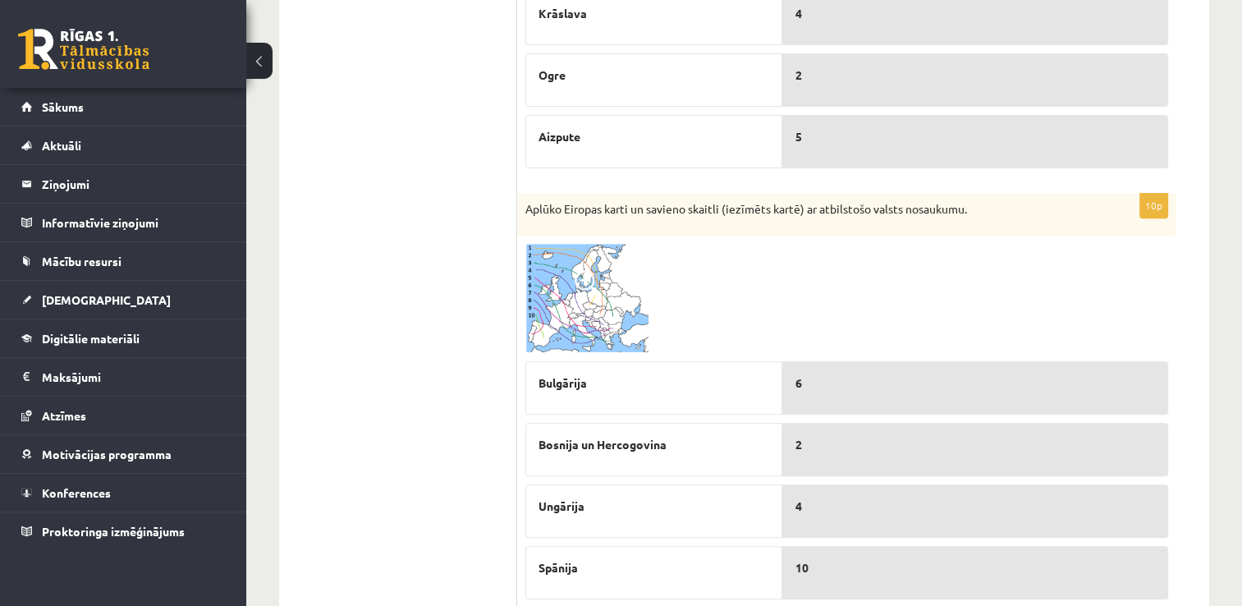
scroll to position [526, 0]
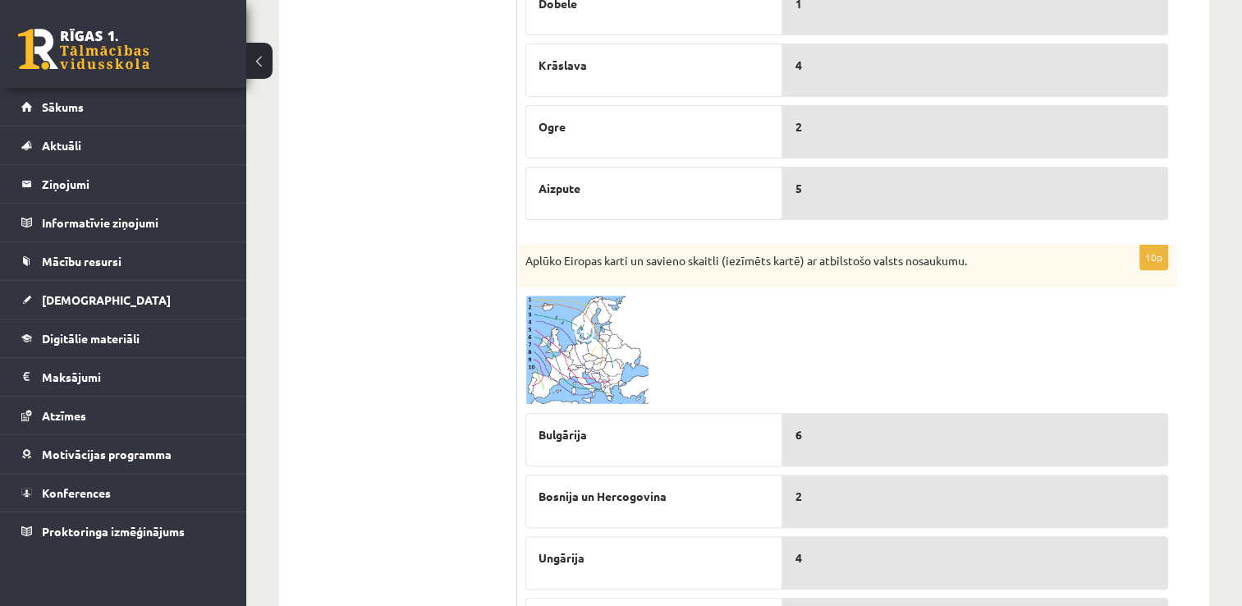
click at [639, 337] on img at bounding box center [586, 350] width 123 height 109
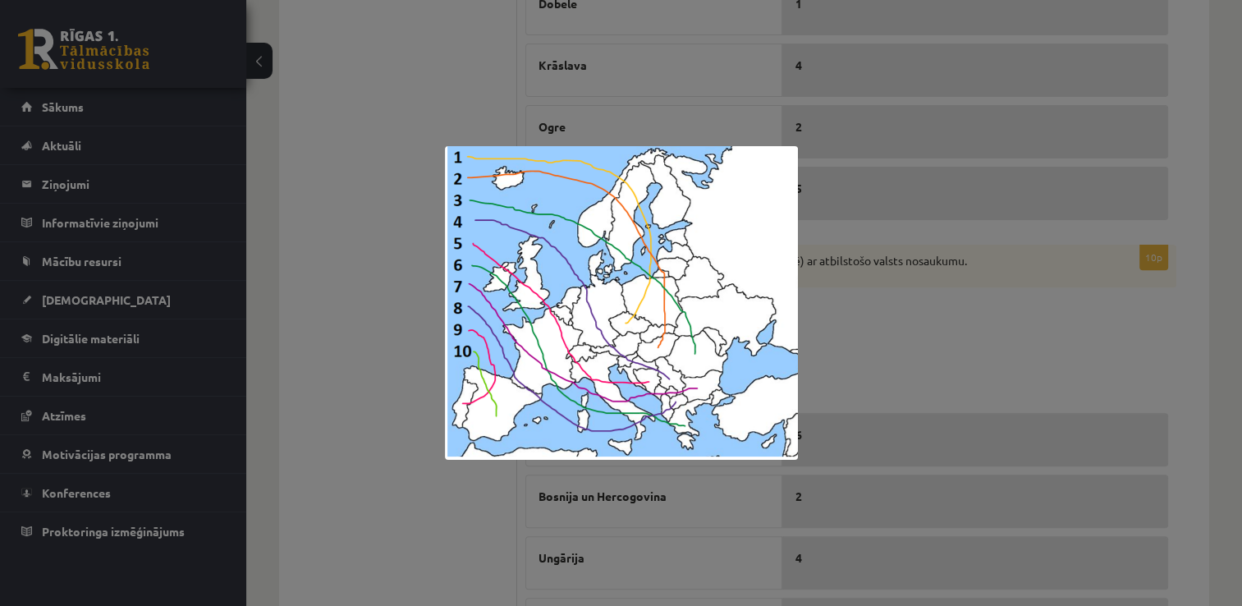
click at [975, 342] on div at bounding box center [621, 303] width 1242 height 606
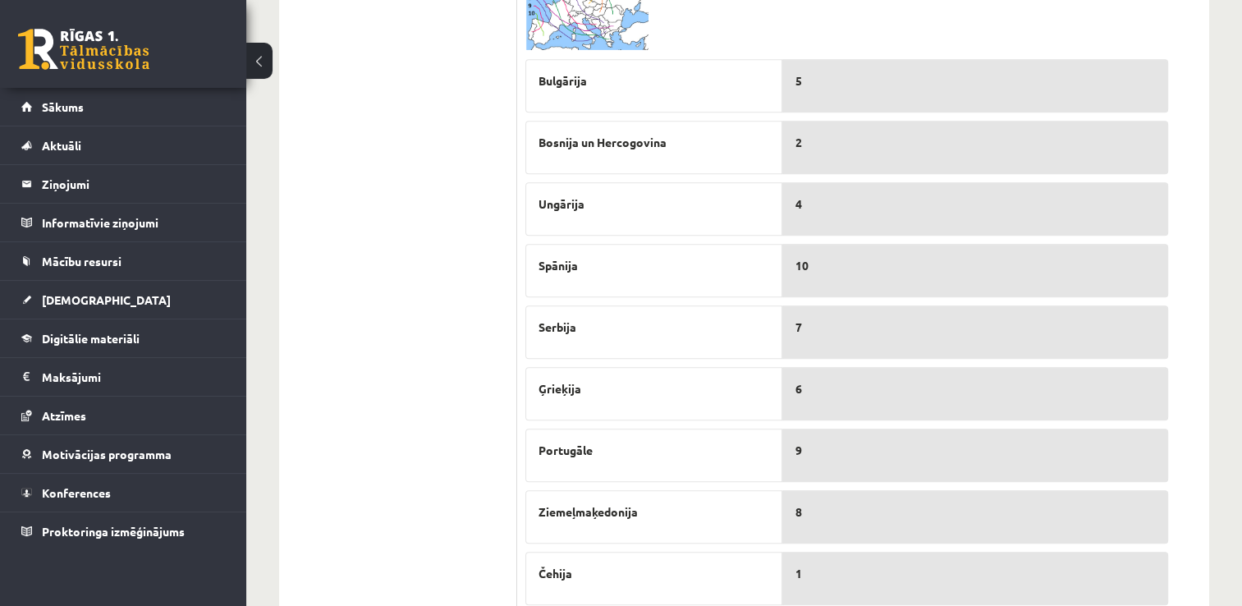
scroll to position [878, 0]
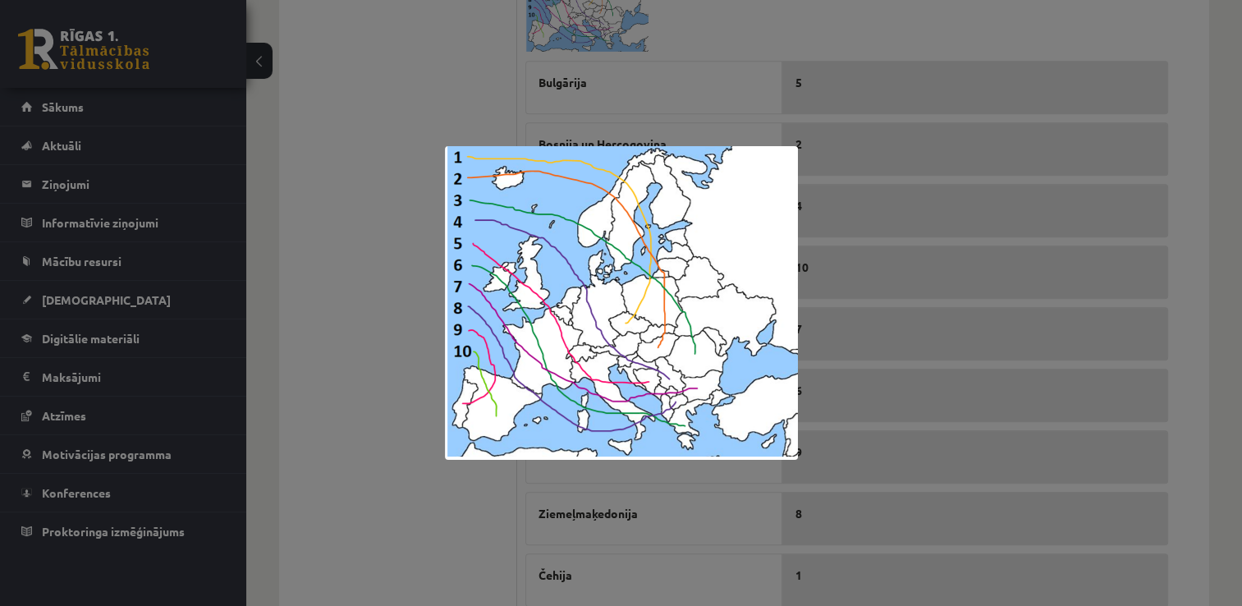
click at [1185, 295] on div at bounding box center [621, 303] width 1242 height 606
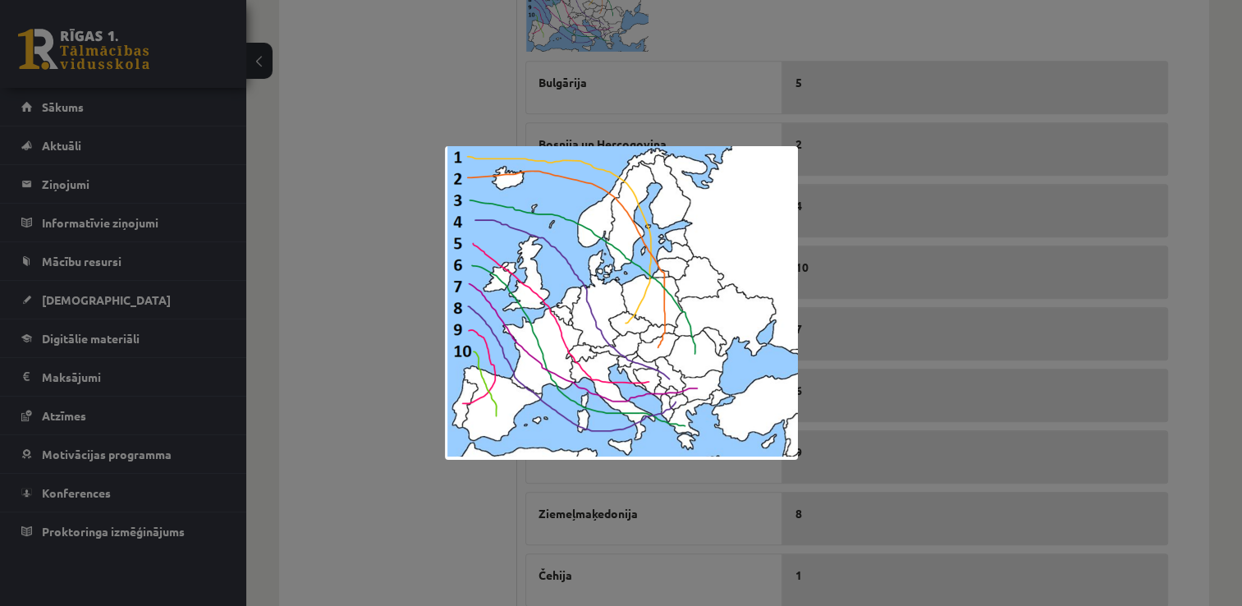
click at [1185, 274] on div at bounding box center [621, 303] width 1242 height 606
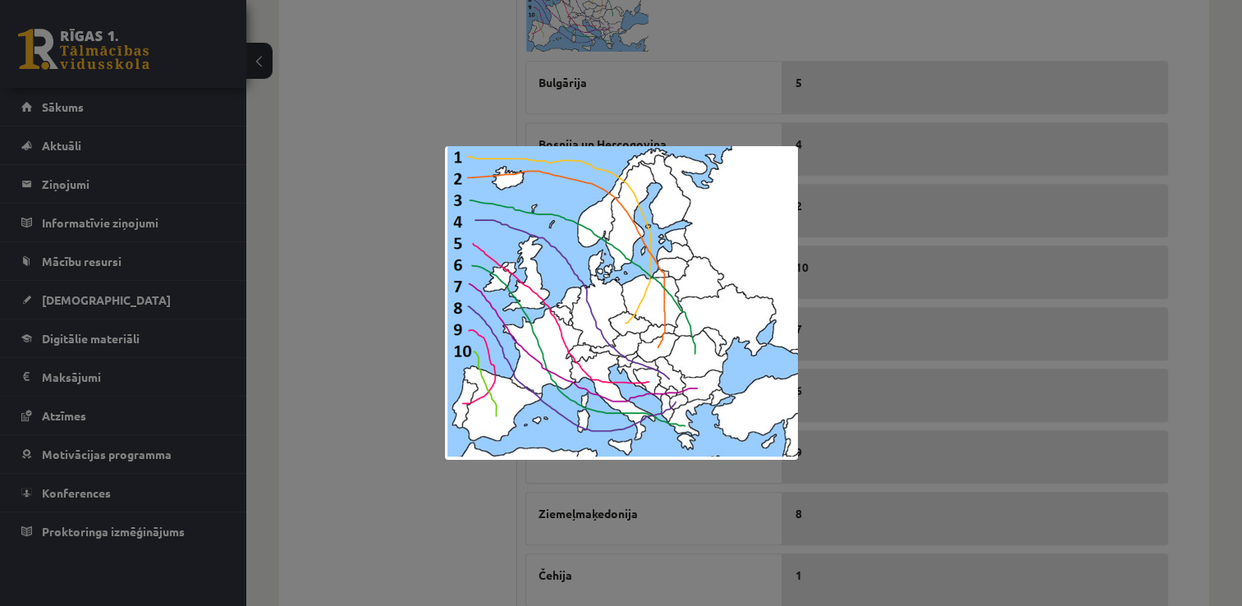
click at [1177, 241] on div at bounding box center [621, 303] width 1242 height 606
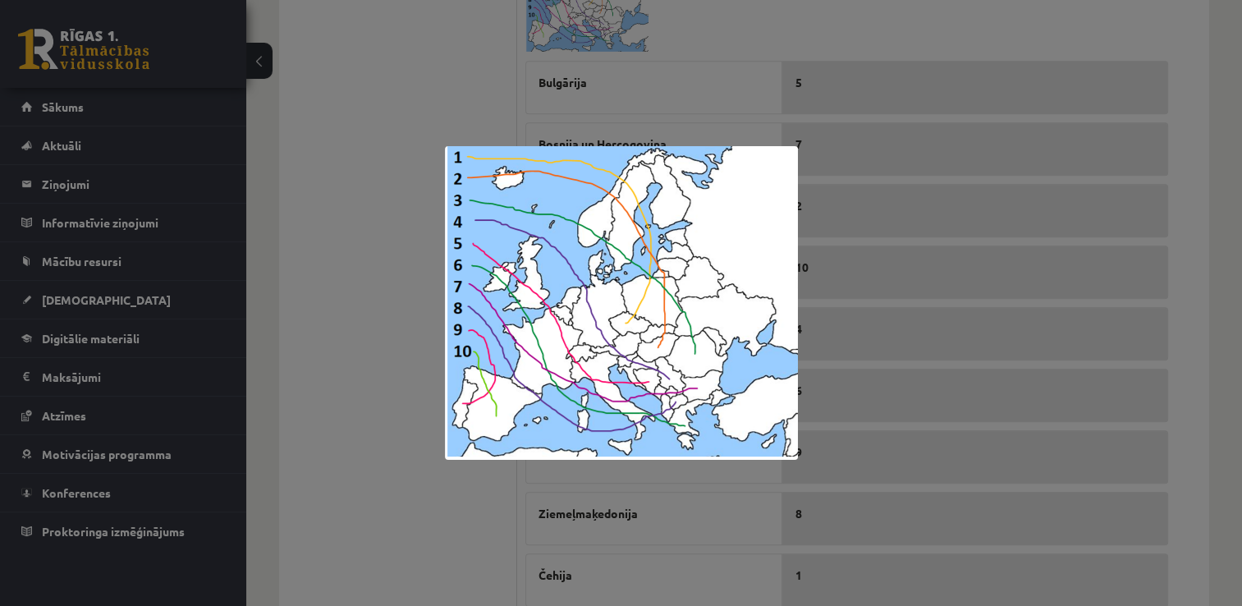
click at [873, 392] on div at bounding box center [621, 303] width 1242 height 606
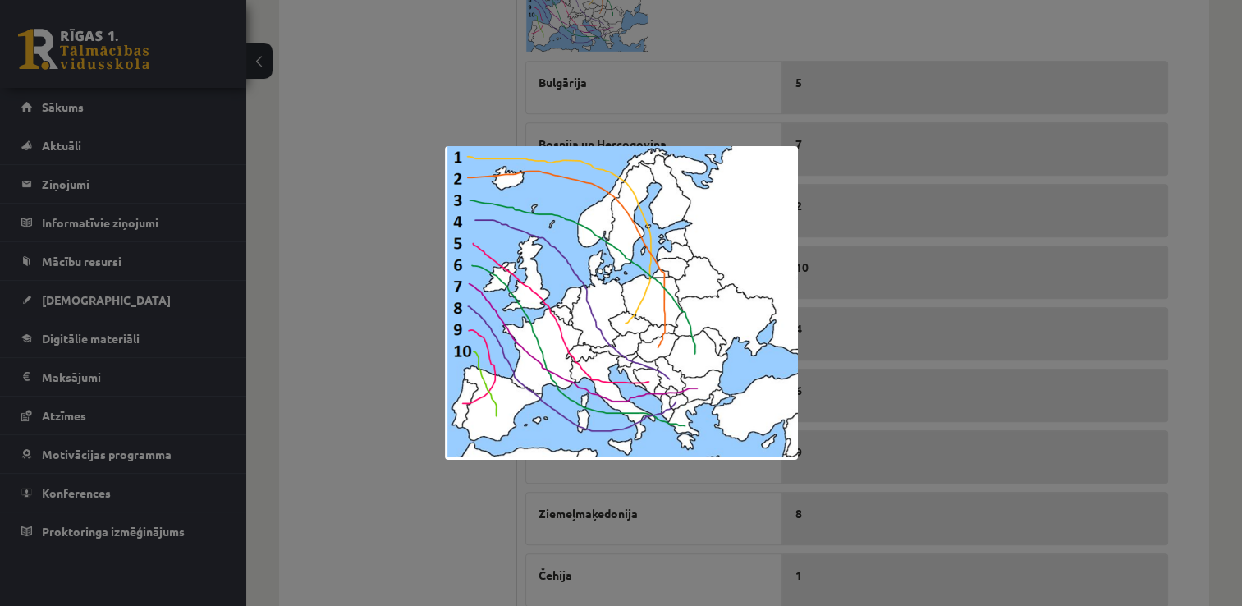
click at [875, 287] on div at bounding box center [621, 303] width 1242 height 606
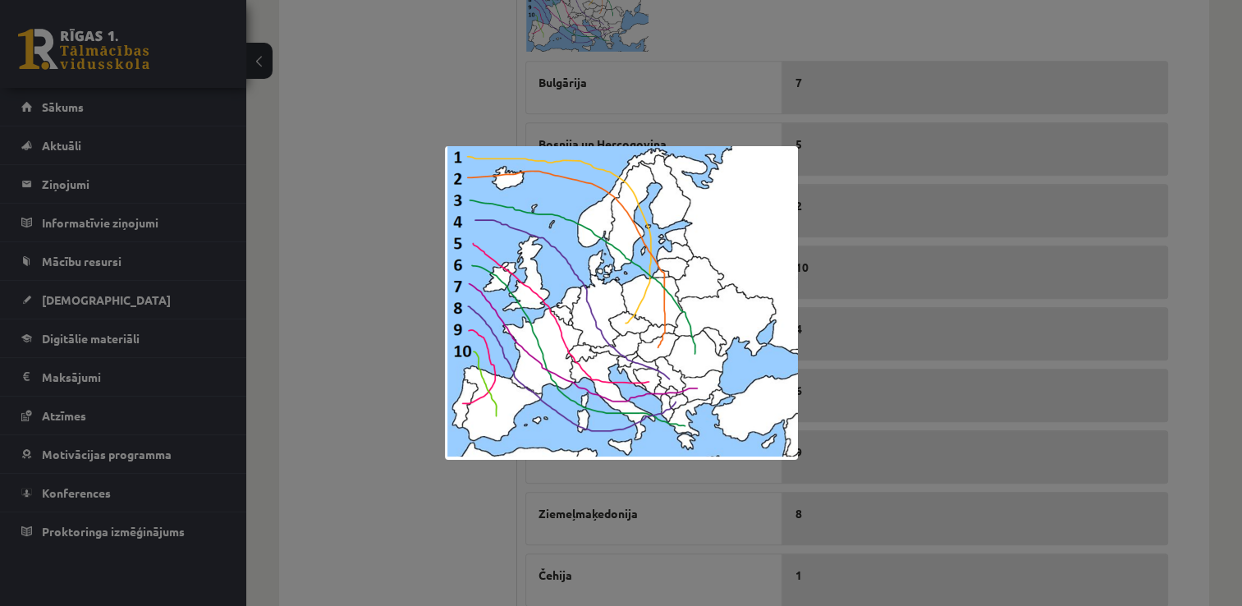
click at [832, 344] on div at bounding box center [621, 303] width 1242 height 606
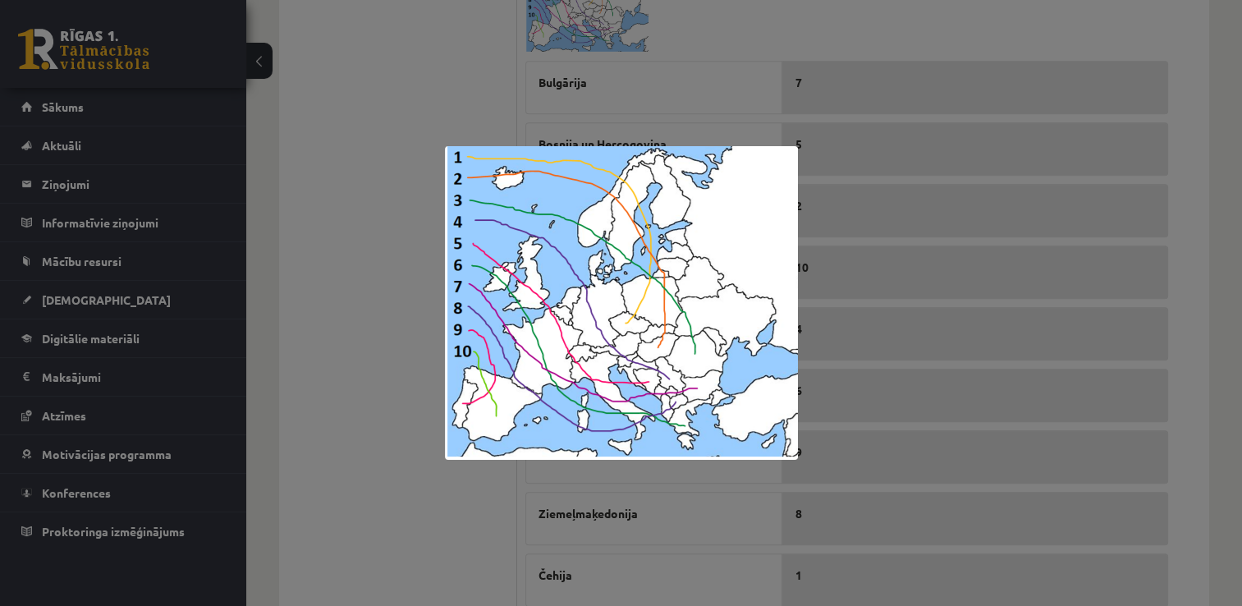
click at [860, 357] on div at bounding box center [621, 303] width 1242 height 606
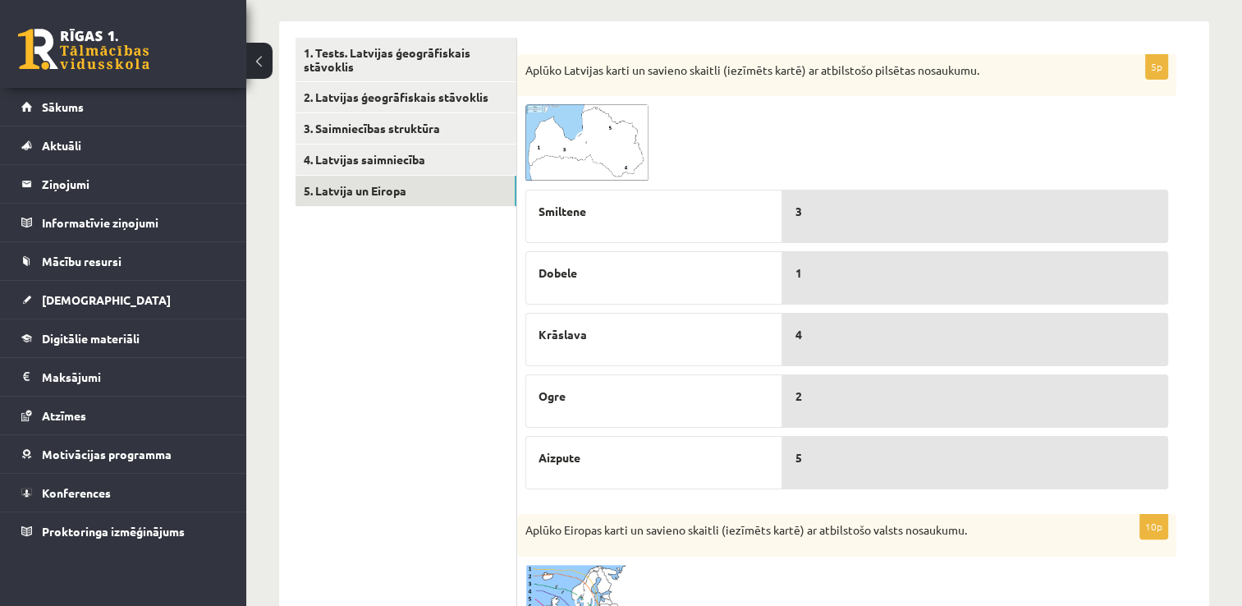
scroll to position [241, 0]
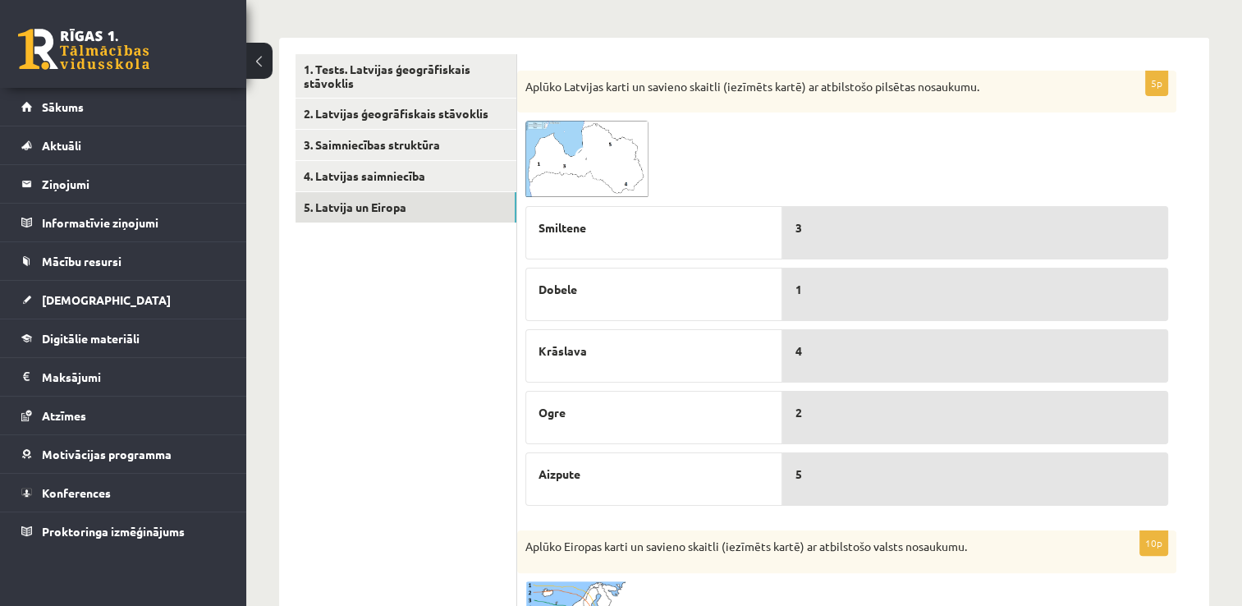
click at [591, 168] on span at bounding box center [588, 160] width 26 height 26
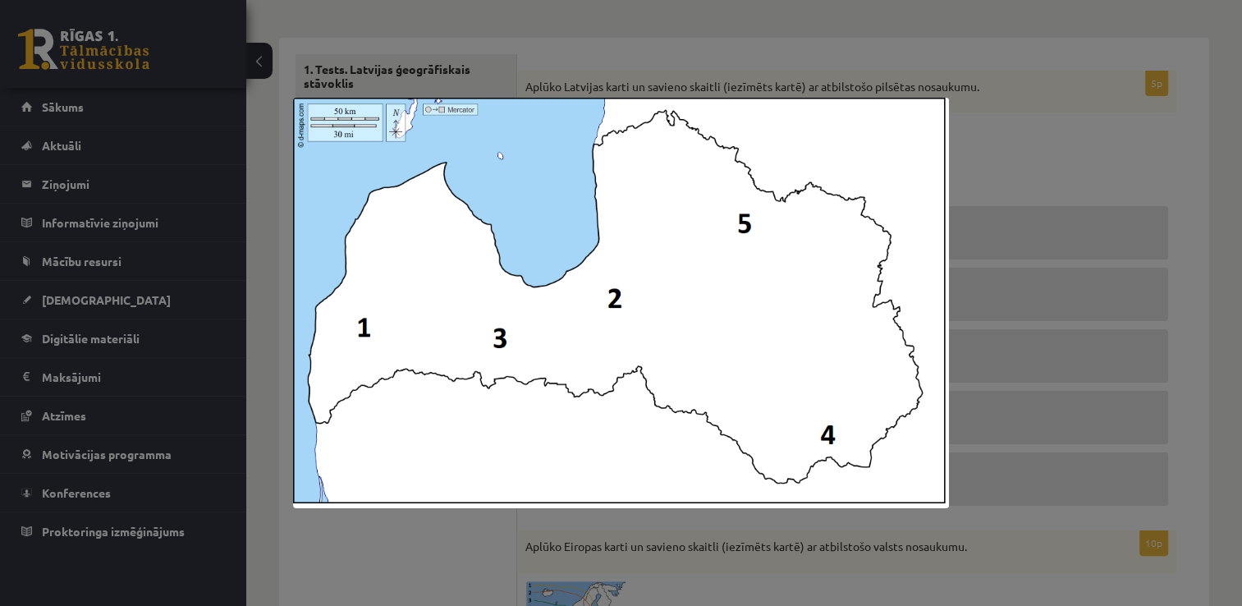
click at [1122, 130] on div at bounding box center [621, 303] width 1242 height 606
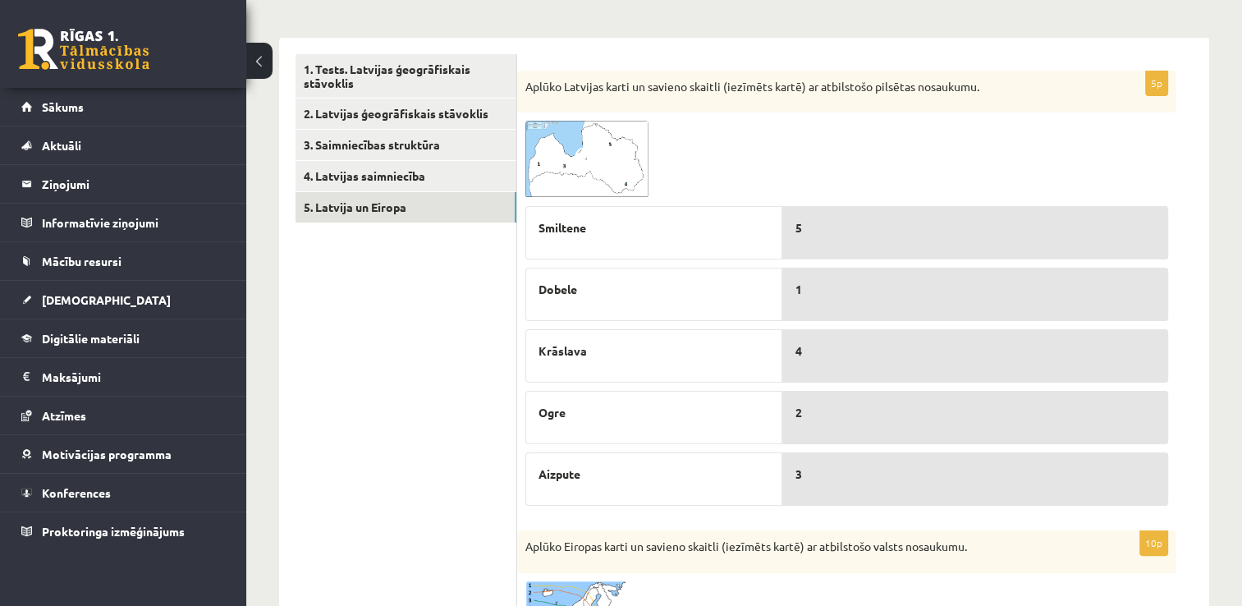
click at [567, 167] on img at bounding box center [586, 159] width 123 height 77
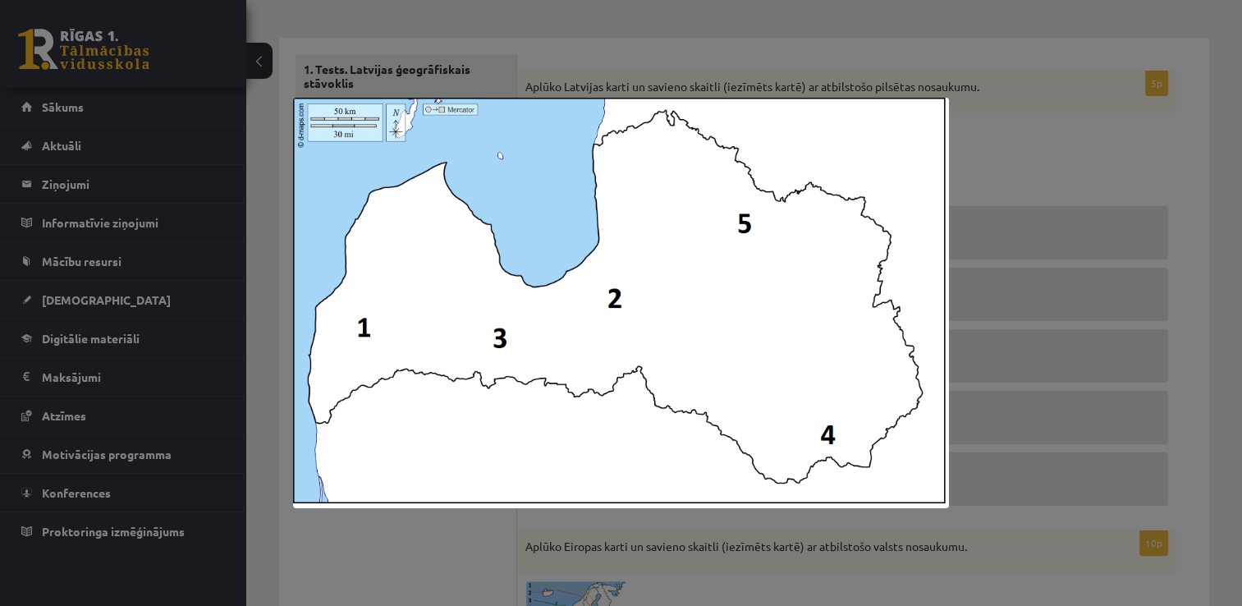
click at [1045, 215] on div at bounding box center [621, 303] width 1242 height 606
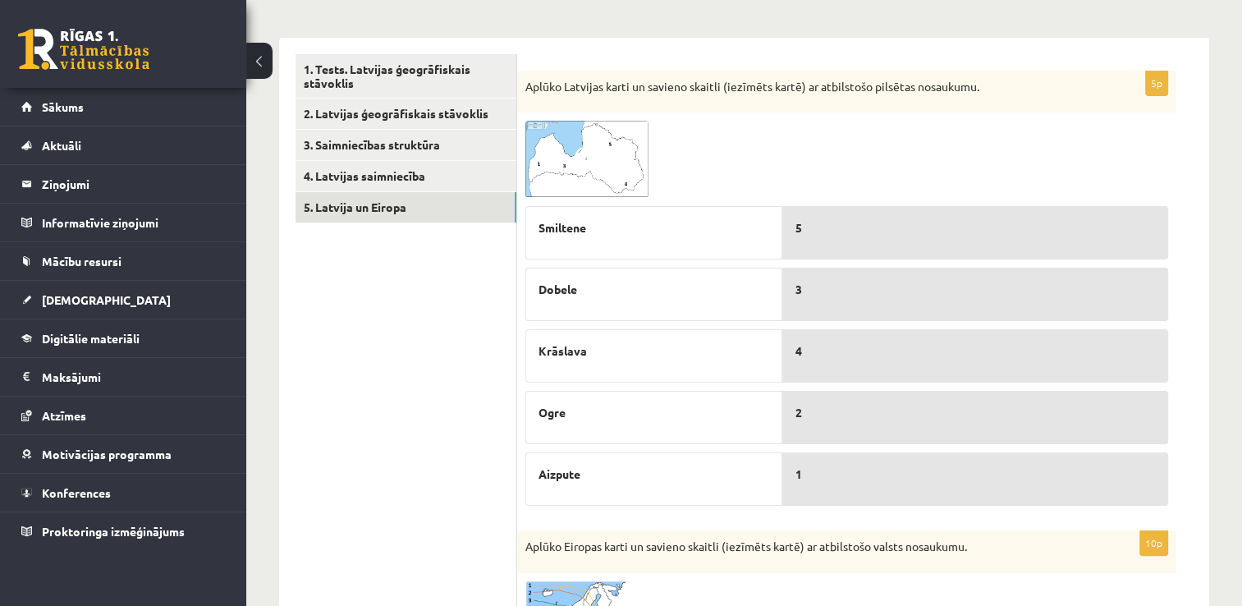
click at [600, 158] on span at bounding box center [588, 160] width 26 height 26
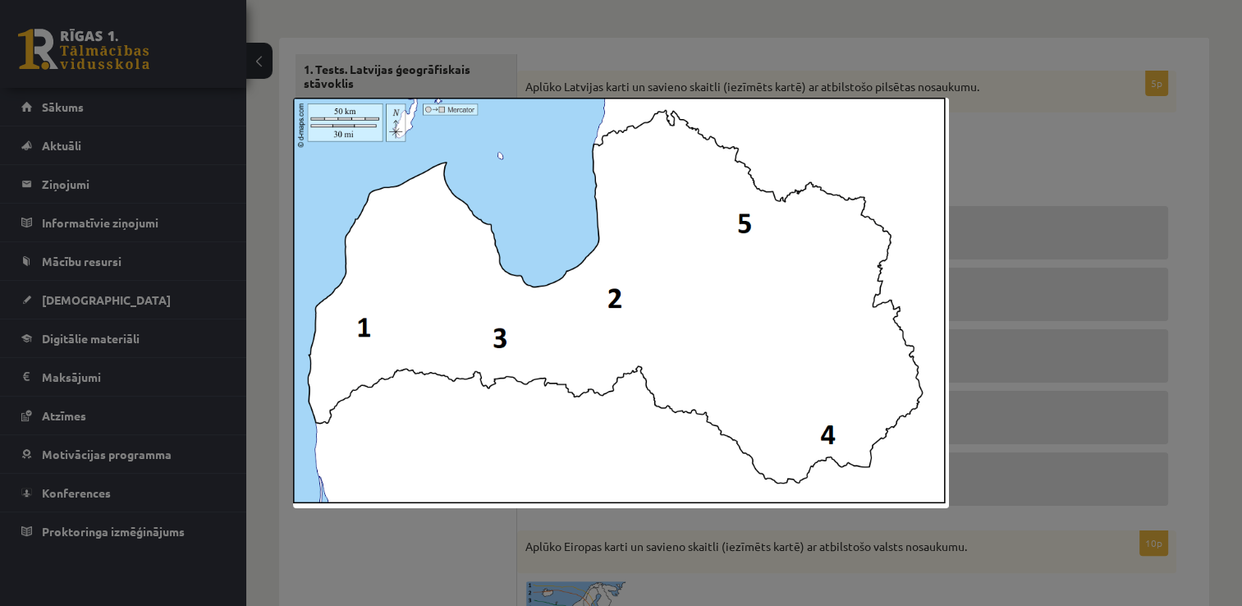
click at [1089, 177] on div at bounding box center [621, 303] width 1242 height 606
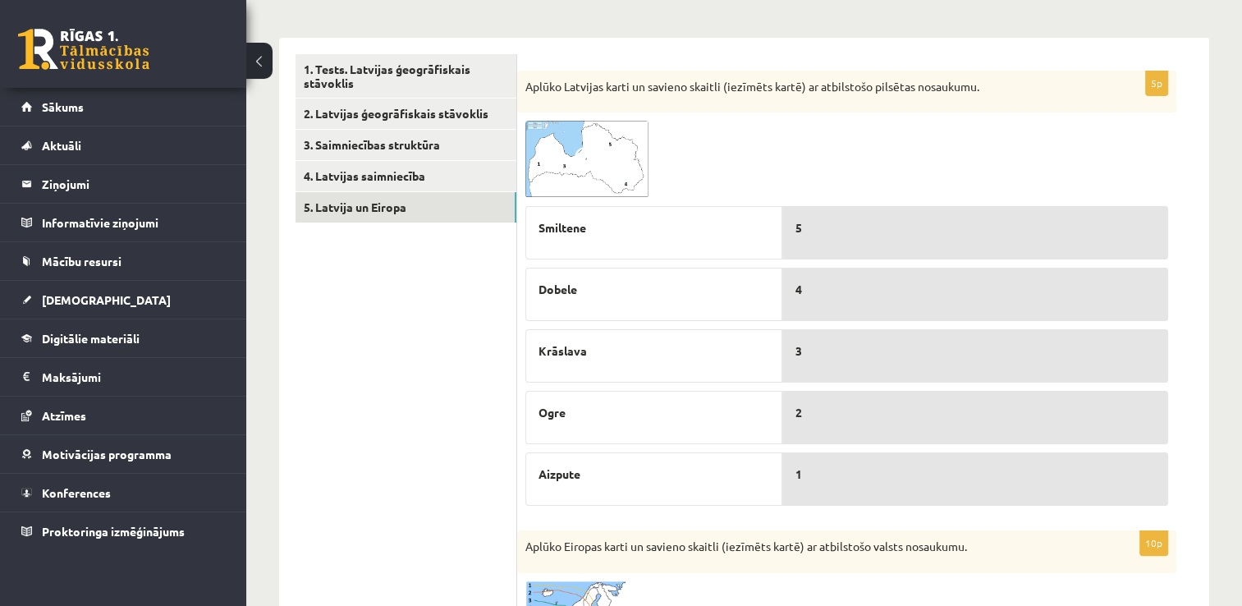
click at [580, 154] on span at bounding box center [588, 160] width 26 height 26
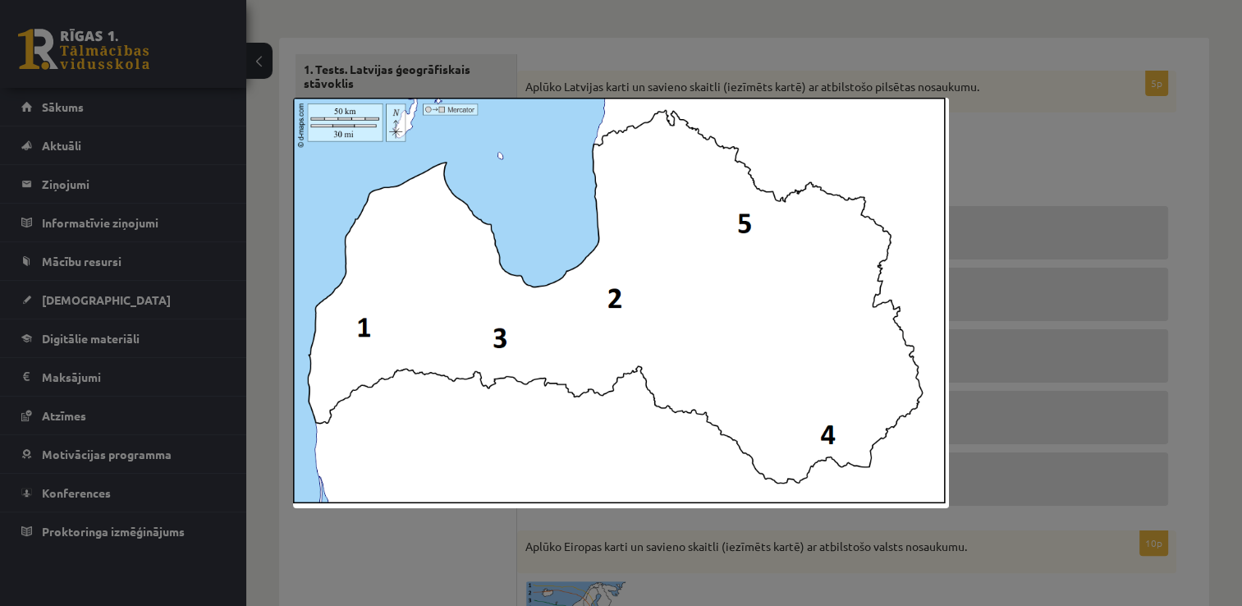
click at [1031, 199] on div at bounding box center [621, 303] width 1242 height 606
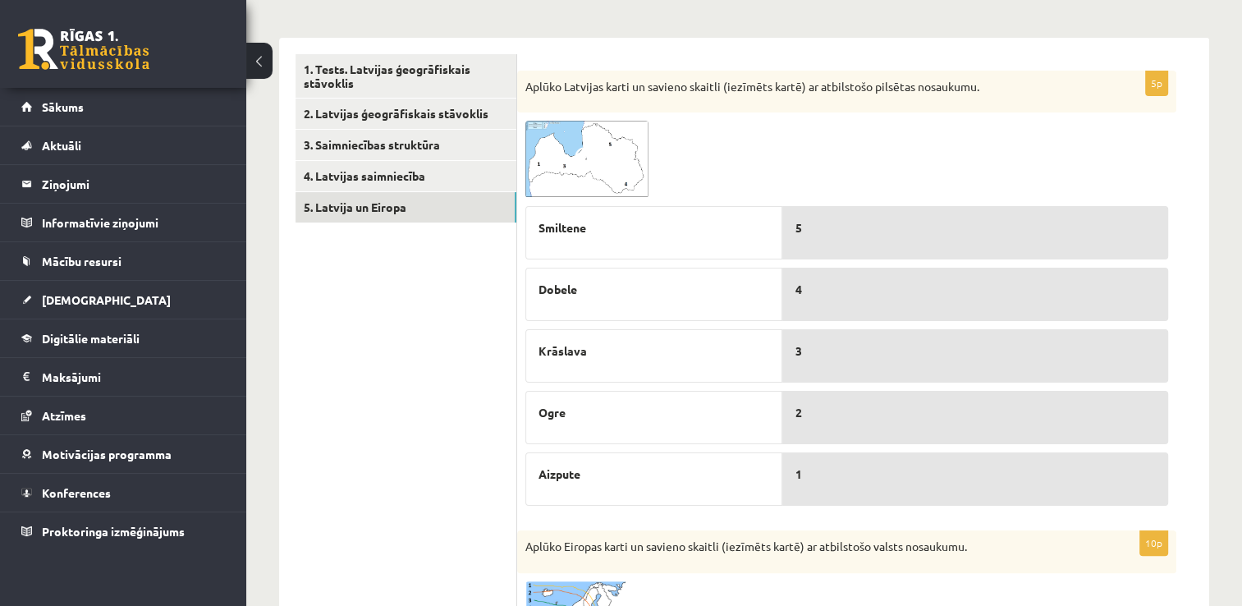
click at [850, 438] on div "2" at bounding box center [975, 417] width 386 height 53
click at [584, 173] on img at bounding box center [586, 159] width 123 height 77
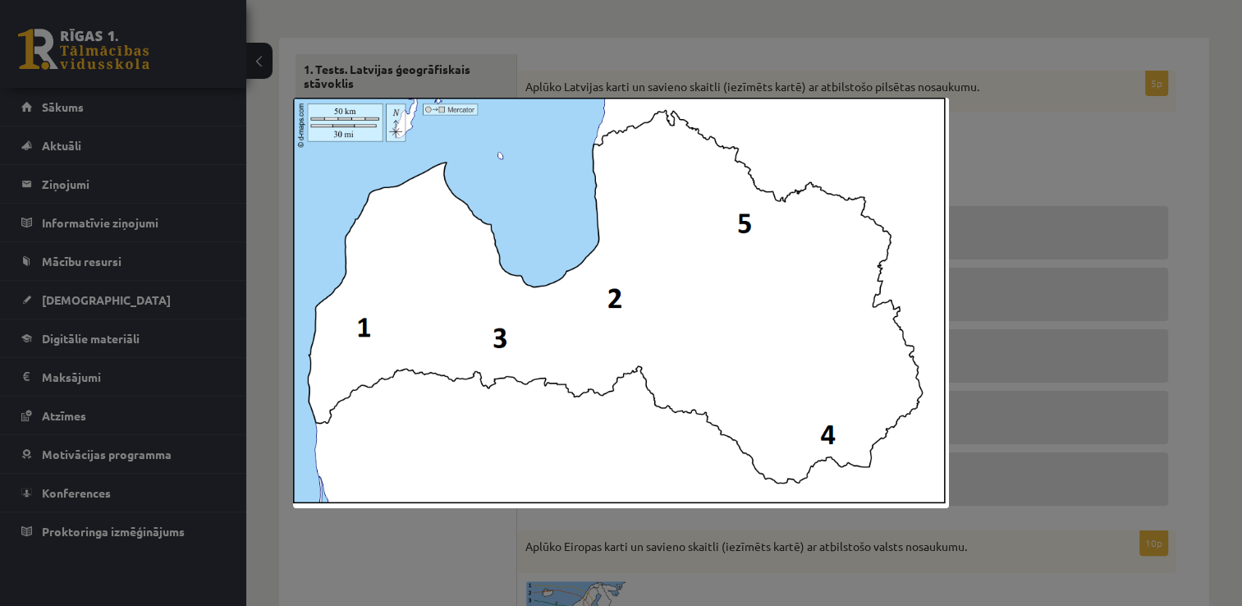
click at [1137, 140] on div at bounding box center [621, 303] width 1242 height 606
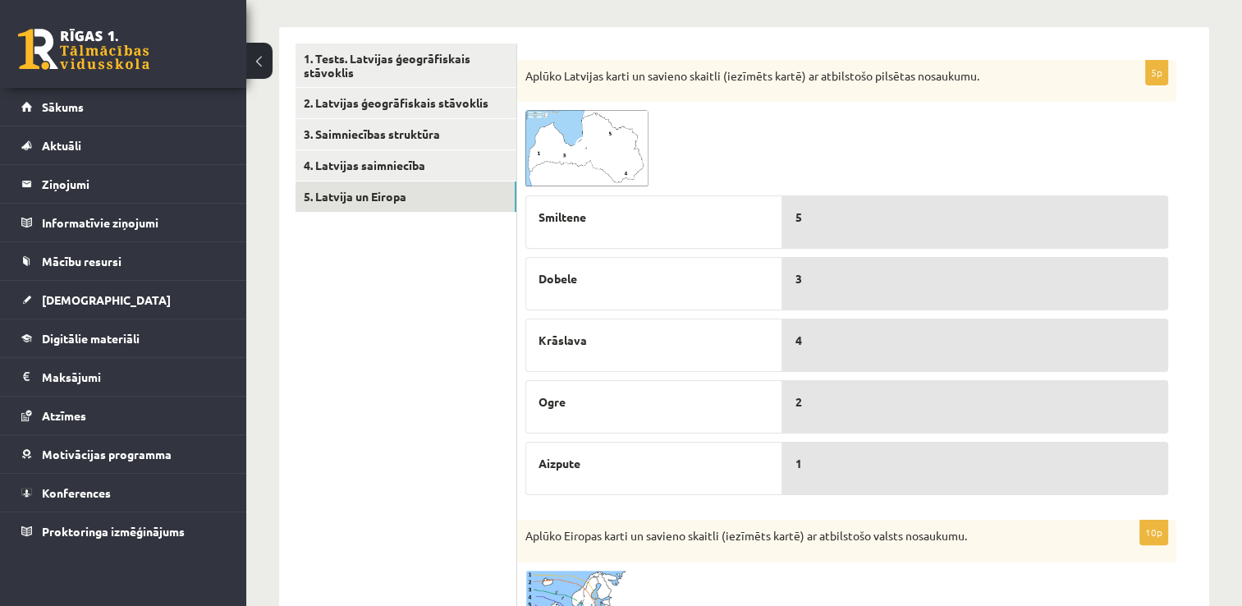
scroll to position [244, 0]
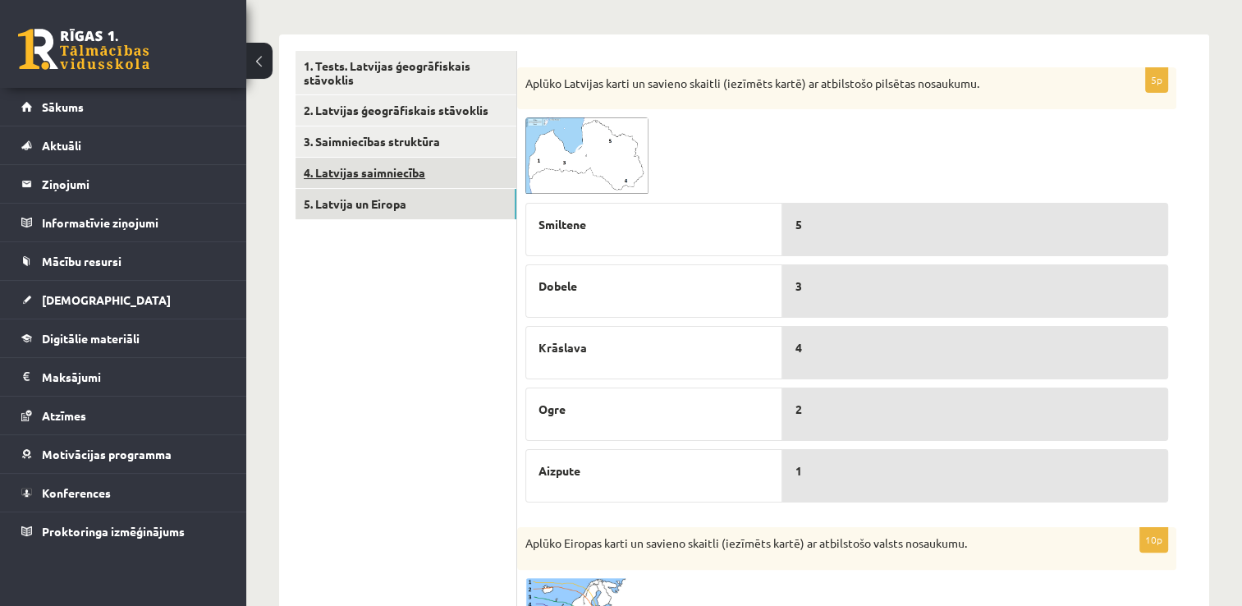
click at [399, 172] on link "4. Latvijas saimniecība" at bounding box center [406, 173] width 221 height 30
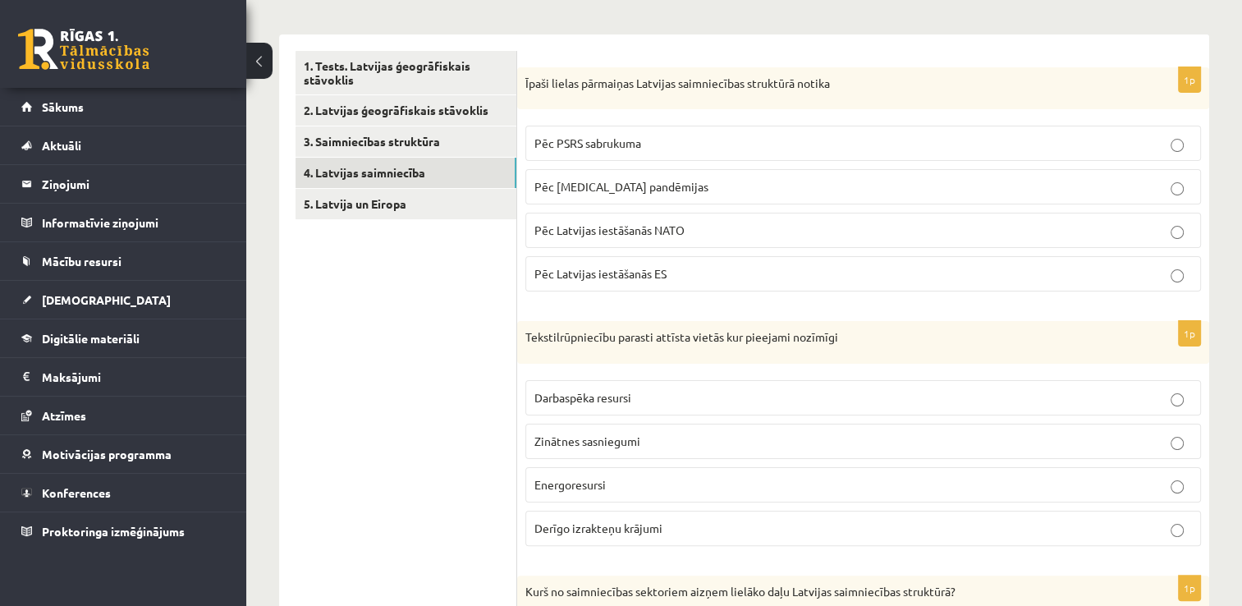
click at [587, 150] on p "Pēc PSRS sabrukuma" at bounding box center [863, 143] width 658 height 17
click at [578, 190] on span "Pēc covid 19 pandēmijas" at bounding box center [621, 186] width 174 height 15
click at [581, 143] on span "Pēc PSRS sabrukuma" at bounding box center [587, 142] width 107 height 15
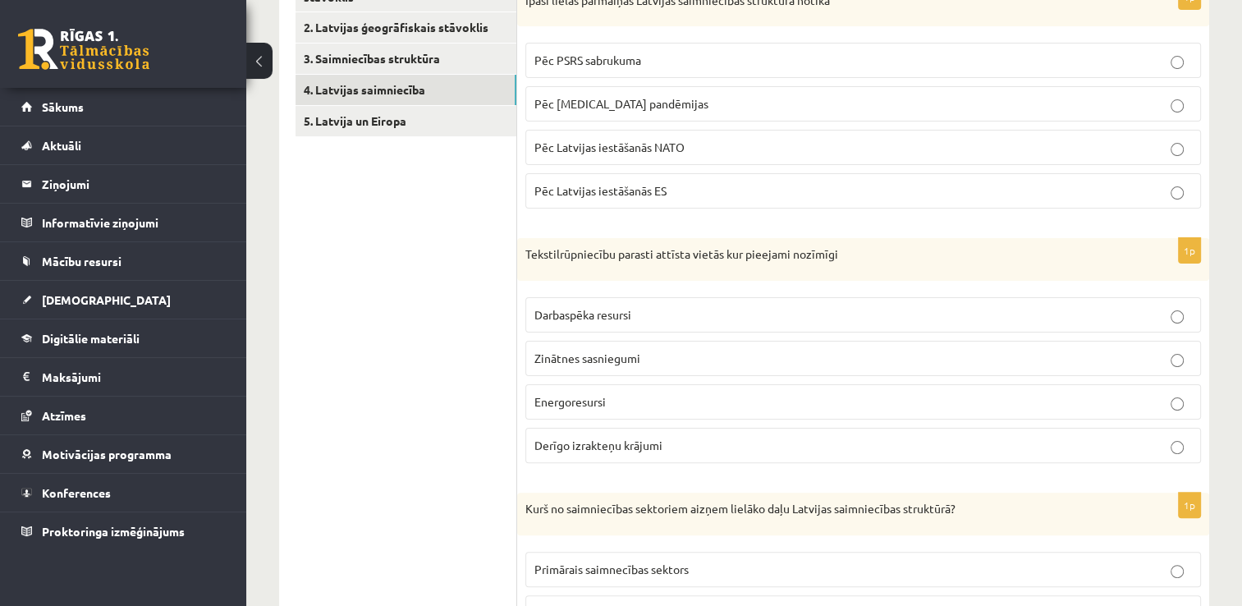
scroll to position [335, 0]
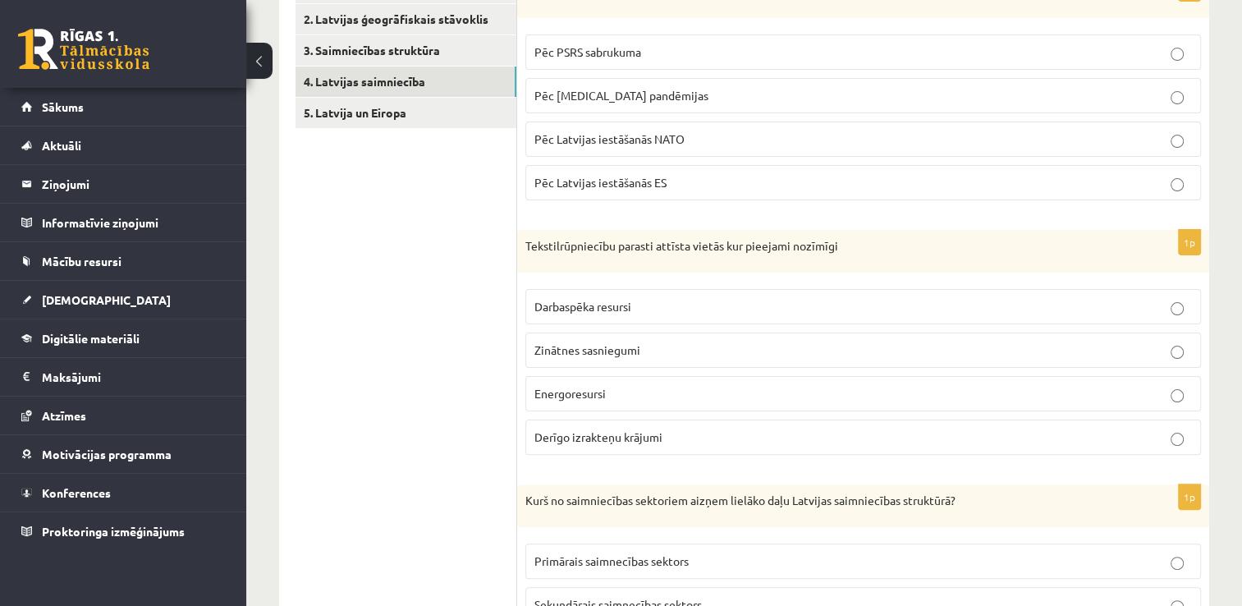
click at [956, 314] on label "Darbaspēka resursi" at bounding box center [863, 306] width 676 height 35
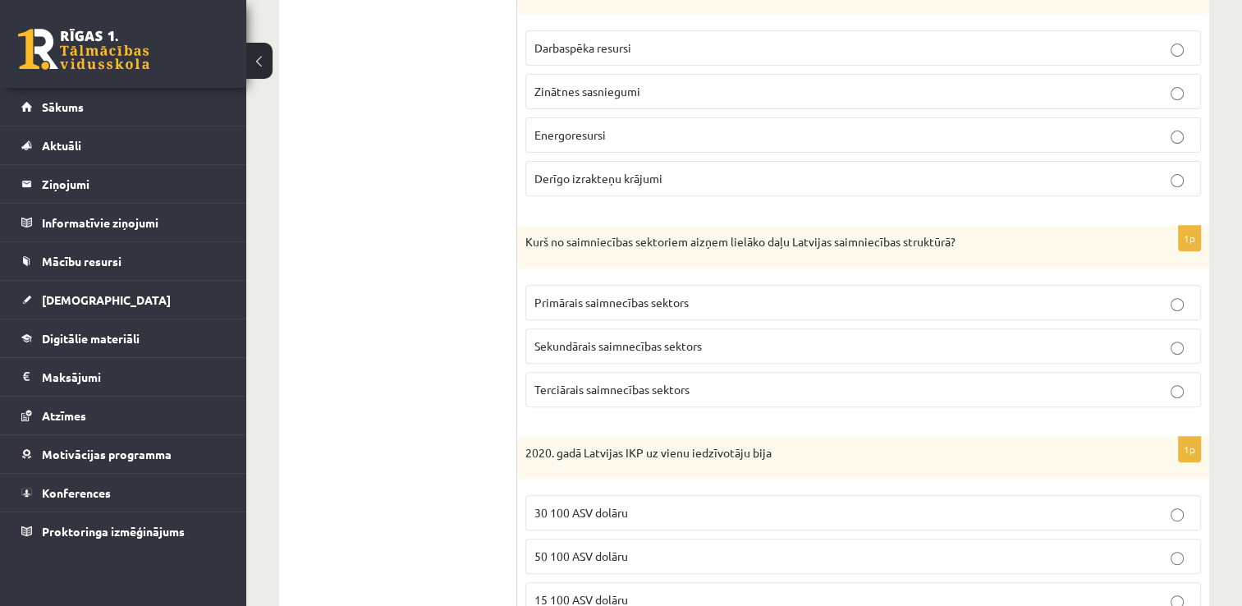
scroll to position [598, 0]
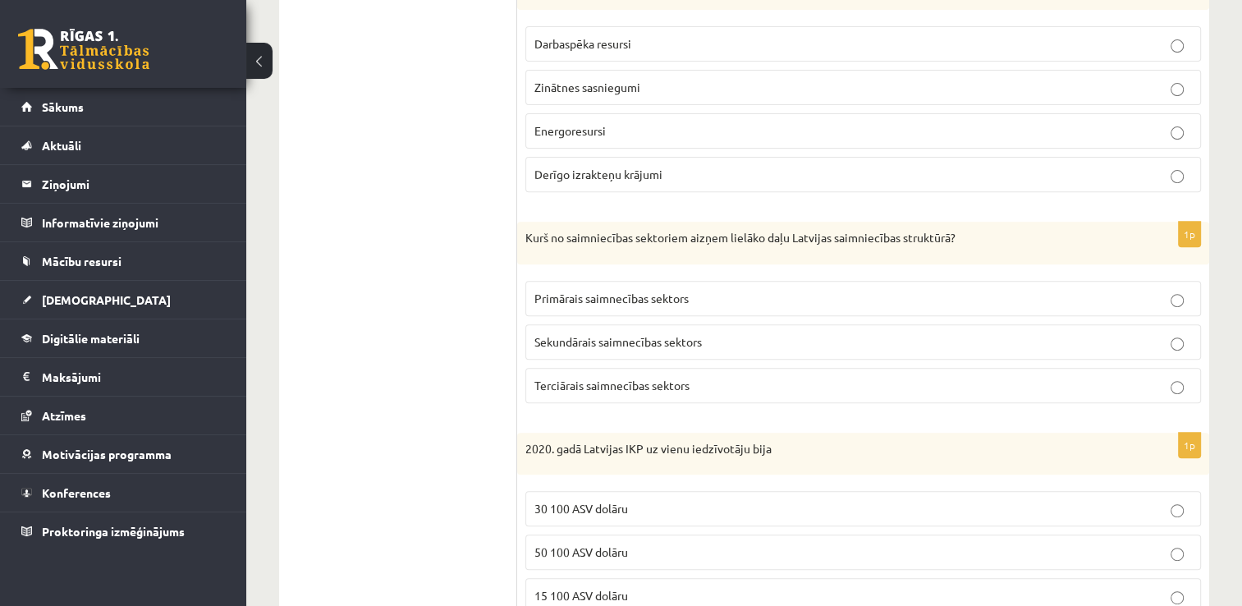
click at [862, 291] on p "Primārais saimnecības sektors" at bounding box center [863, 298] width 658 height 17
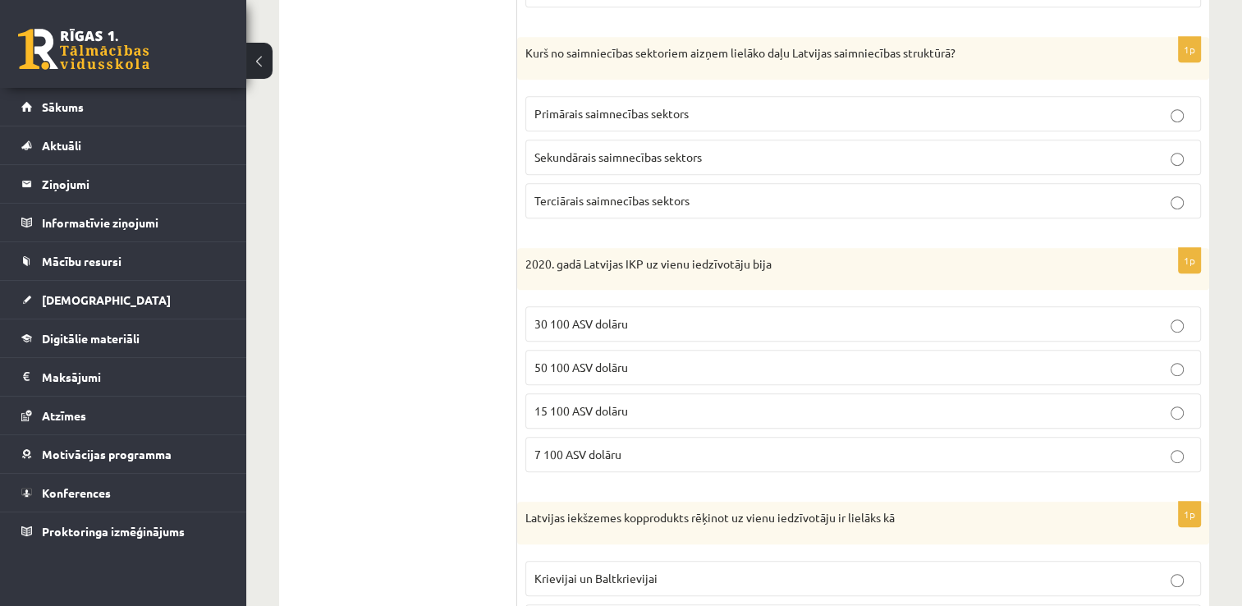
scroll to position [785, 0]
click at [951, 415] on label "15 100 ASV dolāru" at bounding box center [863, 408] width 676 height 35
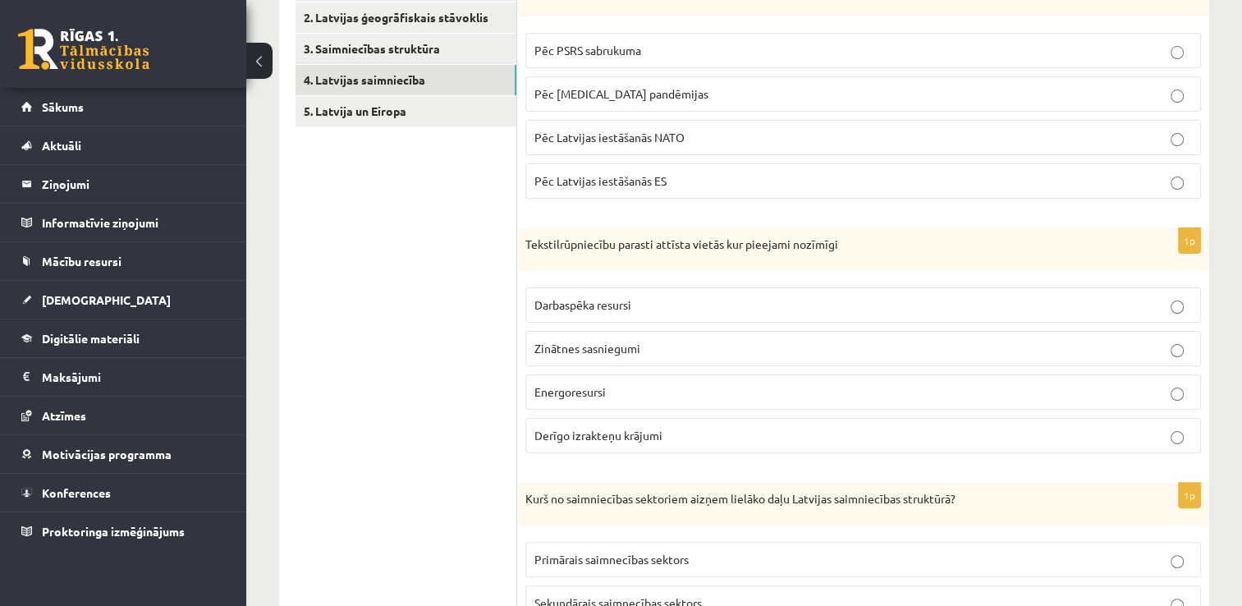
scroll to position [959, 0]
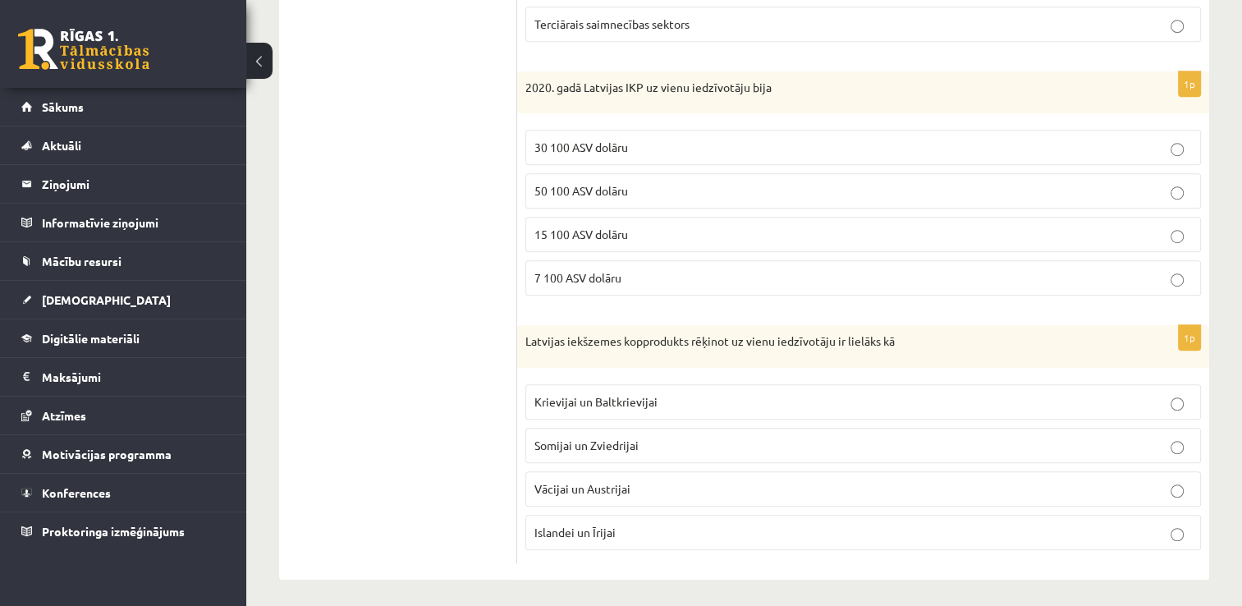
click at [1070, 396] on p "Krievijai un Baltkrievijai" at bounding box center [863, 401] width 658 height 17
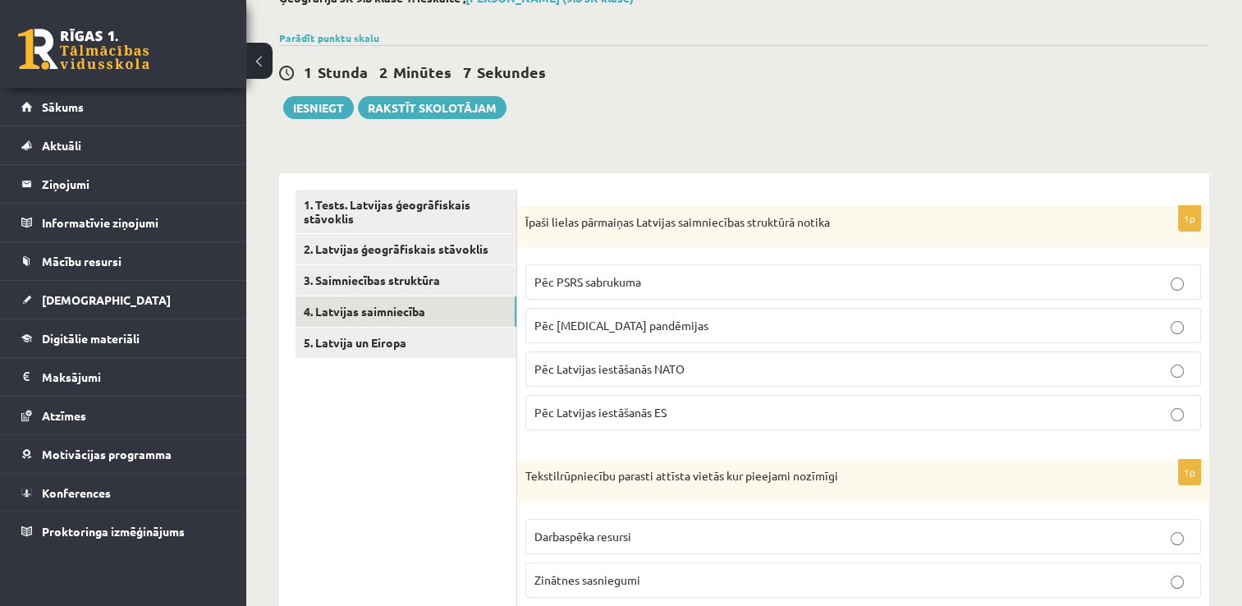
scroll to position [45, 0]
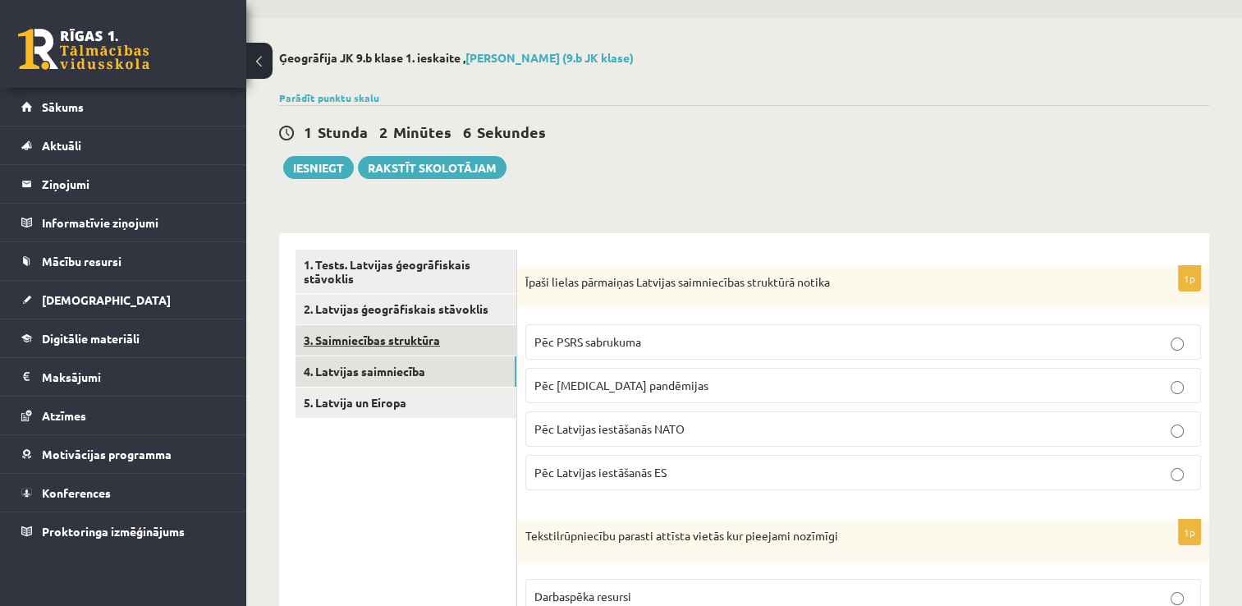
click at [418, 339] on link "3. Saimniecības struktūra" at bounding box center [406, 340] width 221 height 30
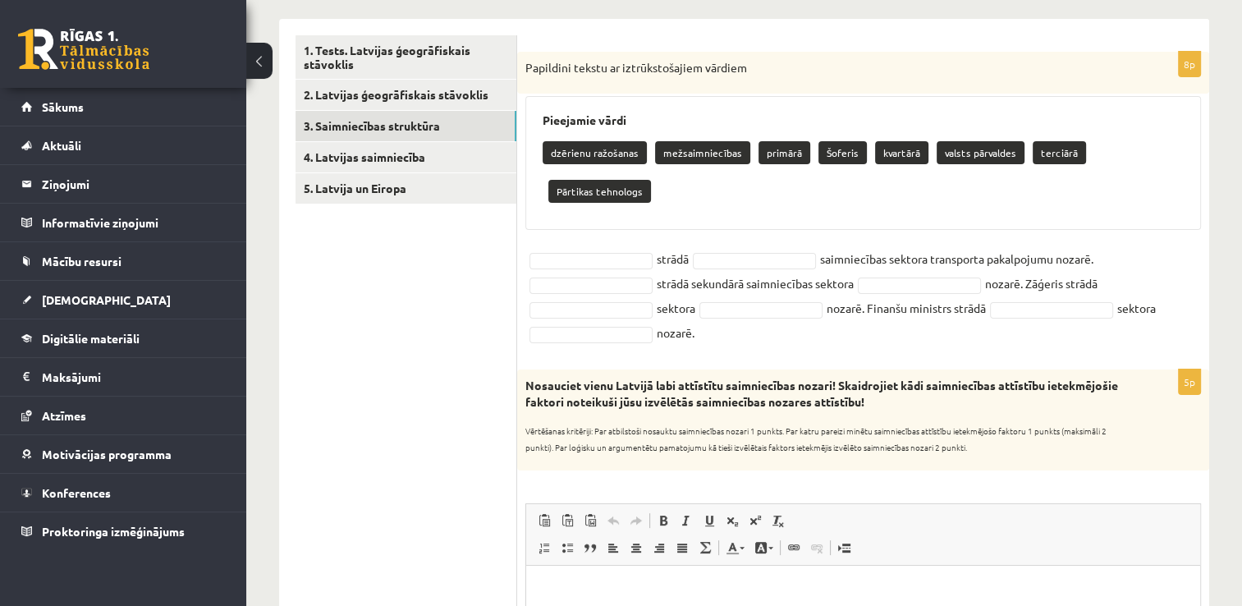
scroll to position [254, 0]
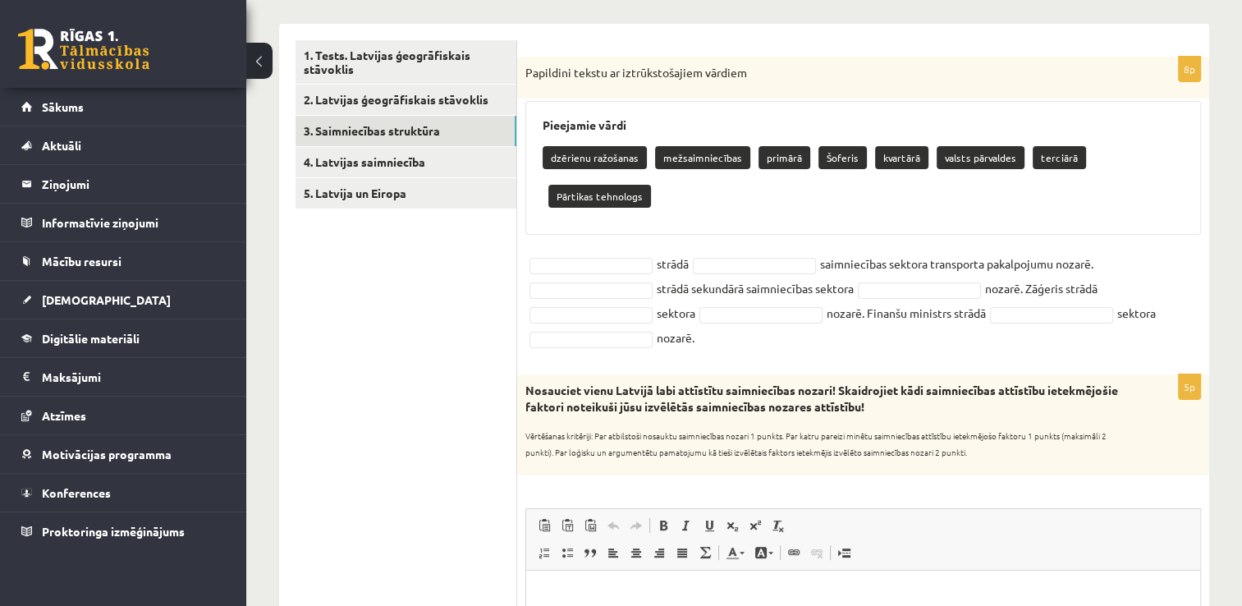
drag, startPoint x: 530, startPoint y: 95, endPoint x: 765, endPoint y: 310, distance: 318.4
click at [765, 310] on div "8p Papildini tekstu ar iztrūkstošajiem vārdiem Pieejamie vārdi dzērienu ražošan…" at bounding box center [863, 207] width 692 height 301
copy div "apildini tekstu ar iztrūkstošajiem vārdiem Pieejamie vārdi dzērienu ražošanas m…"
click at [729, 315] on div "8p Papildini tekstu ar iztrūkstošajiem vārdiem Pieejamie vārdi dzērienu ražošan…" at bounding box center [863, 207] width 692 height 301
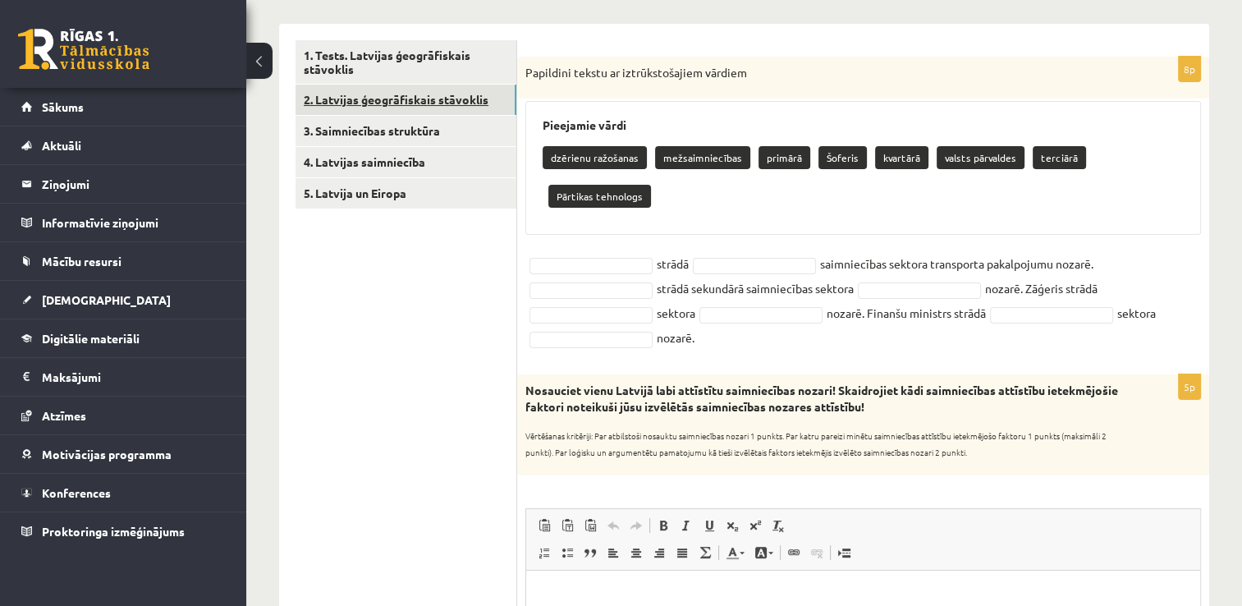
click at [470, 100] on link "2. Latvijas ģeogrāfiskais stāvoklis" at bounding box center [406, 100] width 221 height 30
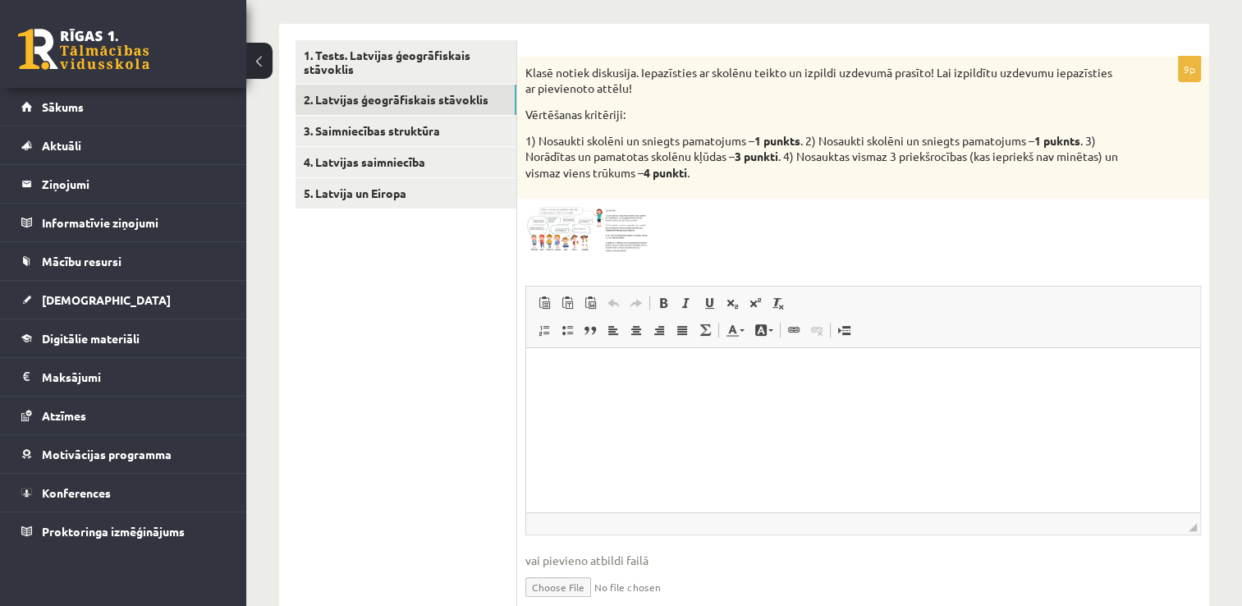
scroll to position [0, 0]
click at [358, 137] on link "3. Saimniecības struktūra" at bounding box center [406, 131] width 221 height 30
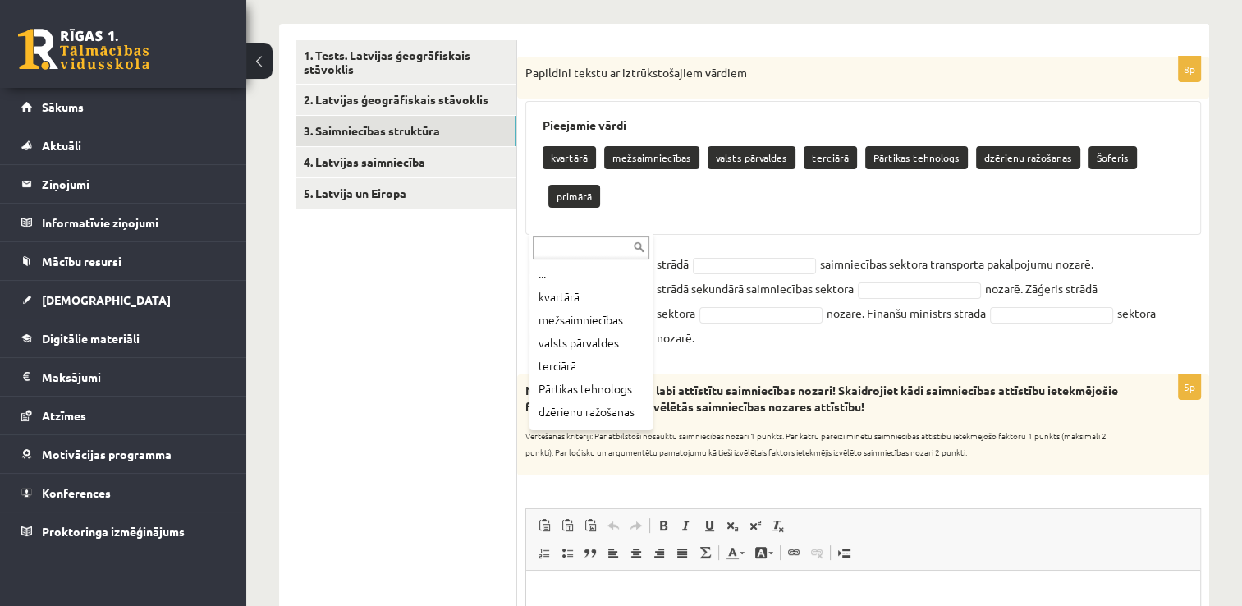
drag, startPoint x: 649, startPoint y: 353, endPoint x: 649, endPoint y: 420, distance: 67.3
click at [649, 420] on div "... kvartārā mežsaimniecības valsts pārvaldes terciārā Pārtikas tehnologs dzēri…" at bounding box center [590, 331] width 123 height 197
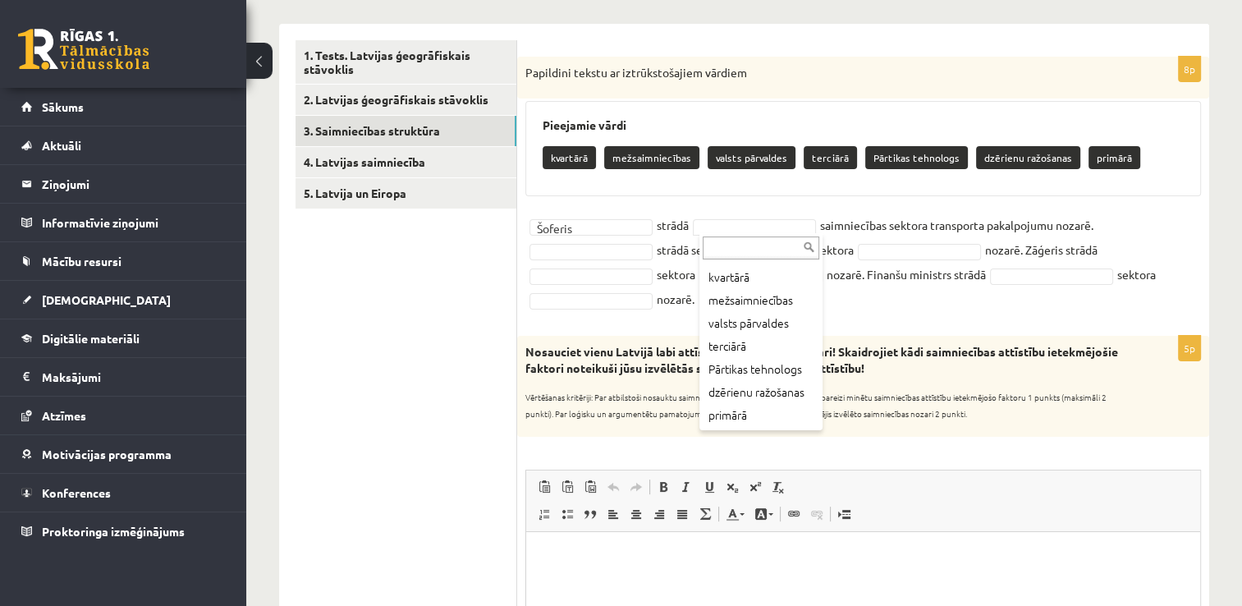
scroll to position [54, 0]
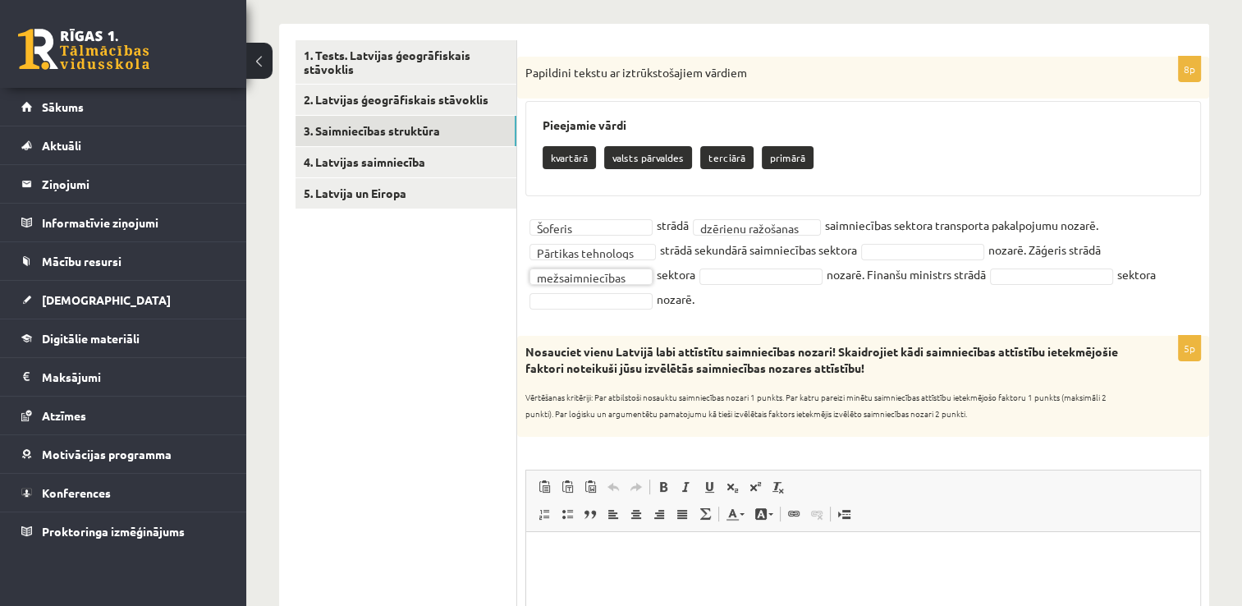
click at [768, 284] on fieldset "**********" at bounding box center [863, 262] width 676 height 99
click at [766, 284] on fieldset "**********" at bounding box center [863, 262] width 676 height 99
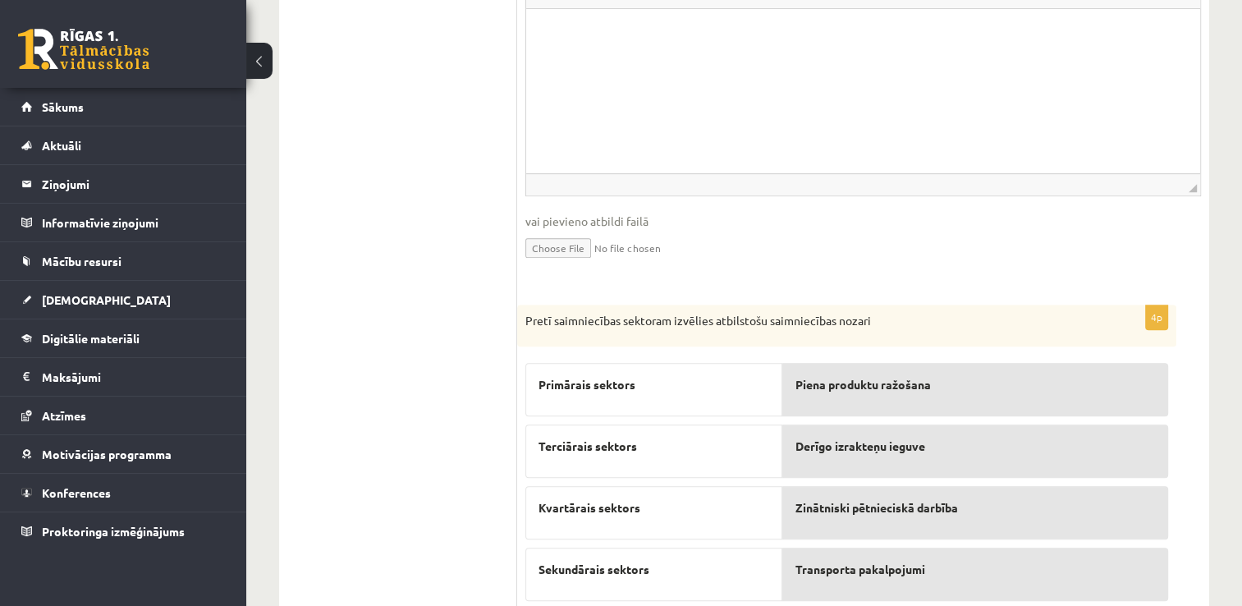
scroll to position [791, 0]
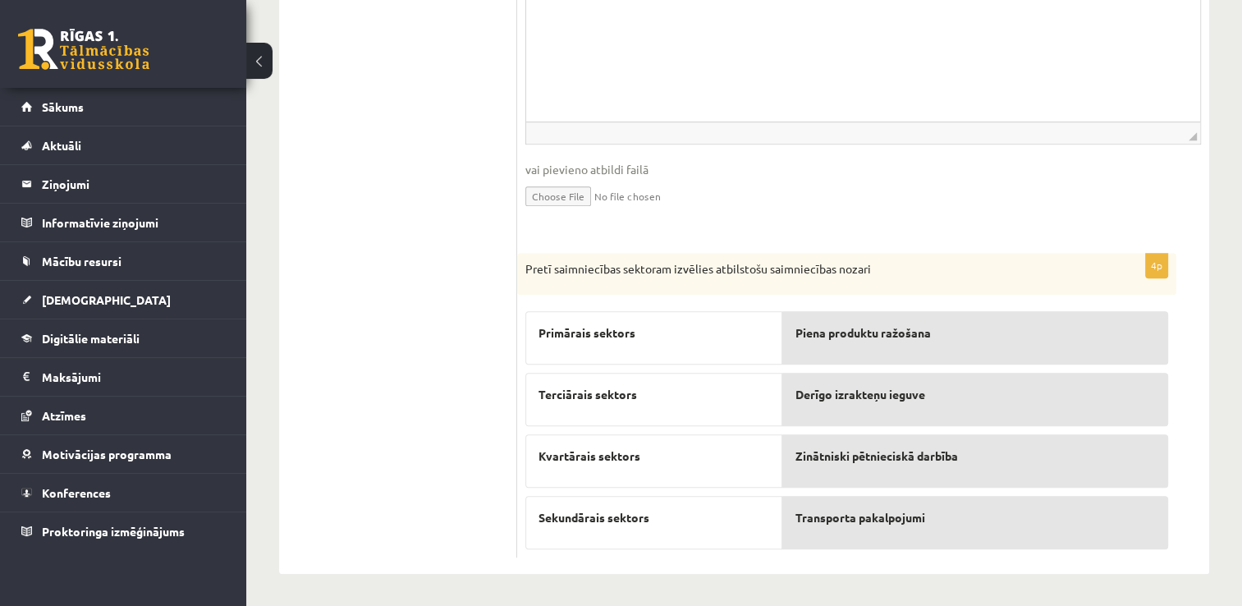
drag, startPoint x: 897, startPoint y: 413, endPoint x: 895, endPoint y: 335, distance: 78.0
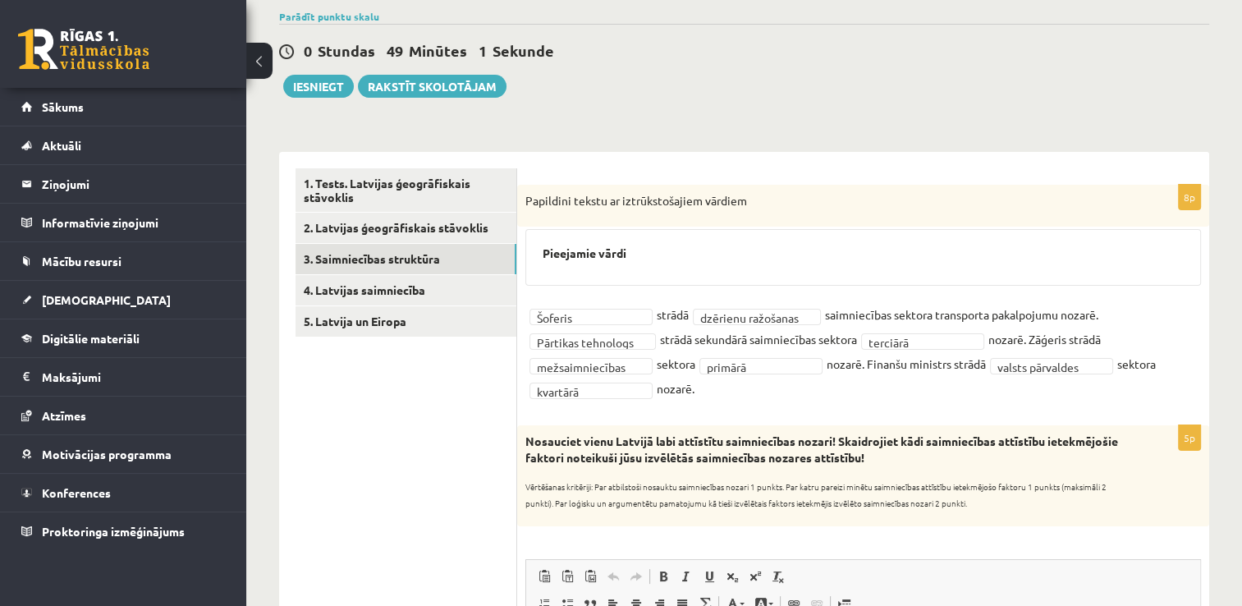
scroll to position [123, 0]
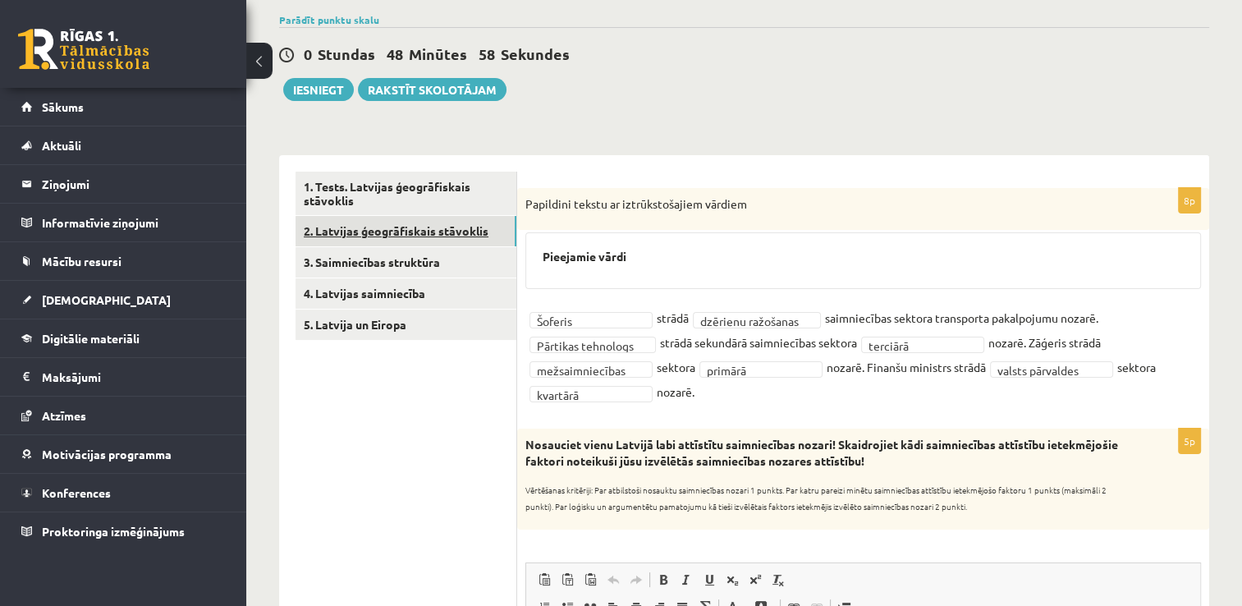
click at [385, 244] on link "2. Latvijas ģeogrāfiskais stāvoklis" at bounding box center [406, 231] width 221 height 30
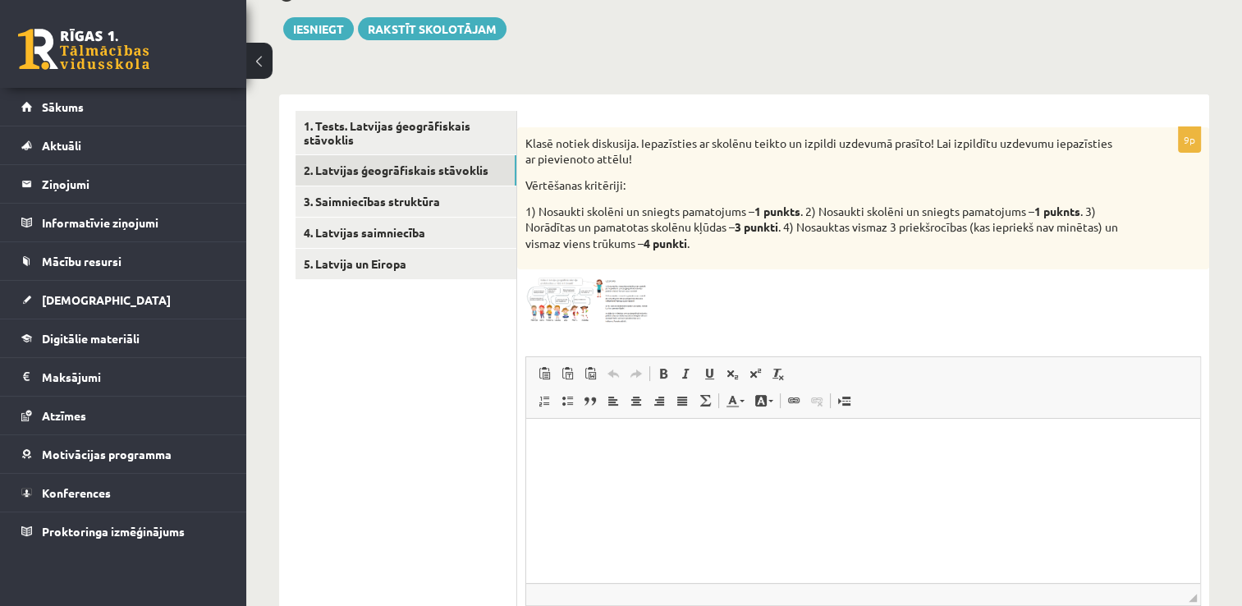
scroll to position [154, 0]
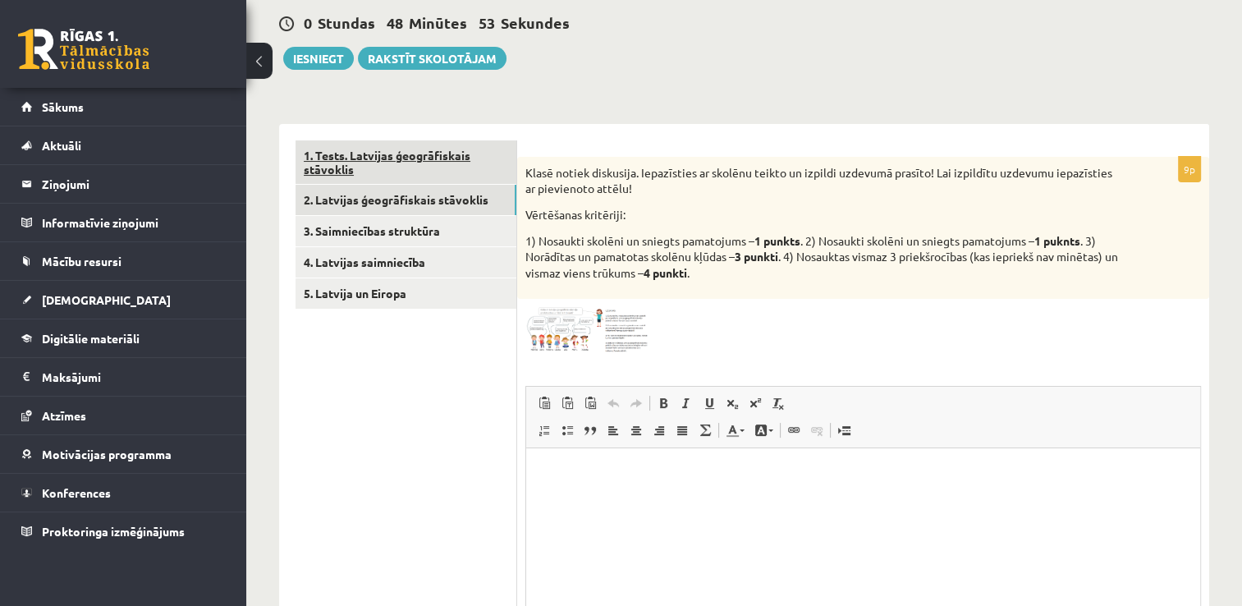
click at [495, 161] on link "1. Tests. Latvijas ģeogrāfiskais stāvoklis" at bounding box center [406, 162] width 221 height 44
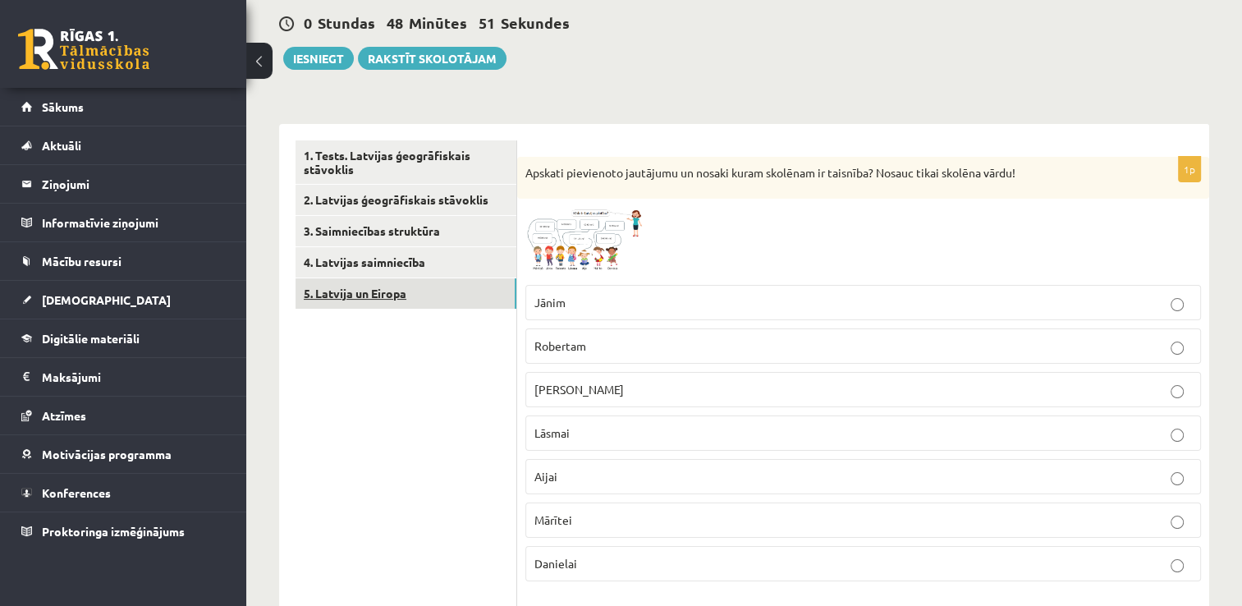
click at [473, 294] on link "5. Latvija un Eiropa" at bounding box center [406, 293] width 221 height 30
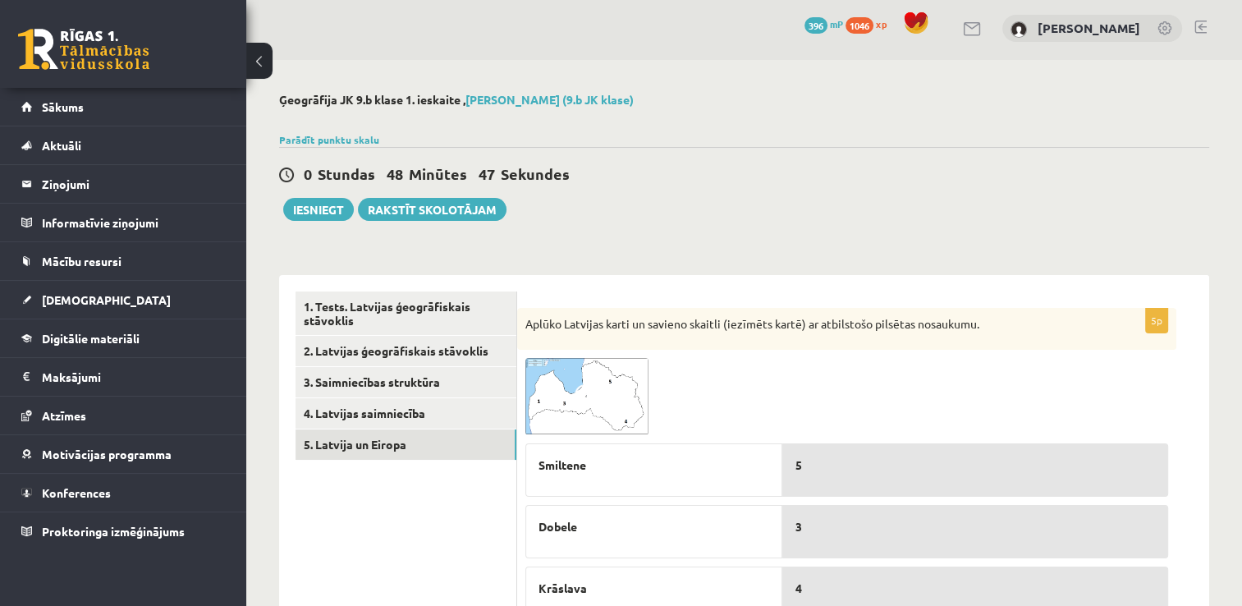
scroll to position [0, 0]
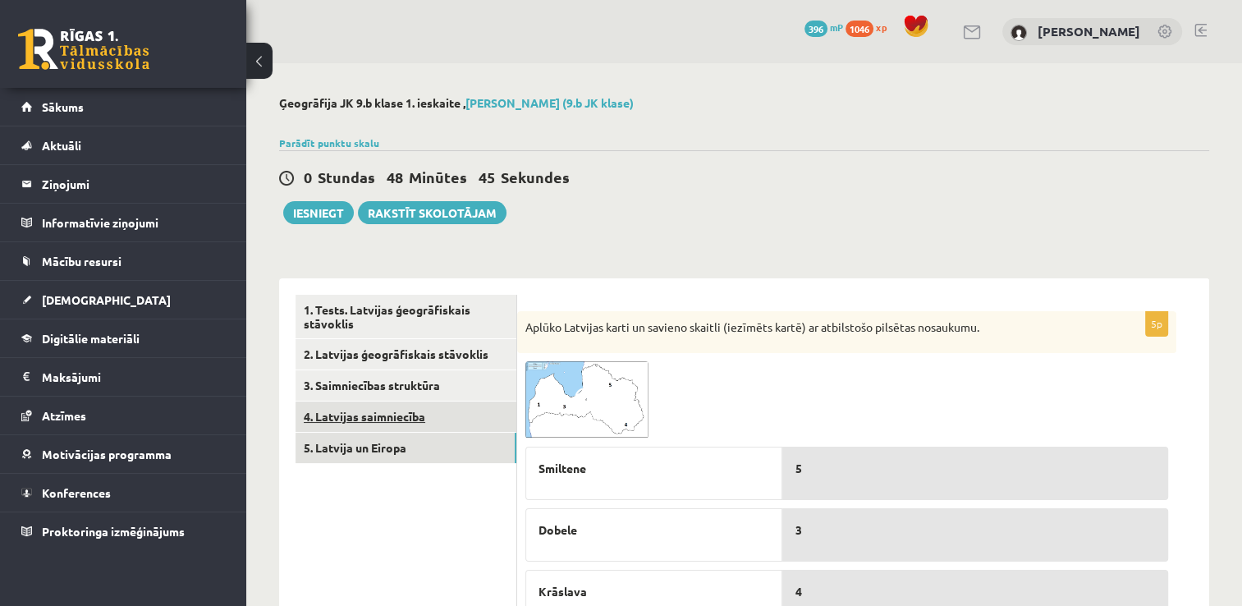
click at [501, 410] on link "4. Latvijas saimniecība" at bounding box center [406, 416] width 221 height 30
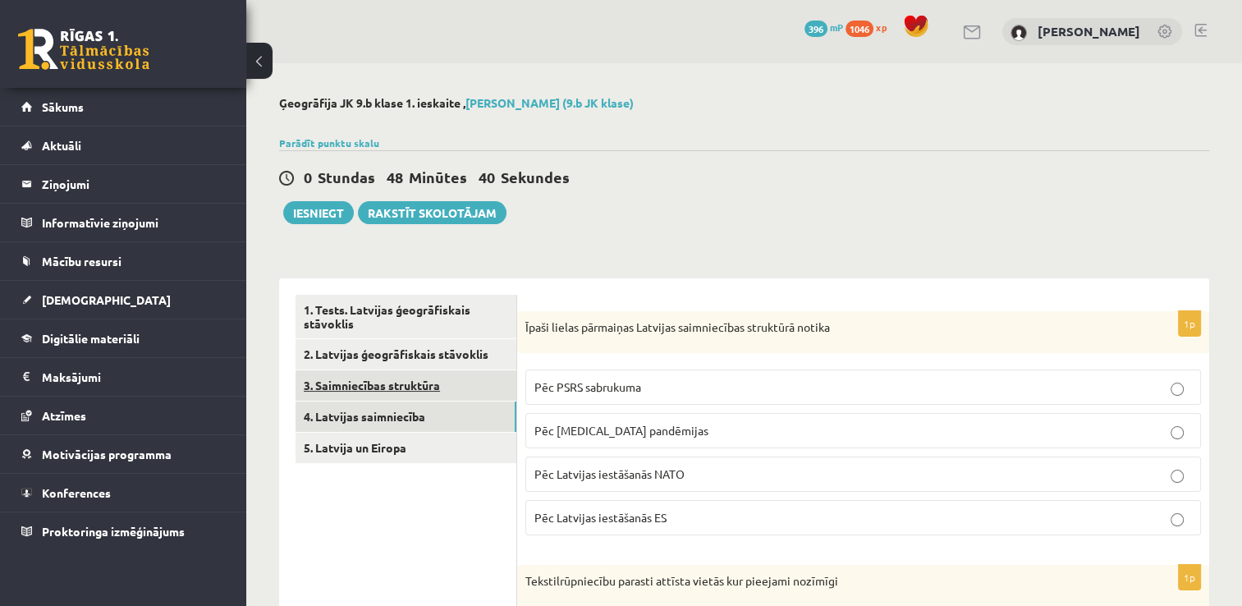
click at [396, 382] on link "3. Saimniecības struktūra" at bounding box center [406, 385] width 221 height 30
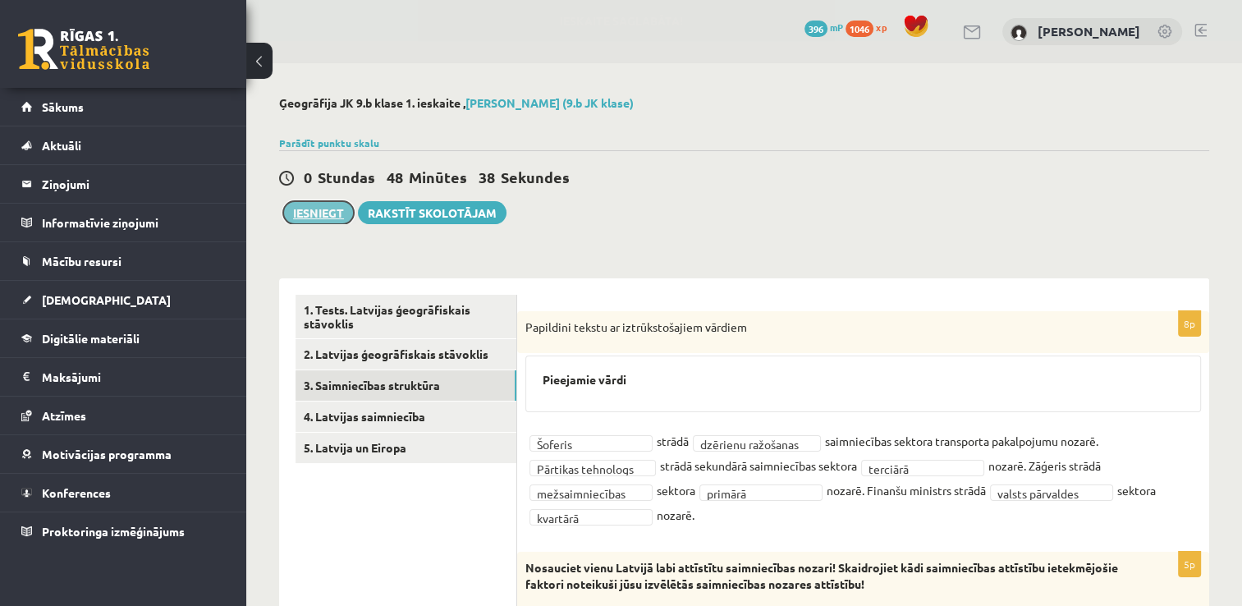
click at [303, 213] on button "Iesniegt" at bounding box center [318, 212] width 71 height 23
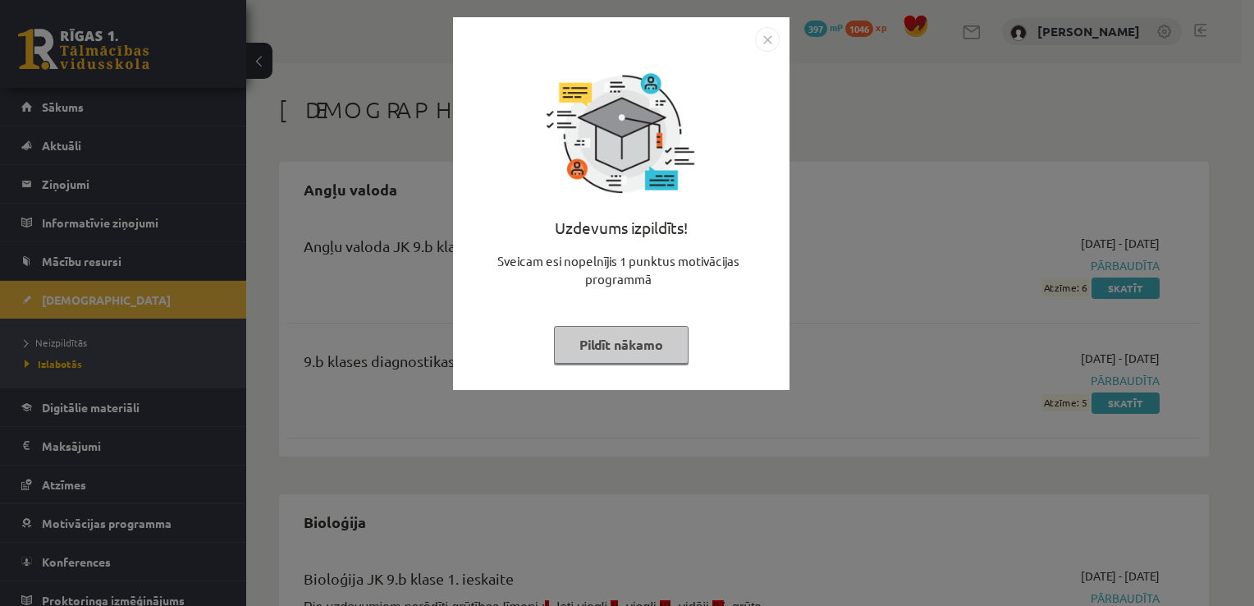
click at [659, 351] on button "Pildīt nākamo" at bounding box center [621, 345] width 135 height 38
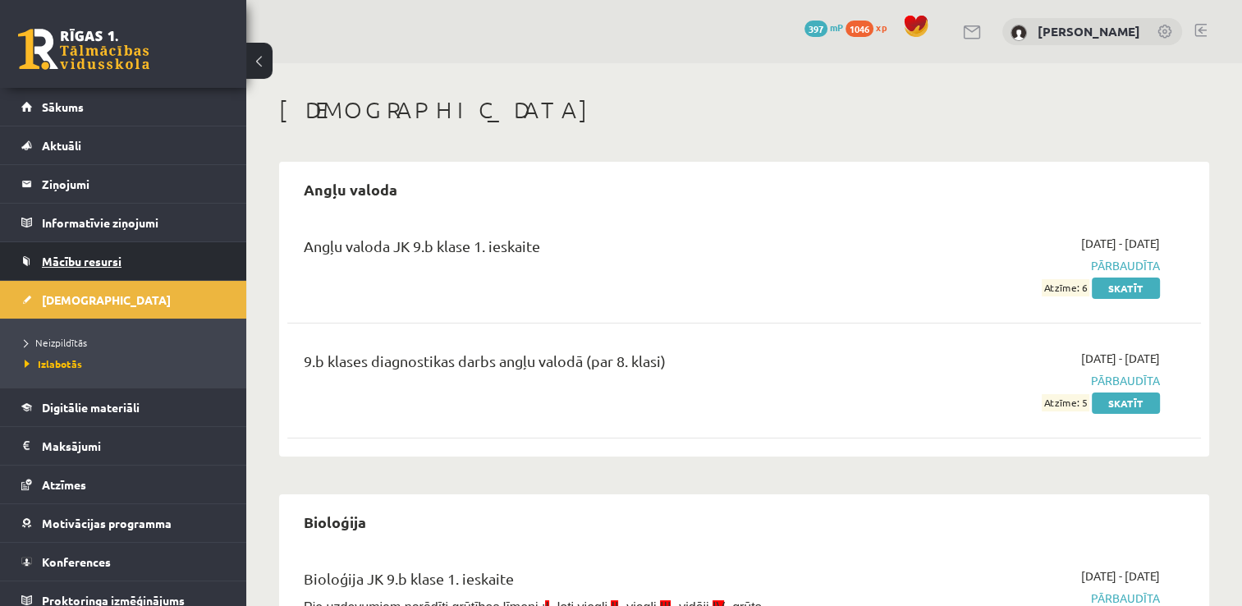
click at [103, 258] on span "Mācību resursi" at bounding box center [82, 261] width 80 height 15
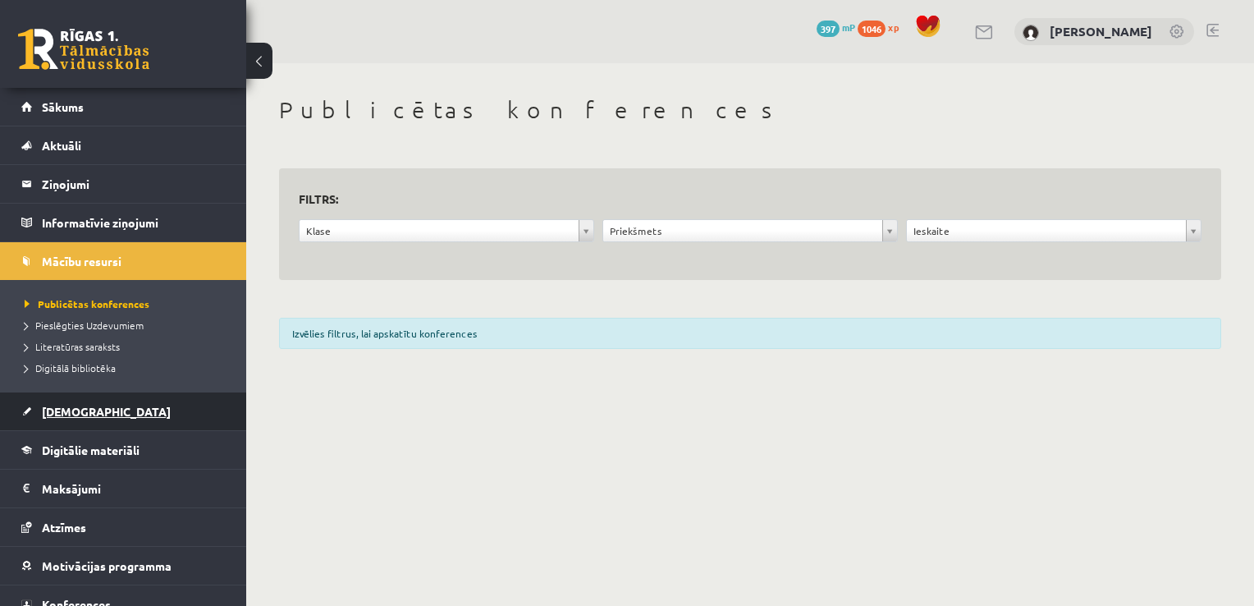
click at [54, 402] on link "[DEMOGRAPHIC_DATA]" at bounding box center [123, 411] width 204 height 38
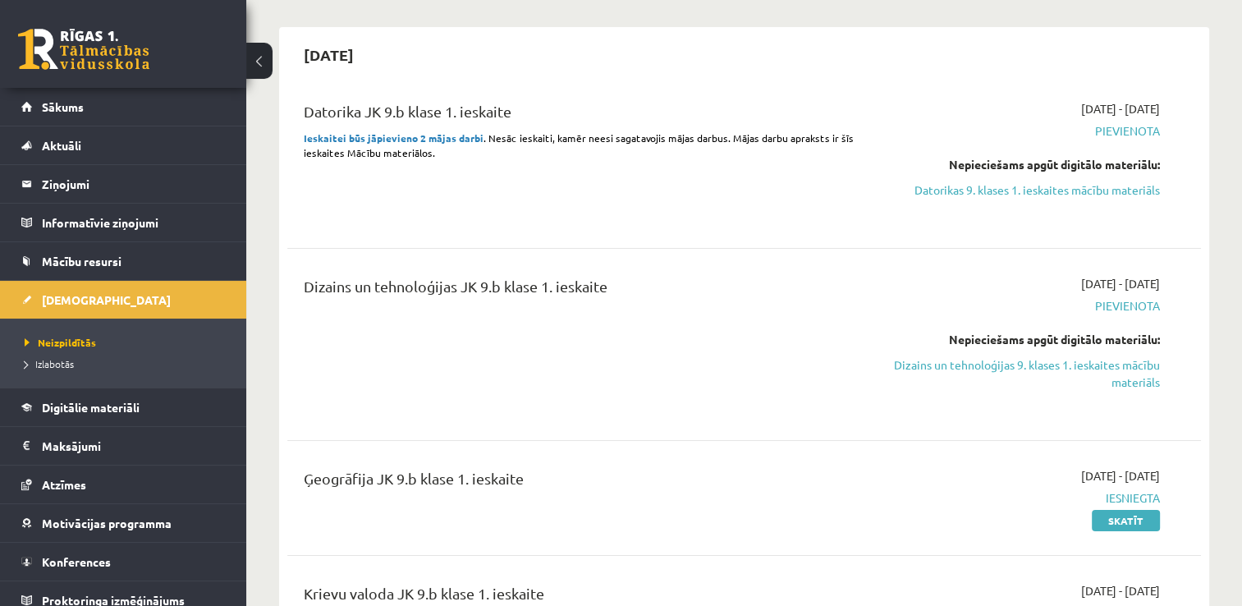
scroll to position [71, 0]
